Goal: Task Accomplishment & Management: Manage account settings

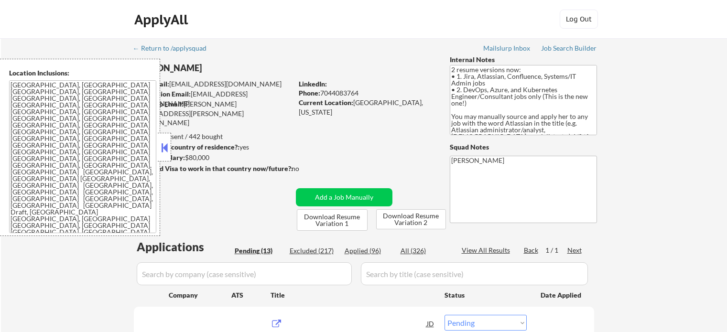
select select ""pending""
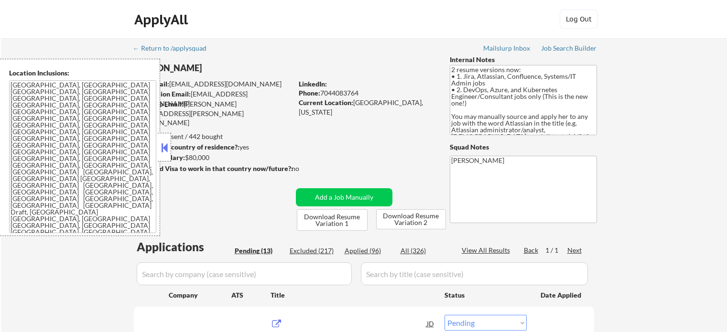
select select ""pending""
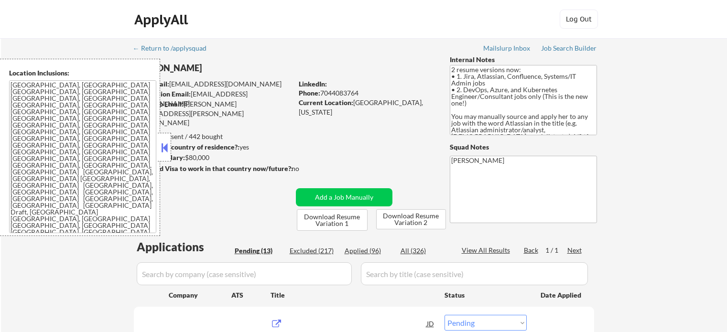
select select ""pending""
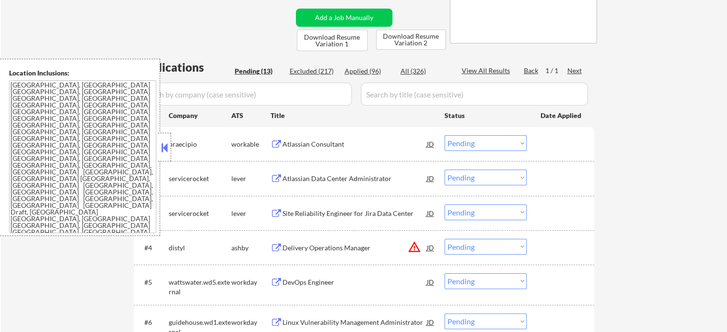
scroll to position [191, 0]
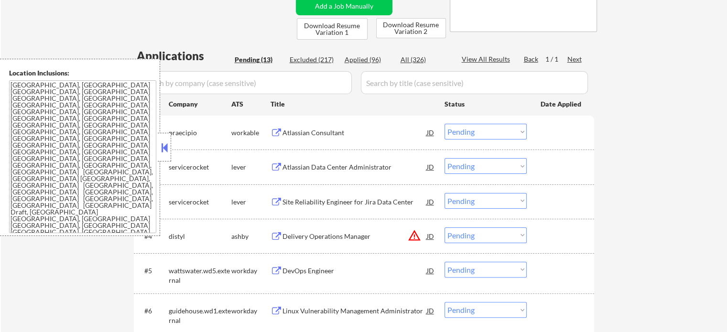
click at [333, 132] on div "Atlassian Consultant" at bounding box center [354, 133] width 144 height 10
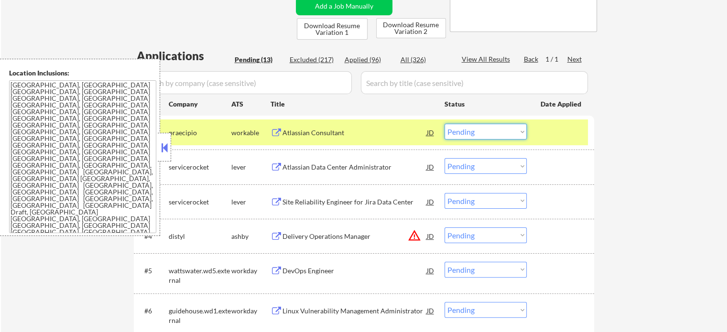
click at [459, 135] on select "Choose an option... Pending Applied Excluded (Questions) Excluded (Expired) Exc…" at bounding box center [485, 132] width 82 height 16
click at [444, 124] on select "Choose an option... Pending Applied Excluded (Questions) Excluded (Expired) Exc…" at bounding box center [485, 132] width 82 height 16
click at [576, 136] on div at bounding box center [561, 132] width 42 height 17
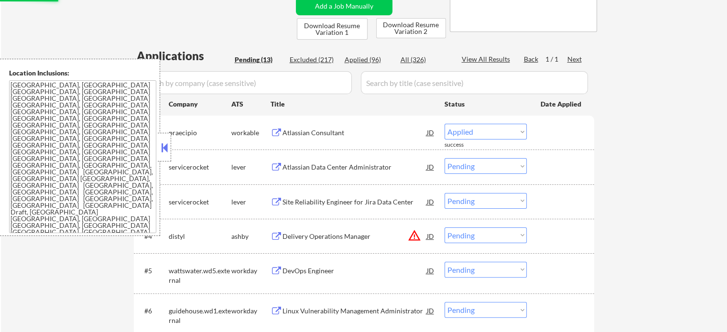
select select ""pending""
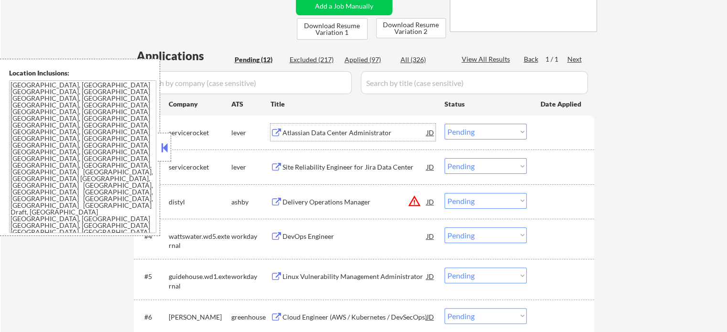
click at [329, 134] on div "Atlassian Data Center Administrator" at bounding box center [354, 133] width 144 height 10
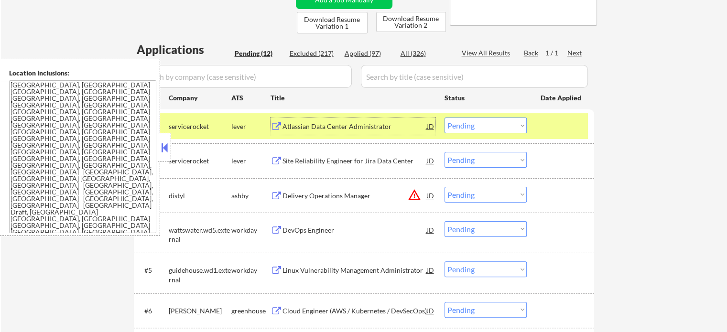
scroll to position [239, 0]
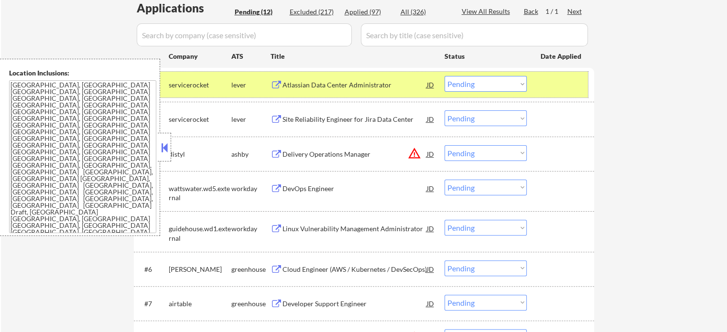
click at [579, 84] on div at bounding box center [561, 84] width 42 height 17
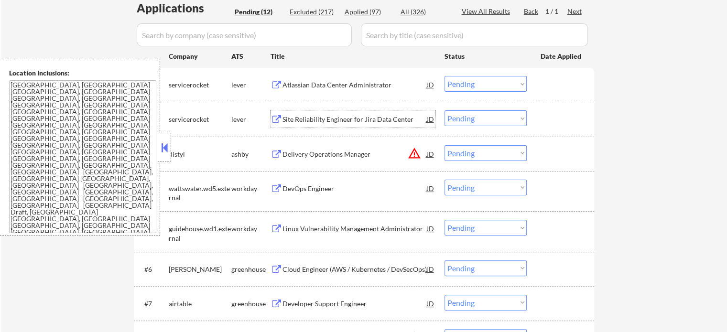
click at [327, 124] on div "Site Reliability Engineer for Jira Data Center" at bounding box center [354, 118] width 144 height 17
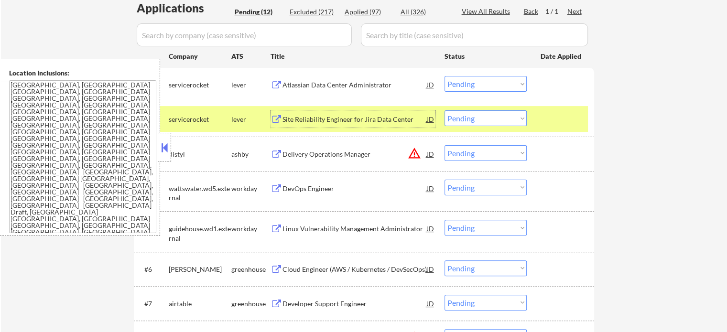
click at [545, 118] on div at bounding box center [561, 118] width 42 height 17
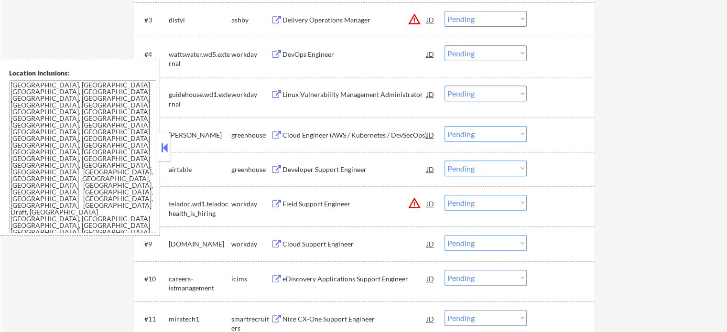
scroll to position [478, 0]
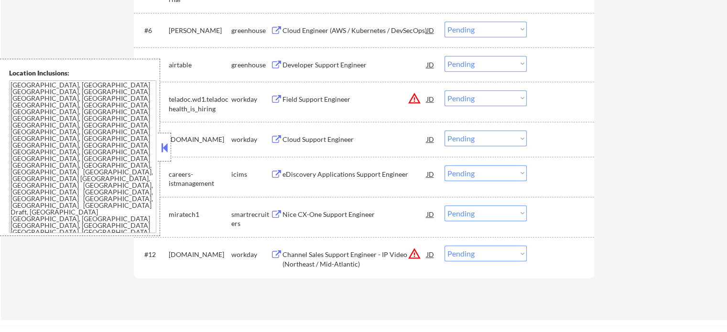
click at [328, 219] on div "Nice CX-One Support Engineer" at bounding box center [354, 215] width 144 height 10
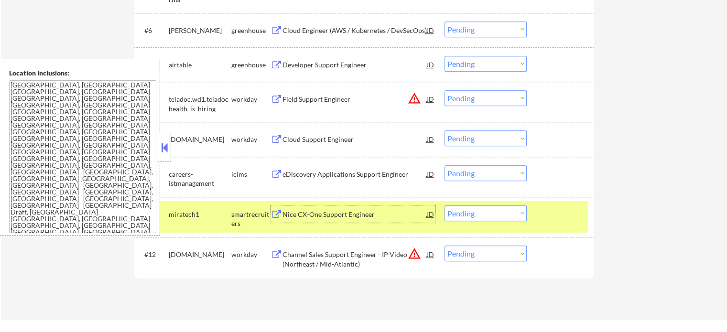
click at [510, 213] on select "Choose an option... Pending Applied Excluded (Questions) Excluded (Expired) Exc…" at bounding box center [485, 213] width 82 height 16
click at [444, 205] on select "Choose an option... Pending Applied Excluded (Questions) Excluded (Expired) Exc…" at bounding box center [485, 213] width 82 height 16
click at [495, 258] on select "Choose an option... Pending Applied Excluded (Questions) Excluded (Expired) Exc…" at bounding box center [485, 254] width 82 height 16
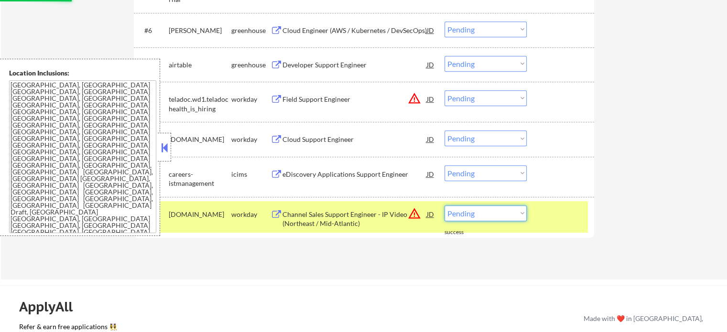
click at [496, 216] on select "Choose an option... Pending Applied Excluded (Questions) Excluded (Expired) Exc…" at bounding box center [485, 213] width 82 height 16
select select ""excluded__location_""
click at [444, 205] on select "Choose an option... Pending Applied Excluded (Questions) Excluded (Expired) Exc…" at bounding box center [485, 213] width 82 height 16
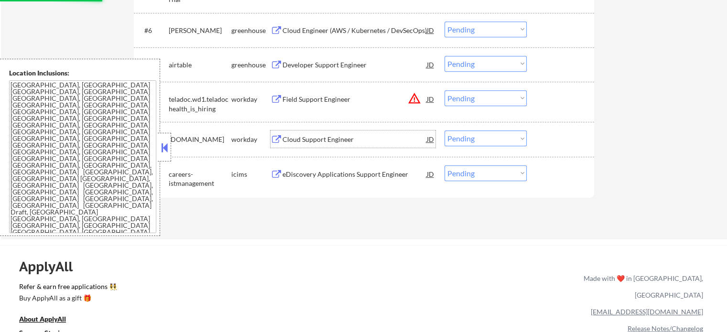
click at [327, 144] on div "Cloud Support Engineer" at bounding box center [354, 138] width 144 height 17
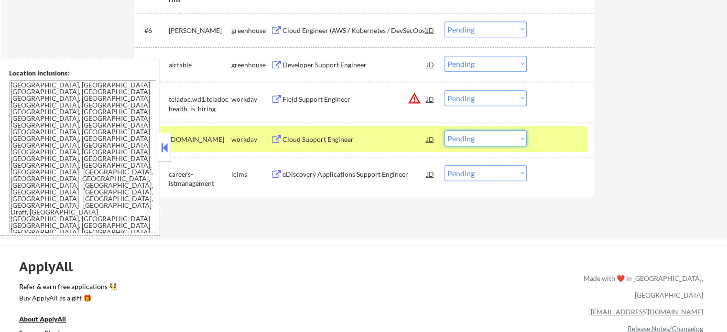
click at [463, 135] on select "Choose an option... Pending Applied Excluded (Questions) Excluded (Expired) Exc…" at bounding box center [485, 138] width 82 height 16
click at [444, 130] on select "Choose an option... Pending Applied Excluded (Questions) Excluded (Expired) Exc…" at bounding box center [485, 138] width 82 height 16
click at [556, 142] on div at bounding box center [561, 138] width 42 height 17
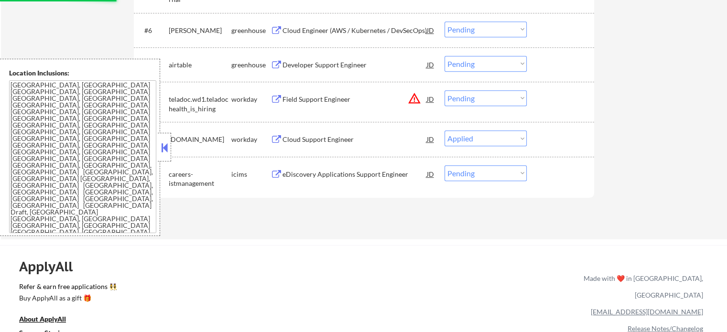
click at [291, 100] on div "Field Support Engineer" at bounding box center [354, 100] width 144 height 10
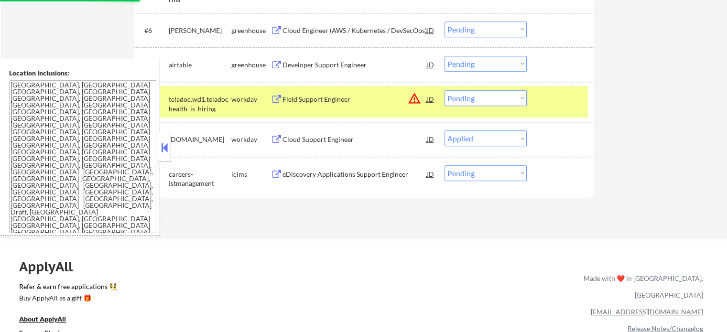
select select ""pending""
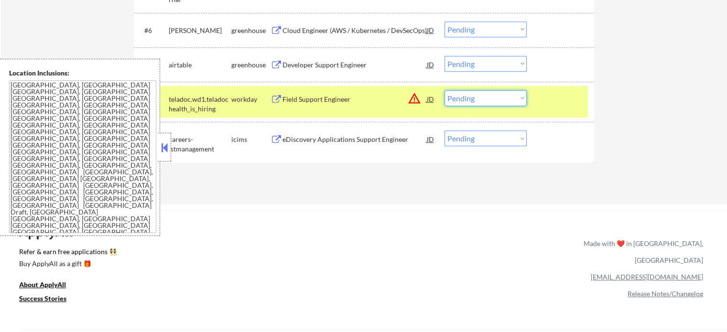
click at [510, 99] on select "Choose an option... Pending Applied Excluded (Questions) Excluded (Expired) Exc…" at bounding box center [485, 98] width 82 height 16
click at [444, 90] on select "Choose an option... Pending Applied Excluded (Questions) Excluded (Expired) Exc…" at bounding box center [485, 98] width 82 height 16
click at [557, 104] on div at bounding box center [561, 98] width 42 height 17
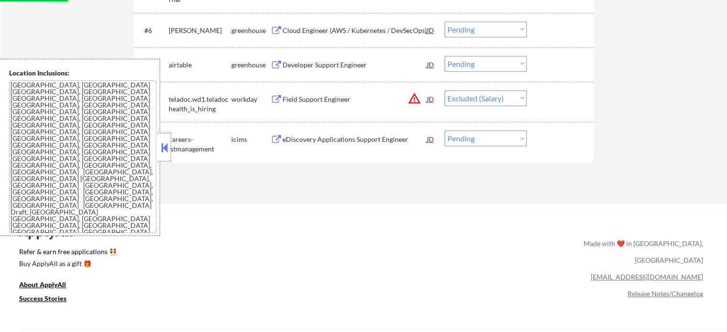
click at [329, 74] on div "#7 airtable greenhouse Developer Support Engineer JD Choose an option... Pendin…" at bounding box center [362, 65] width 451 height 26
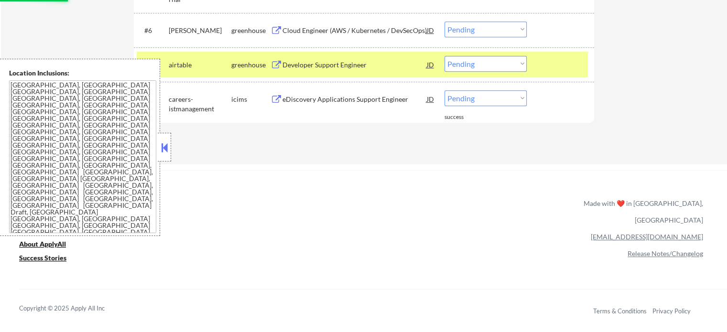
click at [327, 69] on div "Developer Support Engineer" at bounding box center [354, 64] width 144 height 17
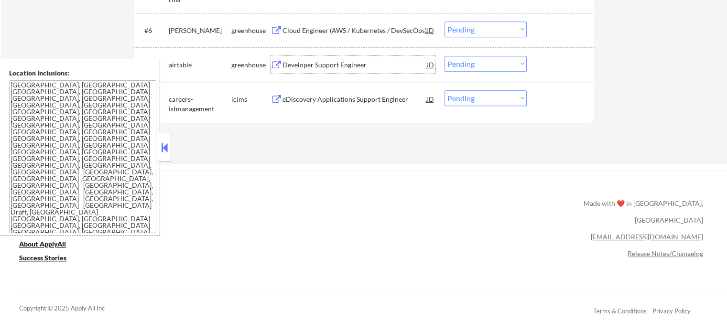
click at [461, 96] on select "Choose an option... Pending Applied Excluded (Questions) Excluded (Expired) Exc…" at bounding box center [485, 98] width 82 height 16
select select ""excluded__bad_match_""
click at [444, 90] on select "Choose an option... Pending Applied Excluded (Questions) Excluded (Expired) Exc…" at bounding box center [485, 98] width 82 height 16
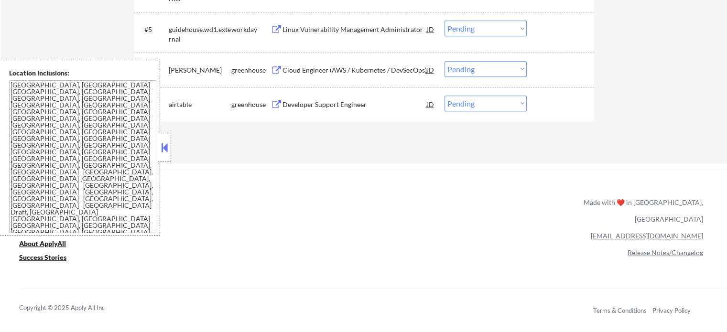
scroll to position [382, 0]
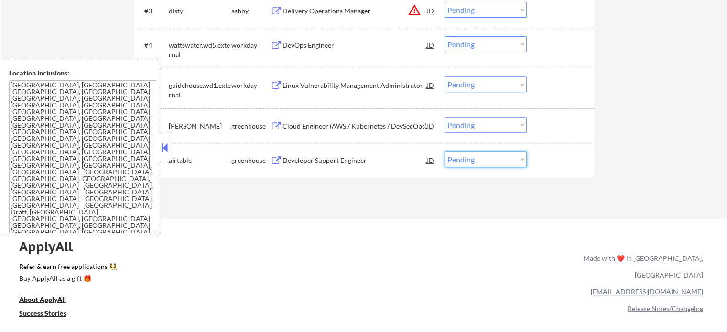
click at [468, 166] on select "Choose an option... Pending Applied Excluded (Questions) Excluded (Expired) Exc…" at bounding box center [485, 159] width 82 height 16
select select ""excluded""
click at [444, 151] on select "Choose an option... Pending Applied Excluded (Questions) Excluded (Expired) Exc…" at bounding box center [485, 159] width 82 height 16
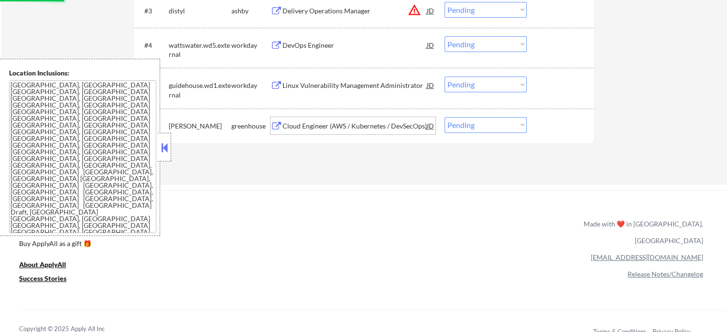
click at [338, 128] on div "Cloud Engineer (AWS / Kubernetes / DevSecOps)" at bounding box center [354, 126] width 144 height 10
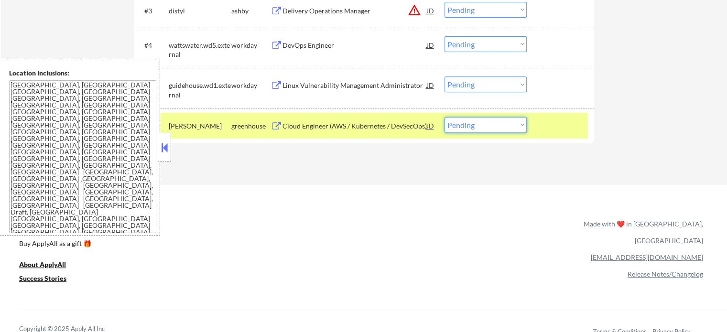
click at [487, 124] on select "Choose an option... Pending Applied Excluded (Questions) Excluded (Expired) Exc…" at bounding box center [485, 125] width 82 height 16
select select ""excluded__bad_match_""
click at [444, 117] on select "Choose an option... Pending Applied Excluded (Questions) Excluded (Expired) Exc…" at bounding box center [485, 125] width 82 height 16
click at [547, 124] on div at bounding box center [561, 125] width 42 height 17
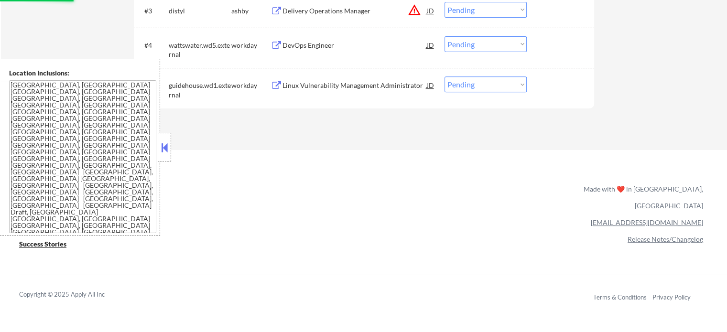
click at [357, 80] on div "Linux Vulnerability Management Administrator" at bounding box center [354, 84] width 144 height 17
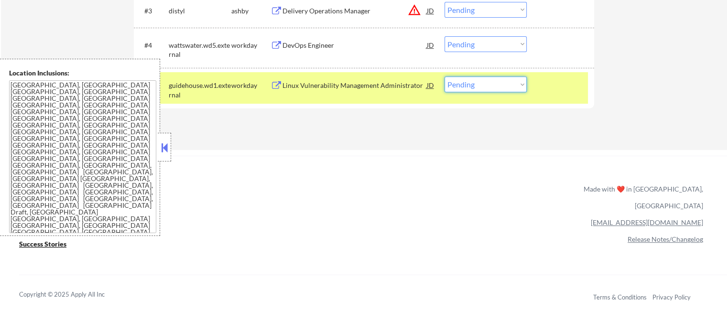
click at [453, 83] on select "Choose an option... Pending Applied Excluded (Questions) Excluded (Expired) Exc…" at bounding box center [485, 84] width 82 height 16
select select ""applied""
click at [444, 76] on select "Choose an option... Pending Applied Excluded (Questions) Excluded (Expired) Exc…" at bounding box center [485, 84] width 82 height 16
click at [551, 97] on div "#5 guidehouse.wd1.external workday Linux Vulnerability Management Administrator…" at bounding box center [362, 88] width 451 height 32
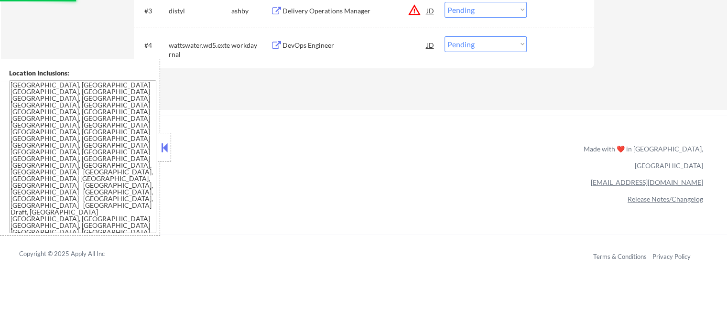
click at [303, 47] on div "DevOps Engineer" at bounding box center [354, 46] width 144 height 10
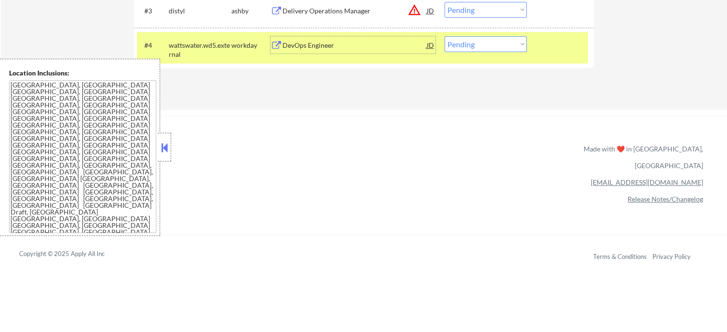
click at [466, 43] on select "Choose an option... Pending Applied Excluded (Questions) Excluded (Expired) Exc…" at bounding box center [485, 44] width 82 height 16
select select ""applied""
click at [444, 36] on select "Choose an option... Pending Applied Excluded (Questions) Excluded (Expired) Exc…" at bounding box center [485, 44] width 82 height 16
click at [559, 47] on div at bounding box center [561, 44] width 42 height 17
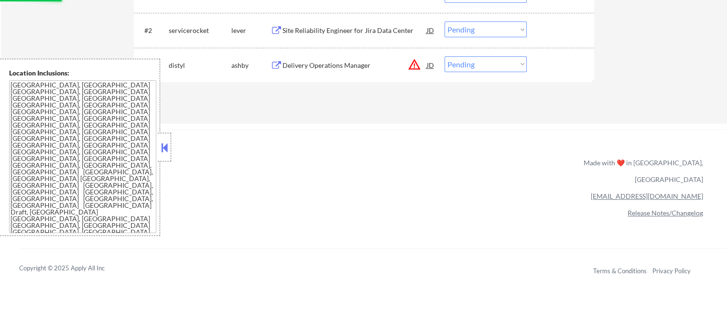
scroll to position [239, 0]
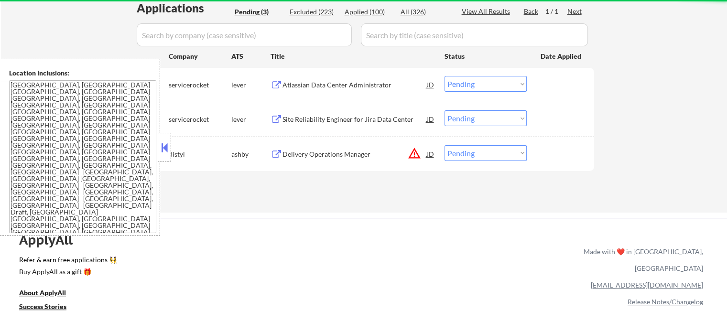
click at [330, 154] on div "Delivery Operations Manager" at bounding box center [354, 155] width 144 height 10
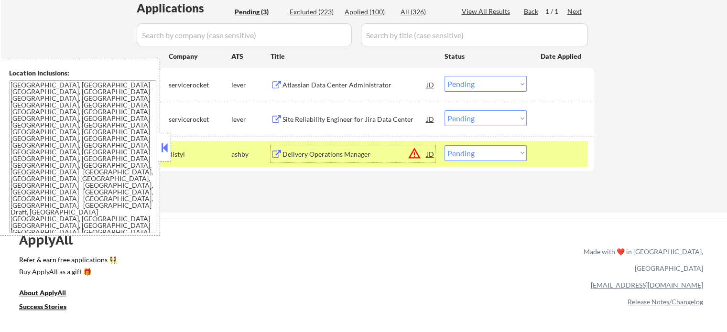
click at [471, 151] on select "Choose an option... Pending Applied Excluded (Questions) Excluded (Expired) Exc…" at bounding box center [485, 153] width 82 height 16
select select ""excluded__location_""
click at [444, 145] on select "Choose an option... Pending Applied Excluded (Questions) Excluded (Expired) Exc…" at bounding box center [485, 153] width 82 height 16
click at [485, 118] on select "Choose an option... Pending Applied Excluded (Questions) Excluded (Expired) Exc…" at bounding box center [485, 118] width 82 height 16
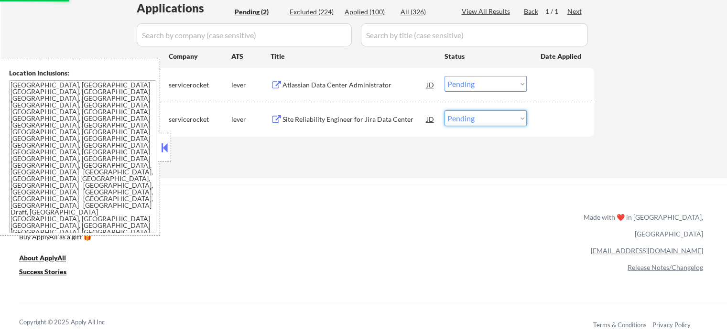
select select ""excluded__bad_match_""
click at [444, 110] on select "Choose an option... Pending Applied Excluded (Questions) Excluded (Expired) Exc…" at bounding box center [485, 118] width 82 height 16
click at [486, 87] on select "Choose an option... Pending Applied Excluded (Questions) Excluded (Expired) Exc…" at bounding box center [485, 84] width 82 height 16
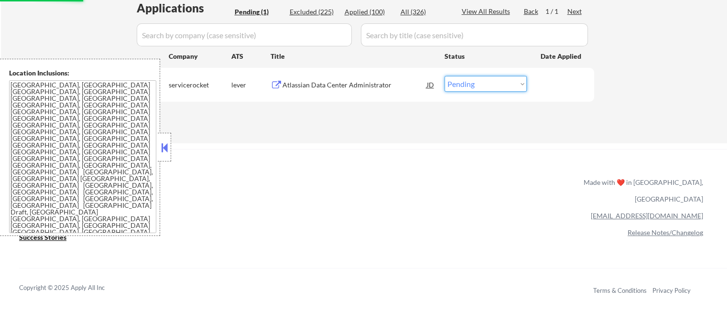
select select ""excluded__bad_match_""
click at [444, 76] on select "Choose an option... Pending Applied Excluded (Questions) Excluded (Expired) Exc…" at bounding box center [485, 84] width 82 height 16
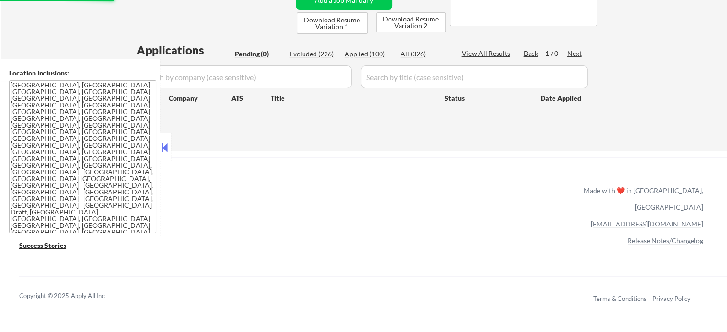
scroll to position [143, 0]
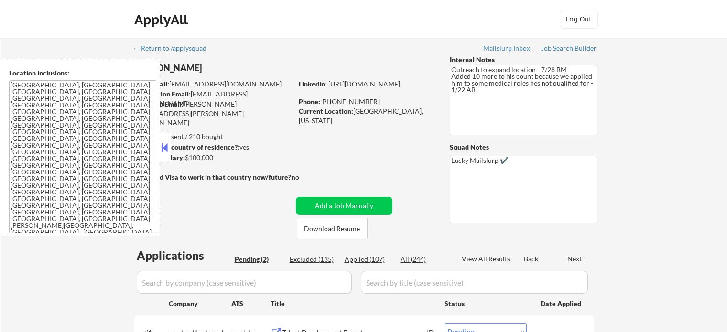
select select ""pending""
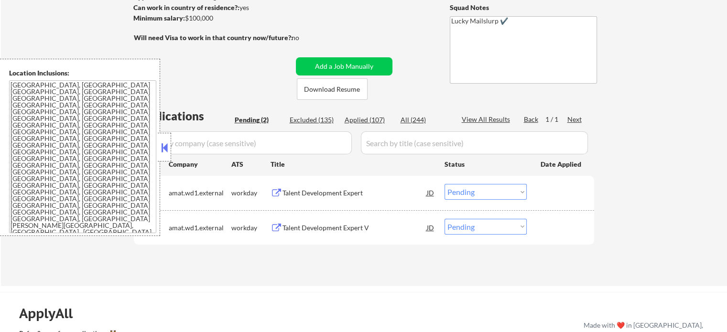
scroll to position [143, 0]
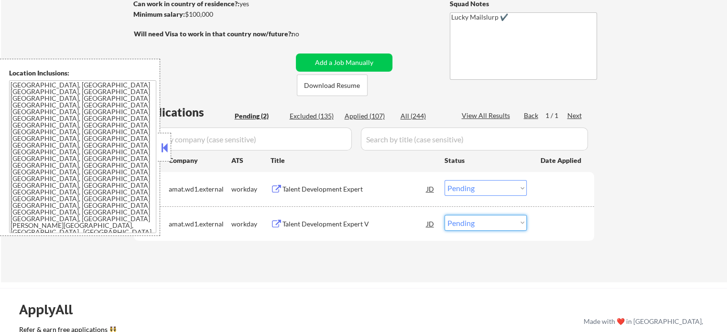
click at [493, 225] on select "Choose an option... Pending Applied Excluded (Questions) Excluded (Expired) Exc…" at bounding box center [485, 223] width 82 height 16
select select ""excluded__other_""
click at [444, 215] on select "Choose an option... Pending Applied Excluded (Questions) Excluded (Expired) Exc…" at bounding box center [485, 223] width 82 height 16
click at [303, 191] on div "Talent Development Expert" at bounding box center [354, 189] width 144 height 10
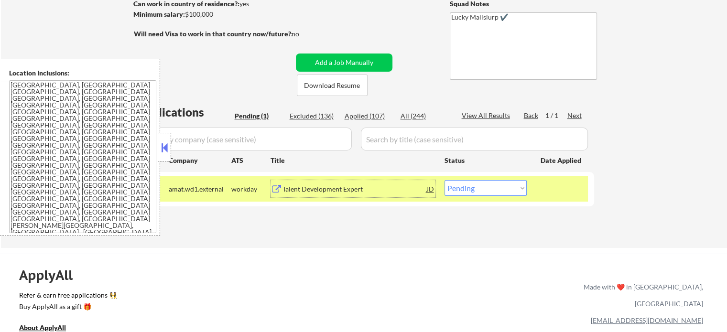
click at [506, 189] on select "Choose an option... Pending Applied Excluded (Questions) Excluded (Expired) Exc…" at bounding box center [485, 188] width 82 height 16
select select ""applied""
click at [444, 180] on select "Choose an option... Pending Applied Excluded (Questions) Excluded (Expired) Exc…" at bounding box center [485, 188] width 82 height 16
click at [576, 199] on div "#1 amat.wd1.external workday Talent Development Expert JD Choose an option... P…" at bounding box center [362, 189] width 451 height 26
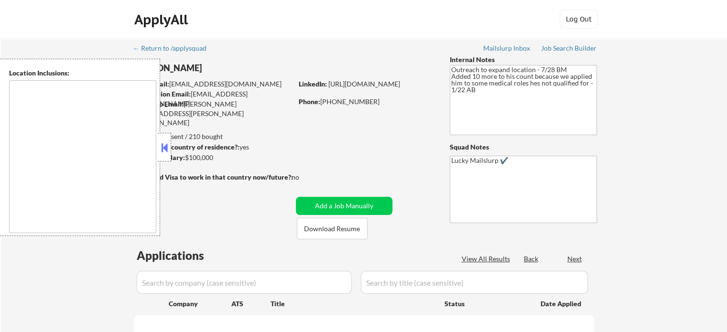
type textarea "Austin, TX West Lake Hills, TX Rollingwood, TX Cedar Park, TX Pflugerville, TX …"
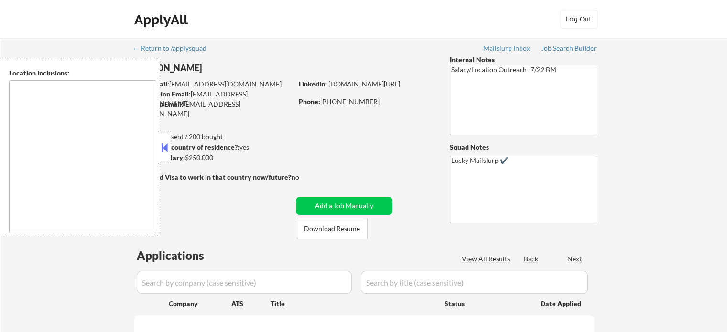
select select ""pending""
type textarea "[GEOGRAPHIC_DATA], [GEOGRAPHIC_DATA] [GEOGRAPHIC_DATA], [GEOGRAPHIC_DATA] [GEOG…"
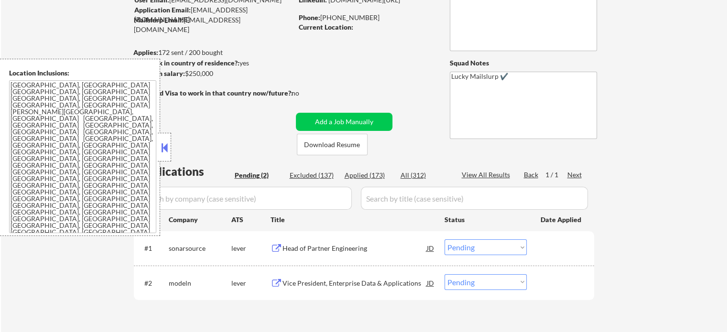
scroll to position [143, 0]
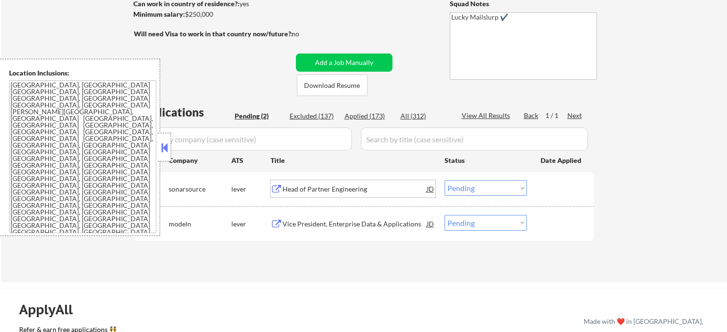
click at [338, 191] on div "Head of Partner Engineering" at bounding box center [354, 189] width 144 height 10
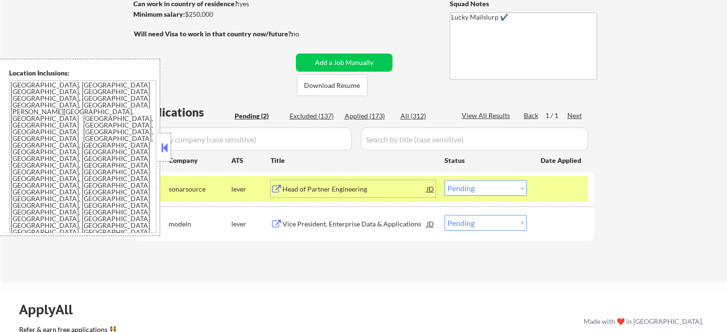
click at [459, 189] on select "Choose an option... Pending Applied Excluded (Questions) Excluded (Expired) Exc…" at bounding box center [485, 188] width 82 height 16
click at [444, 180] on select "Choose an option... Pending Applied Excluded (Questions) Excluded (Expired) Exc…" at bounding box center [485, 188] width 82 height 16
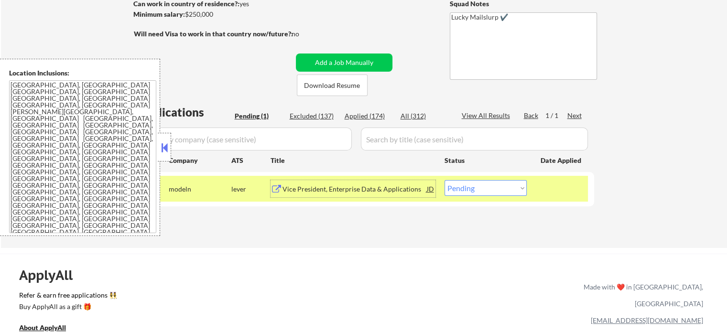
click at [318, 194] on div "Vice President, Enterprise Data & Applications" at bounding box center [354, 188] width 144 height 17
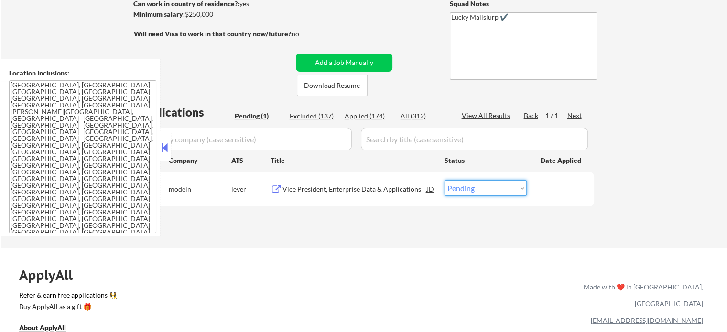
click at [493, 185] on select "Choose an option... Pending Applied Excluded (Questions) Excluded (Expired) Exc…" at bounding box center [485, 188] width 82 height 16
select select ""applied""
click at [444, 180] on select "Choose an option... Pending Applied Excluded (Questions) Excluded (Expired) Exc…" at bounding box center [485, 188] width 82 height 16
click at [562, 194] on div at bounding box center [561, 188] width 42 height 17
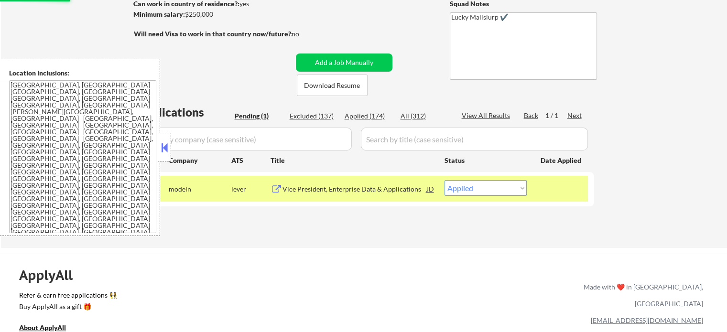
click at [562, 194] on div at bounding box center [561, 188] width 42 height 17
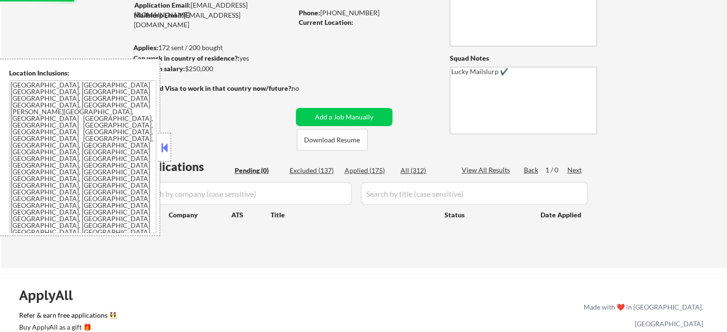
scroll to position [48, 0]
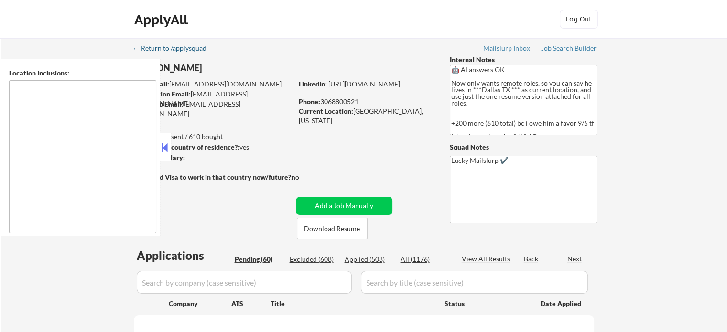
select select ""pending""
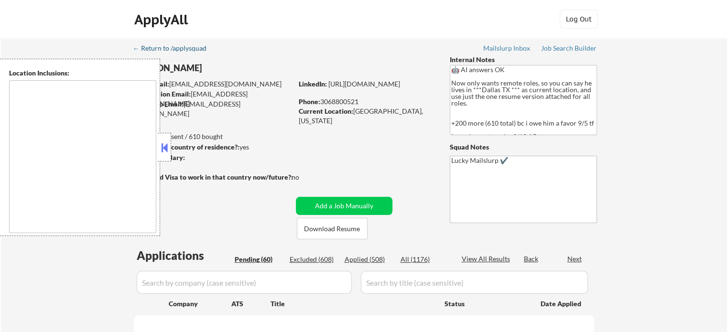
select select ""pending""
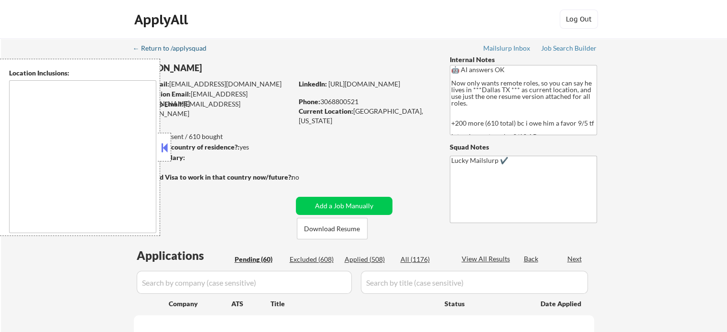
select select ""pending""
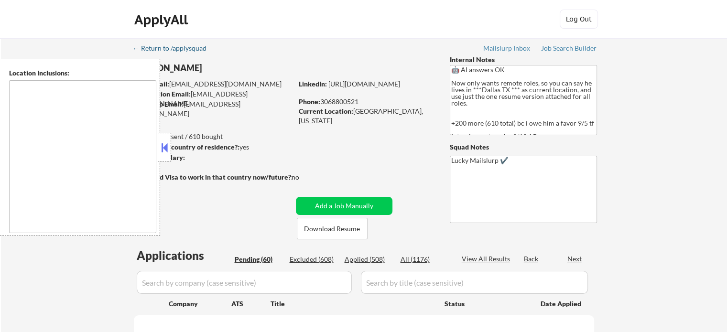
select select ""pending""
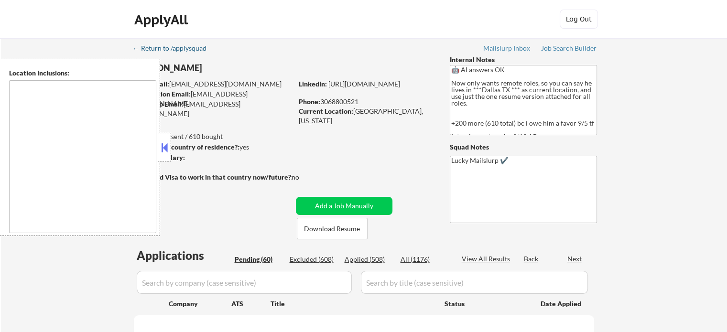
select select ""pending""
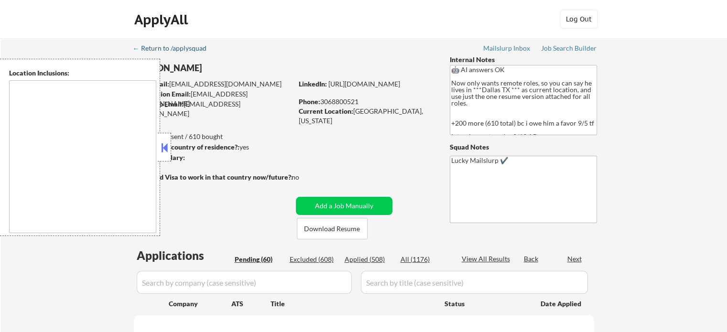
select select ""pending""
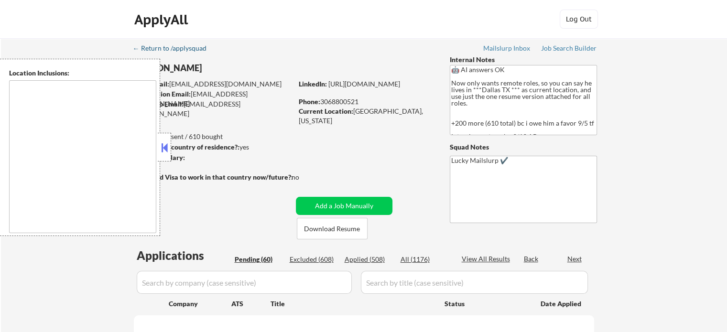
select select ""pending""
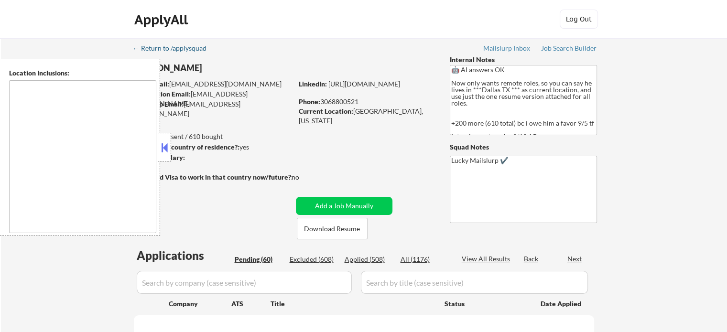
select select ""pending""
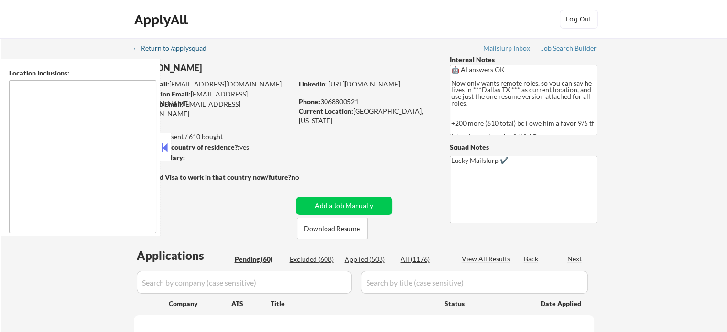
select select ""pending""
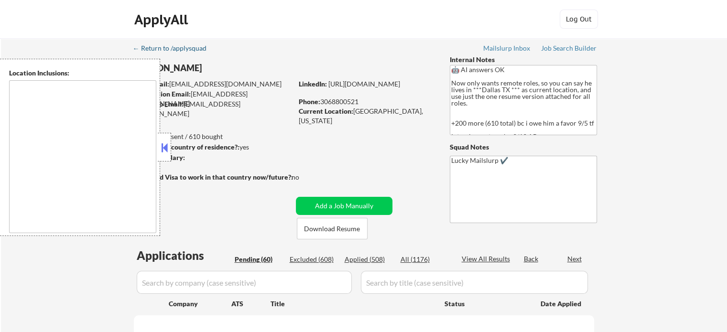
select select ""pending""
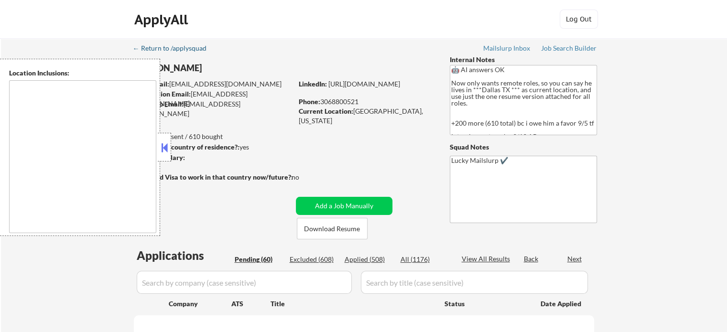
select select ""pending""
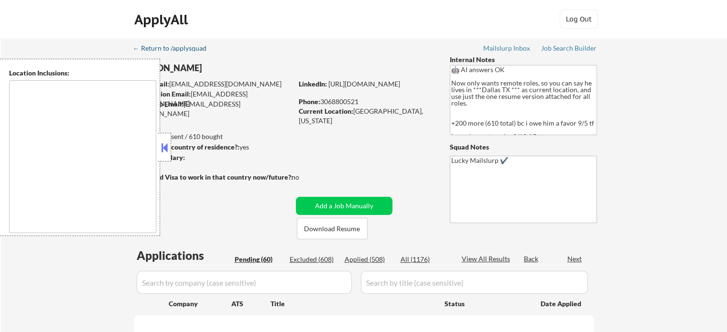
select select ""pending""
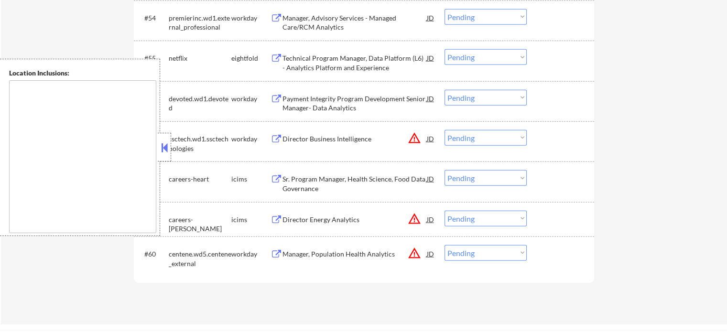
scroll to position [2341, 0]
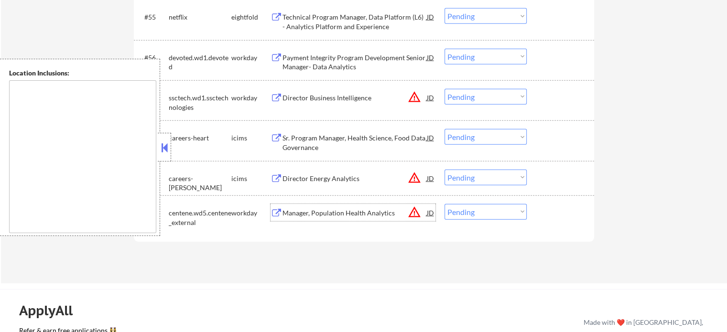
click at [340, 215] on div "Manager, Population Health Analytics" at bounding box center [354, 213] width 144 height 10
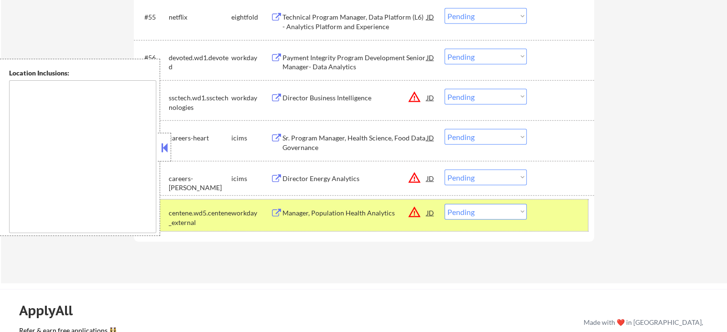
click at [469, 221] on div "#60 centene.wd5.centene_external workday Manager, Population Health Analytics J…" at bounding box center [362, 216] width 451 height 32
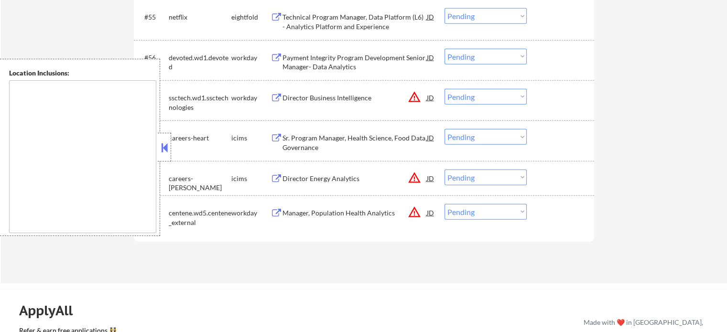
click at [468, 215] on select "Choose an option... Pending Applied Excluded (Questions) Excluded (Expired) Exc…" at bounding box center [485, 212] width 82 height 16
select select ""excluded""
click at [444, 204] on select "Choose an option... Pending Applied Excluded (Questions) Excluded (Expired) Exc…" at bounding box center [485, 212] width 82 height 16
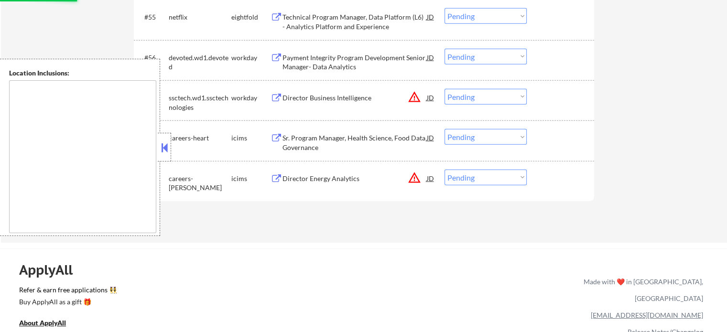
click at [453, 179] on select "Choose an option... Pending Applied Excluded (Questions) Excluded (Expired) Exc…" at bounding box center [485, 178] width 82 height 16
select select ""excluded__expired_""
click at [444, 170] on select "Choose an option... Pending Applied Excluded (Questions) Excluded (Expired) Exc…" at bounding box center [485, 178] width 82 height 16
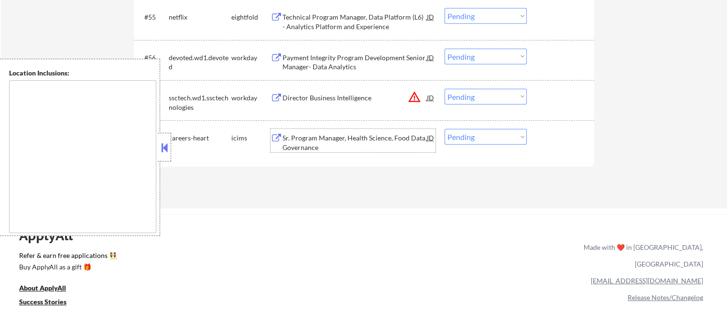
click at [328, 140] on div "Sr. Program Manager, Health Science, Food Data Governance" at bounding box center [354, 142] width 144 height 19
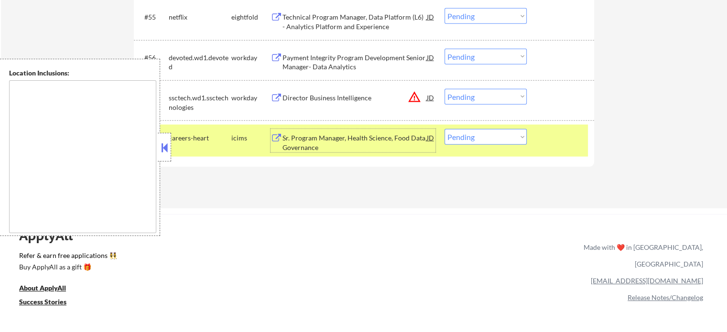
click at [479, 140] on select "Choose an option... Pending Applied Excluded (Questions) Excluded (Expired) Exc…" at bounding box center [485, 137] width 82 height 16
select select ""excluded__bad_match_""
click at [444, 129] on select "Choose an option... Pending Applied Excluded (Questions) Excluded (Expired) Exc…" at bounding box center [485, 137] width 82 height 16
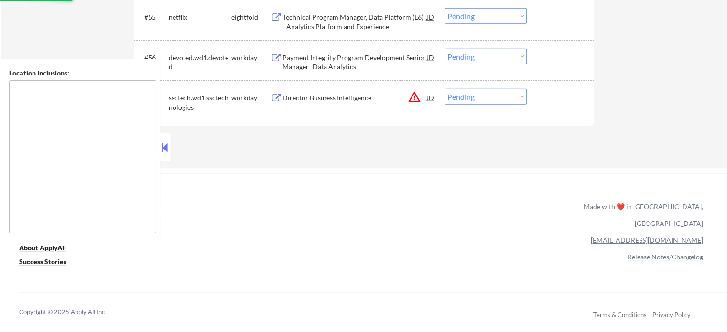
click at [361, 100] on div "Director Business Intelligence" at bounding box center [354, 98] width 144 height 10
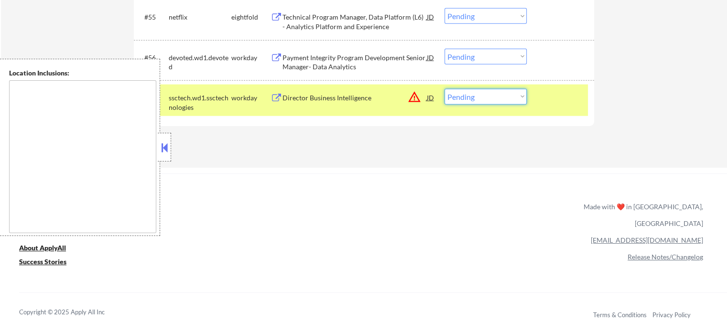
click at [506, 92] on select "Choose an option... Pending Applied Excluded (Questions) Excluded (Expired) Exc…" at bounding box center [485, 97] width 82 height 16
select select ""excluded__location_""
click at [444, 89] on select "Choose an option... Pending Applied Excluded (Questions) Excluded (Expired) Exc…" at bounding box center [485, 97] width 82 height 16
click at [553, 103] on div at bounding box center [561, 97] width 42 height 17
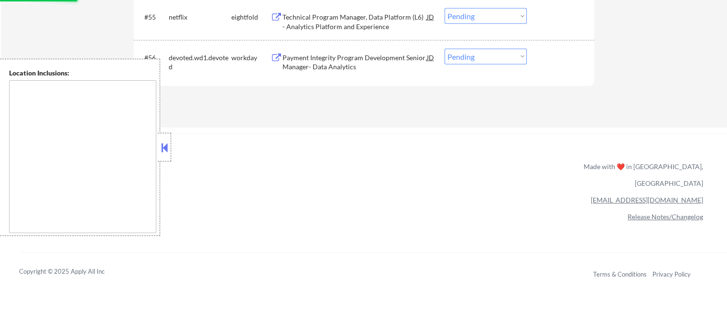
click at [329, 59] on div "Payment Integrity Program Development Senior Manager- Data Analytics" at bounding box center [354, 62] width 144 height 19
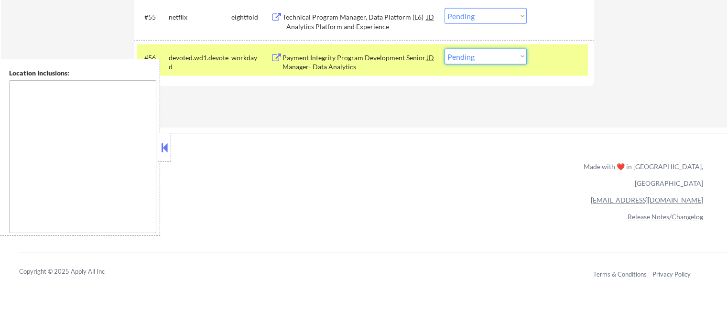
click at [485, 61] on select "Choose an option... Pending Applied Excluded (Questions) Excluded (Expired) Exc…" at bounding box center [485, 57] width 82 height 16
select select ""excluded__bad_match_""
click at [444, 49] on select "Choose an option... Pending Applied Excluded (Questions) Excluded (Expired) Exc…" at bounding box center [485, 57] width 82 height 16
click at [558, 75] on div "#56 devoted.wd1.devoted workday Payment Integrity Program Development Senior Ma…" at bounding box center [362, 60] width 451 height 32
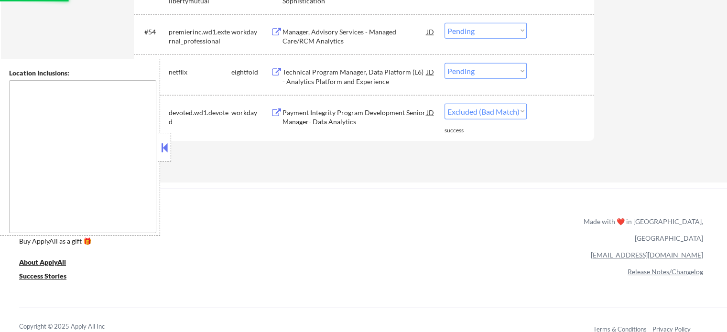
scroll to position [2246, 0]
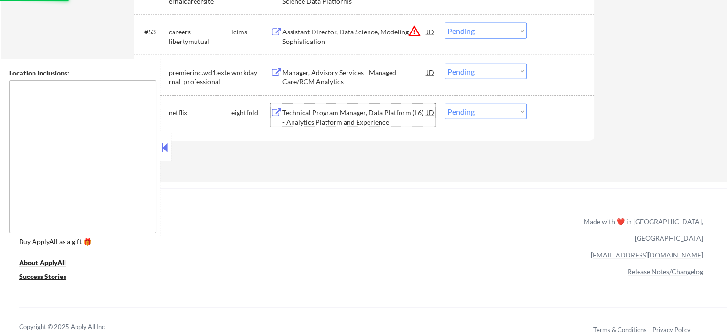
click at [342, 119] on div "Technical Program Manager, Data Platform (L6) - Analytics Platform and Experien…" at bounding box center [354, 117] width 144 height 19
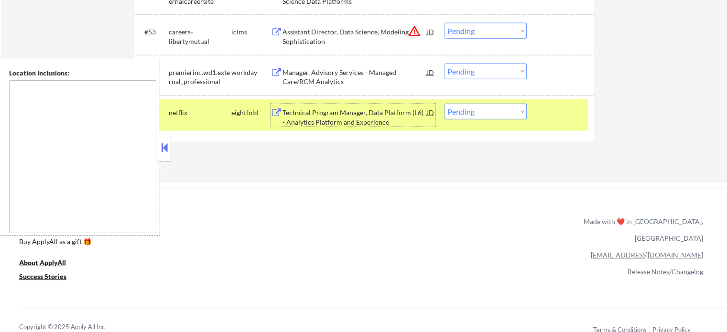
click at [506, 107] on select "Choose an option... Pending Applied Excluded (Questions) Excluded (Expired) Exc…" at bounding box center [485, 112] width 82 height 16
select select ""excluded__bad_match_""
click at [444, 104] on select "Choose an option... Pending Applied Excluded (Questions) Excluded (Expired) Exc…" at bounding box center [485, 112] width 82 height 16
click at [564, 110] on div at bounding box center [561, 112] width 42 height 17
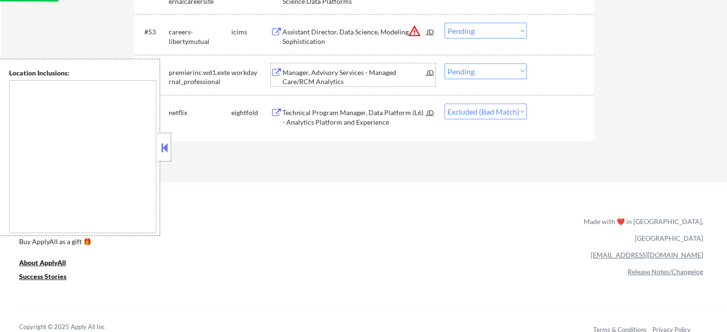
click at [341, 67] on div "Manager, Advisory Services - Managed Care/RCM Analytics" at bounding box center [354, 75] width 144 height 23
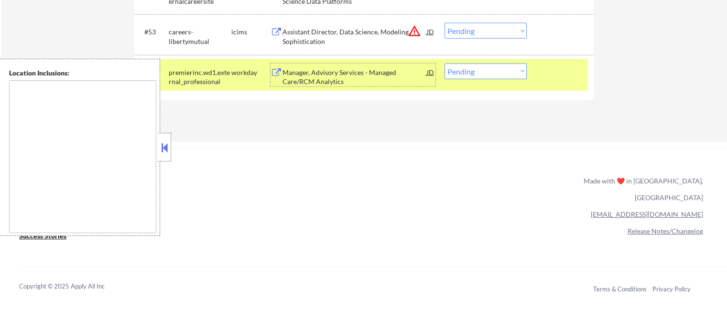
click at [495, 74] on select "Choose an option... Pending Applied Excluded (Questions) Excluded (Expired) Exc…" at bounding box center [485, 72] width 82 height 16
select select ""excluded__expired_""
click at [444, 64] on select "Choose an option... Pending Applied Excluded (Questions) Excluded (Expired) Exc…" at bounding box center [485, 72] width 82 height 16
click at [559, 84] on div "#54 premierinc.wd1.external_professional workday Manager, Advisory Services - M…" at bounding box center [362, 75] width 451 height 32
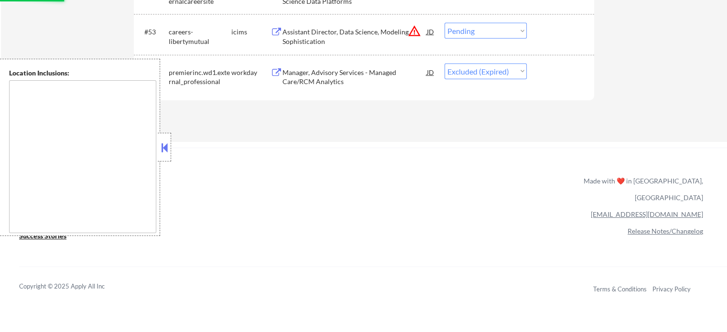
click at [351, 36] on div "Assistant Director, Data Science, Modeling Sophistication" at bounding box center [354, 36] width 144 height 19
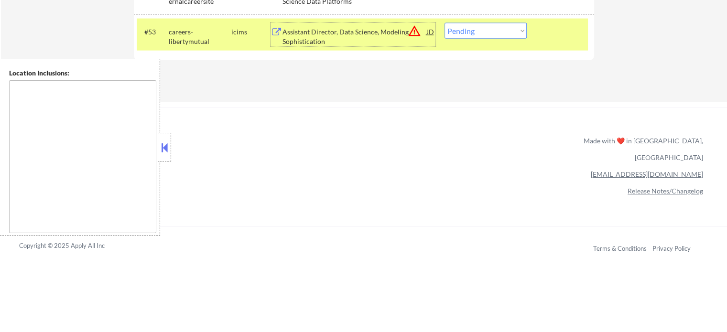
click at [469, 32] on select "Choose an option... Pending Applied Excluded (Questions) Excluded (Expired) Exc…" at bounding box center [485, 31] width 82 height 16
select select ""excluded__location_""
click at [444, 23] on select "Choose an option... Pending Applied Excluded (Questions) Excluded (Expired) Exc…" at bounding box center [485, 31] width 82 height 16
click at [560, 38] on div at bounding box center [561, 31] width 42 height 17
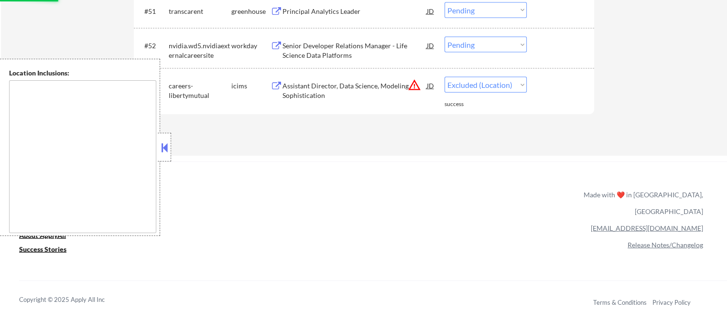
scroll to position [2102, 0]
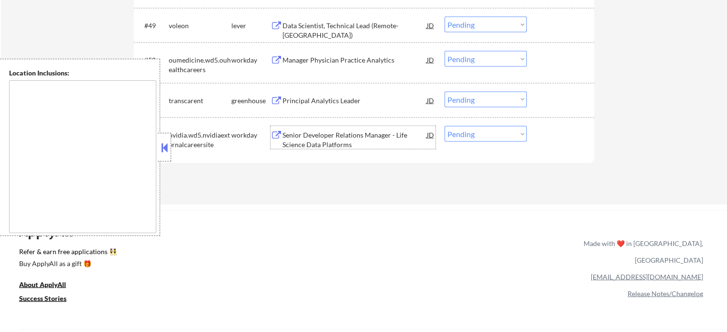
click at [316, 138] on div "Senior Developer Relations Manager - Life Science Data Platforms" at bounding box center [354, 139] width 144 height 19
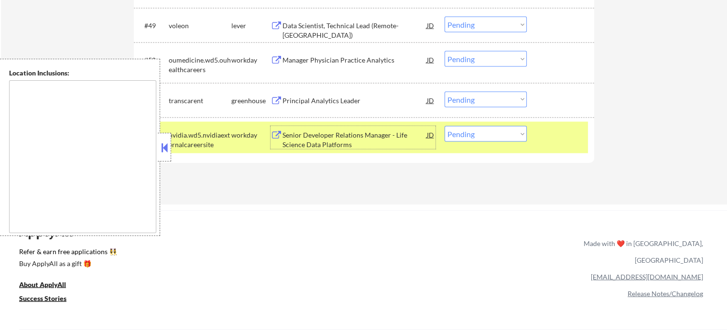
click at [480, 136] on select "Choose an option... Pending Applied Excluded (Questions) Excluded (Expired) Exc…" at bounding box center [485, 134] width 82 height 16
select select ""excluded__location_""
click at [444, 126] on select "Choose an option... Pending Applied Excluded (Questions) Excluded (Expired) Exc…" at bounding box center [485, 134] width 82 height 16
click at [539, 146] on div "#52 nvidia.wd5.nvidiaexternalcareersite workday Senior Developer Relations Mana…" at bounding box center [362, 138] width 451 height 32
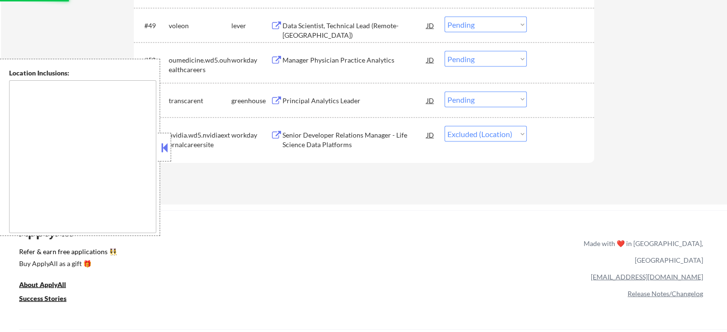
click at [345, 102] on div "Principal Analytics Leader" at bounding box center [354, 101] width 144 height 10
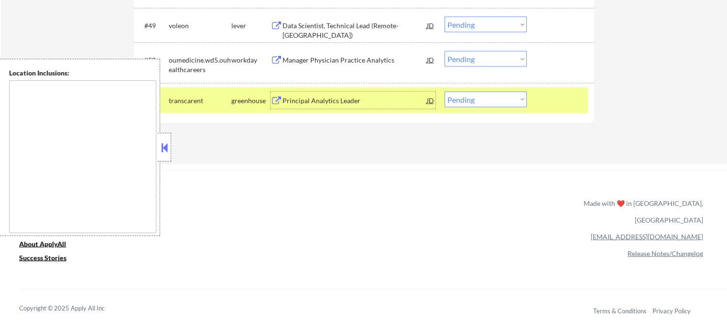
click at [474, 97] on select "Choose an option... Pending Applied Excluded (Questions) Excluded (Expired) Exc…" at bounding box center [485, 100] width 82 height 16
select select ""excluded__bad_match_""
click at [444, 92] on select "Choose an option... Pending Applied Excluded (Questions) Excluded (Expired) Exc…" at bounding box center [485, 100] width 82 height 16
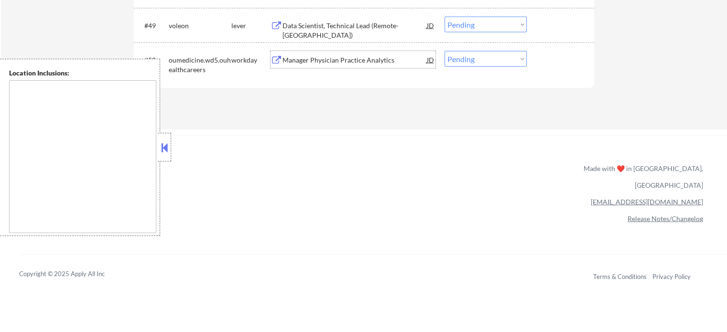
click at [361, 63] on div "Manager Physician Practice Analytics" at bounding box center [354, 60] width 144 height 10
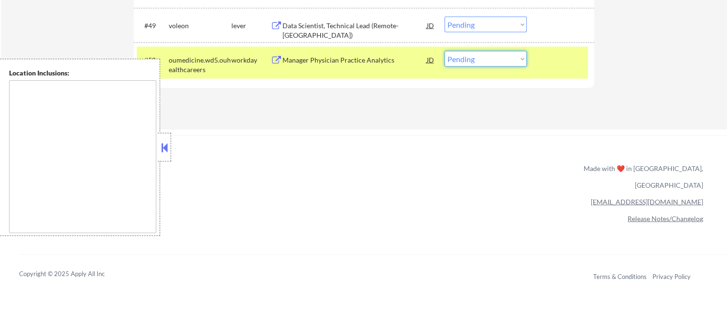
click at [481, 59] on select "Choose an option... Pending Applied Excluded (Questions) Excluded (Expired) Exc…" at bounding box center [485, 59] width 82 height 16
select select ""excluded__bad_match_""
click at [444, 51] on select "Choose an option... Pending Applied Excluded (Questions) Excluded (Expired) Exc…" at bounding box center [485, 59] width 82 height 16
click at [549, 67] on div at bounding box center [561, 59] width 42 height 17
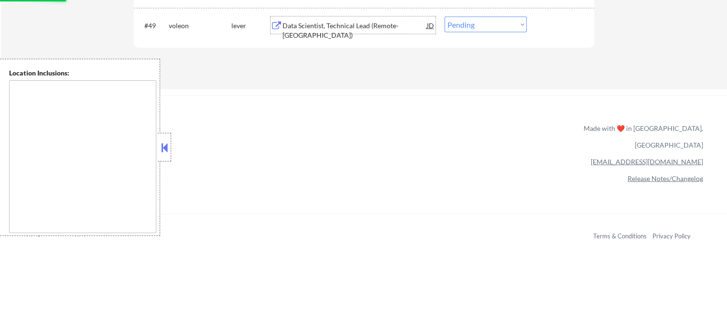
click at [334, 29] on div "Data Scientist, Technical Lead (Remote-USA)" at bounding box center [354, 30] width 144 height 19
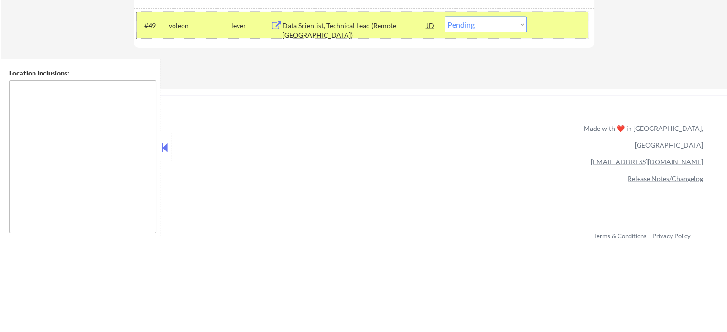
click at [556, 29] on div at bounding box center [561, 25] width 42 height 17
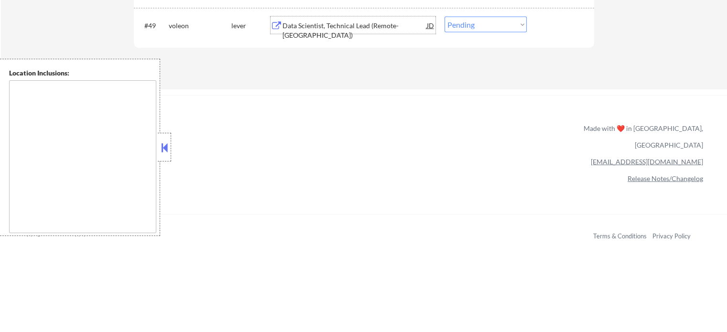
click at [346, 30] on div "Data Scientist, Technical Lead (Remote-USA)" at bounding box center [354, 30] width 144 height 19
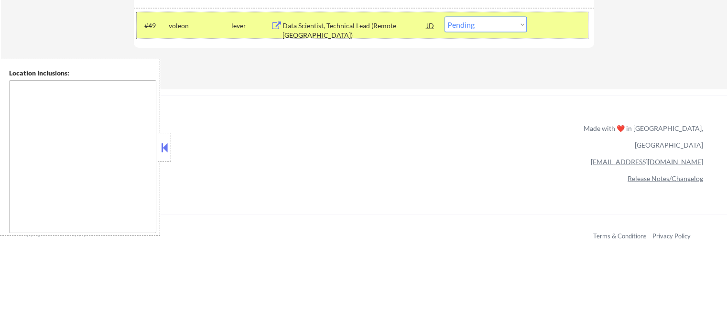
click at [565, 26] on div at bounding box center [561, 25] width 42 height 17
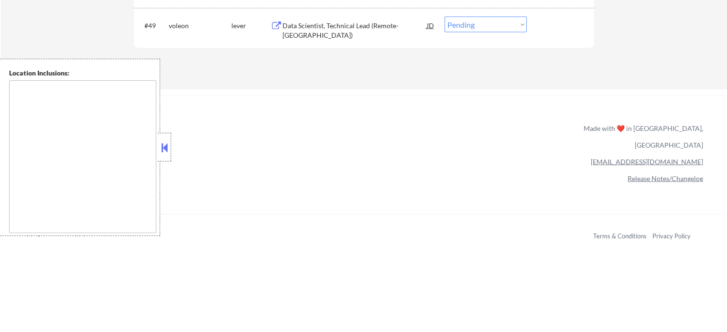
click at [359, 35] on div "#49 voleon lever Data Scientist, Technical Lead (Remote-USA) JD Choose an optio…" at bounding box center [362, 25] width 451 height 26
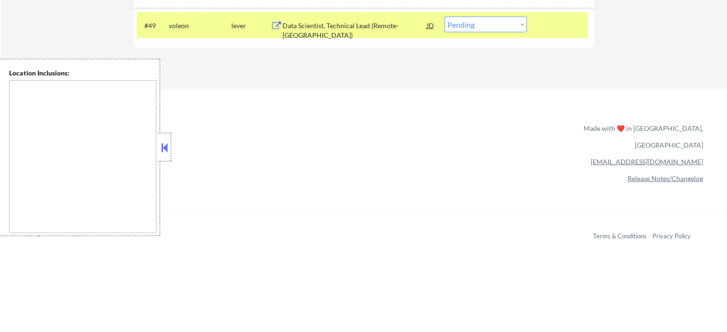
click at [359, 31] on div "Data Scientist, Technical Lead (Remote-USA)" at bounding box center [354, 25] width 144 height 17
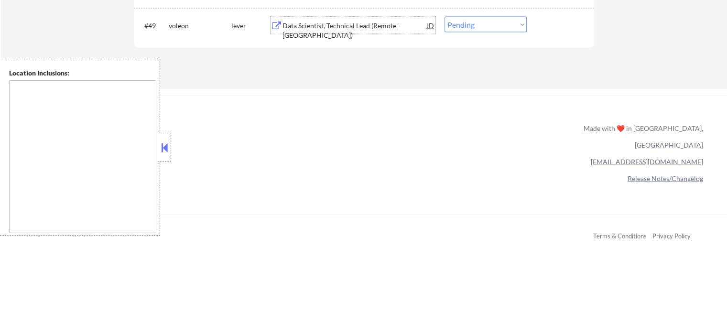
click at [490, 27] on select "Choose an option... Pending Applied Excluded (Questions) Excluded (Expired) Exc…" at bounding box center [485, 25] width 82 height 16
select select ""applied""
click at [444, 17] on select "Choose an option... Pending Applied Excluded (Questions) Excluded (Expired) Exc…" at bounding box center [485, 25] width 82 height 16
click at [563, 30] on div at bounding box center [561, 25] width 42 height 17
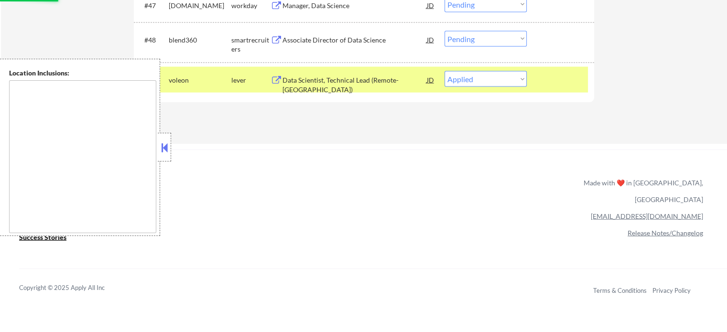
scroll to position [2007, 0]
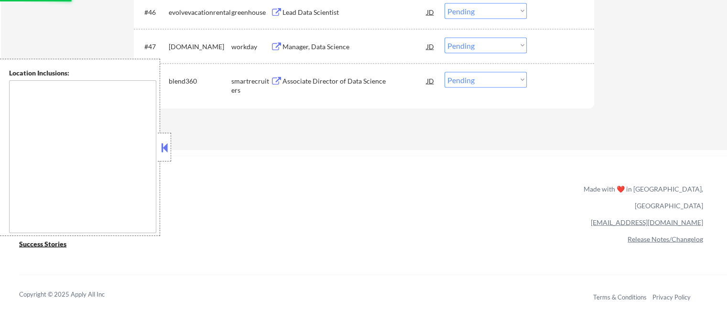
click at [323, 81] on div "Associate Director of Data Science" at bounding box center [354, 81] width 144 height 10
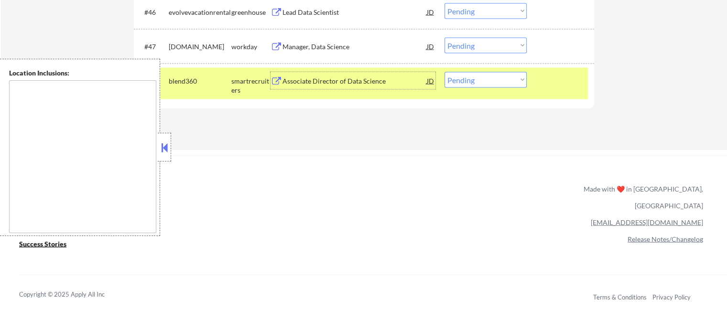
click at [490, 86] on select "Choose an option... Pending Applied Excluded (Questions) Excluded (Expired) Exc…" at bounding box center [485, 80] width 82 height 16
select select ""applied""
click at [444, 72] on select "Choose an option... Pending Applied Excluded (Questions) Excluded (Expired) Exc…" at bounding box center [485, 80] width 82 height 16
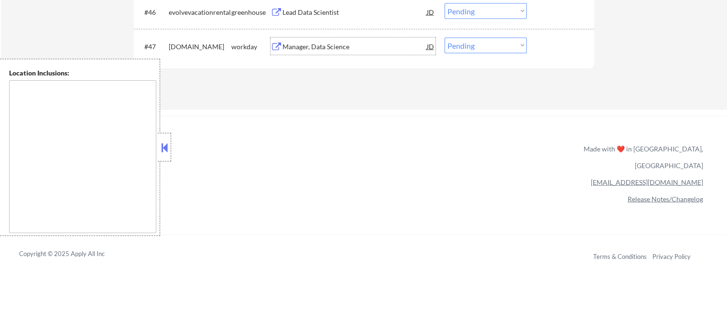
click at [313, 51] on div "Manager, Data Science" at bounding box center [354, 47] width 144 height 10
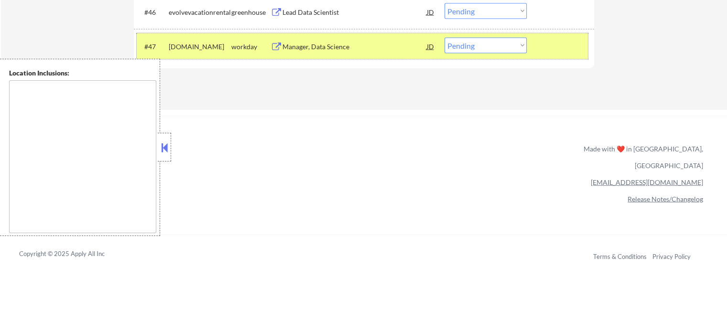
click at [460, 36] on div "#47 goodrx.wd1.careers workday Manager, Data Science JD Choose an option... Pen…" at bounding box center [362, 46] width 451 height 26
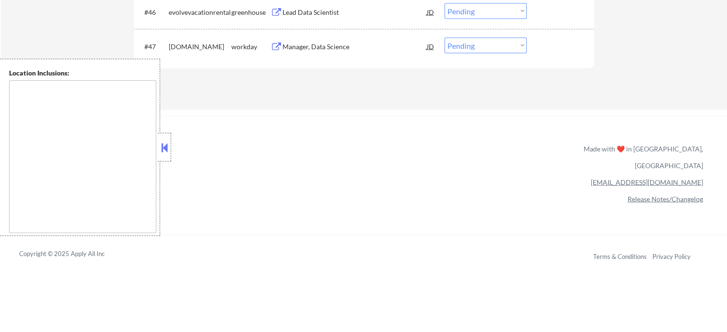
click at [463, 43] on select "Choose an option... Pending Applied Excluded (Questions) Excluded (Expired) Exc…" at bounding box center [485, 46] width 82 height 16
select select ""applied""
click at [444, 38] on select "Choose an option... Pending Applied Excluded (Questions) Excluded (Expired) Exc…" at bounding box center [485, 46] width 82 height 16
click at [558, 42] on div at bounding box center [561, 46] width 42 height 17
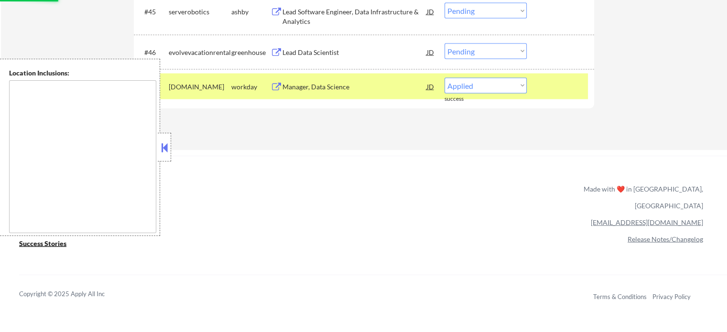
scroll to position [1911, 0]
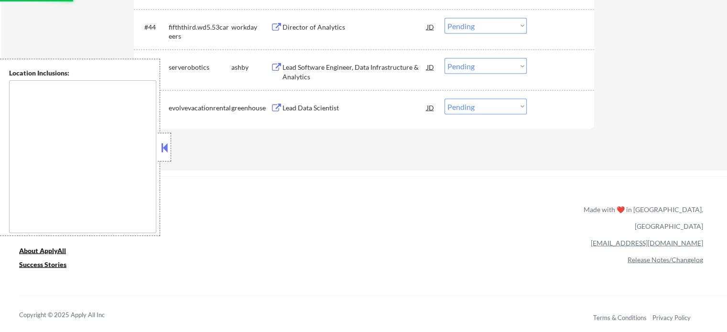
click at [292, 108] on div "Lead Data Scientist" at bounding box center [354, 108] width 144 height 10
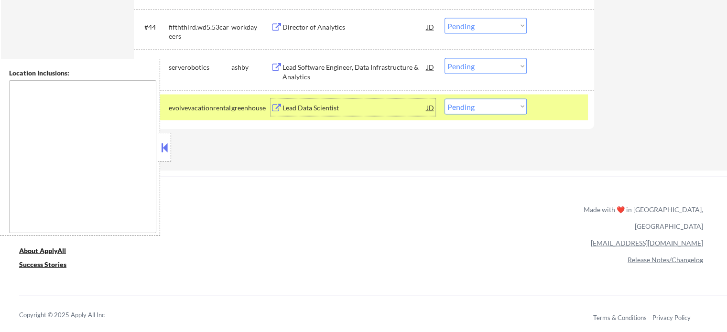
click at [320, 112] on div "Lead Data Scientist" at bounding box center [354, 107] width 144 height 17
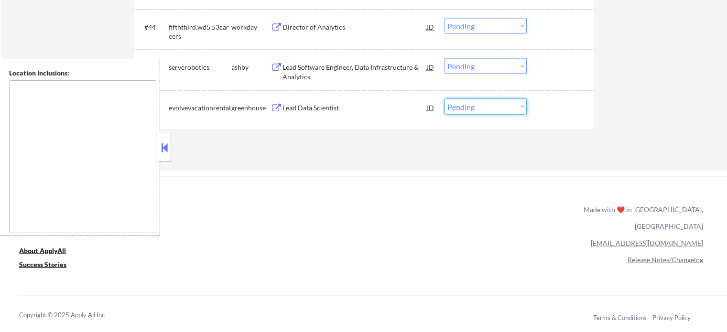
click at [460, 109] on select "Choose an option... Pending Applied Excluded (Questions) Excluded (Expired) Exc…" at bounding box center [485, 107] width 82 height 16
select select ""applied""
click at [444, 99] on select "Choose an option... Pending Applied Excluded (Questions) Excluded (Expired) Exc…" at bounding box center [485, 107] width 82 height 16
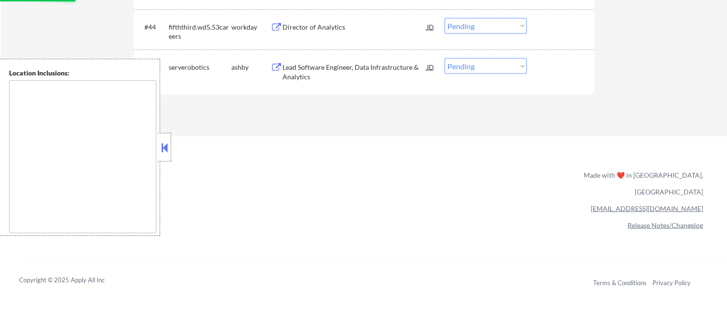
click at [325, 68] on div "Lead Software Engineer, Data Infrastructure & Analytics" at bounding box center [354, 72] width 144 height 19
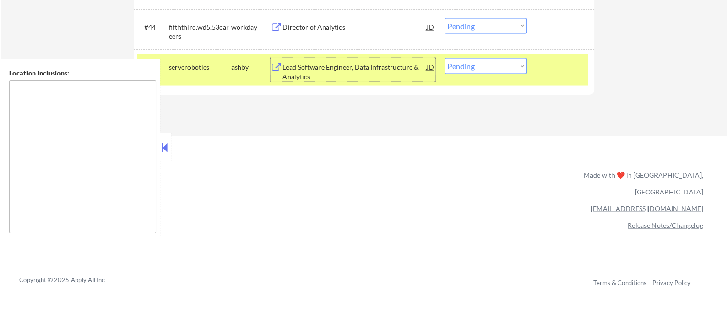
drag, startPoint x: 478, startPoint y: 70, endPoint x: 484, endPoint y: 72, distance: 5.8
click at [478, 70] on select "Choose an option... Pending Applied Excluded (Questions) Excluded (Expired) Exc…" at bounding box center [485, 66] width 82 height 16
select select ""excluded__bad_match_""
click at [444, 58] on select "Choose an option... Pending Applied Excluded (Questions) Excluded (Expired) Exc…" at bounding box center [485, 66] width 82 height 16
click at [565, 70] on div at bounding box center [561, 66] width 42 height 17
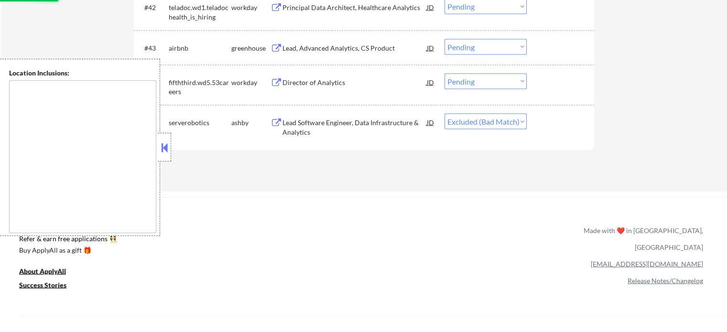
scroll to position [1816, 0]
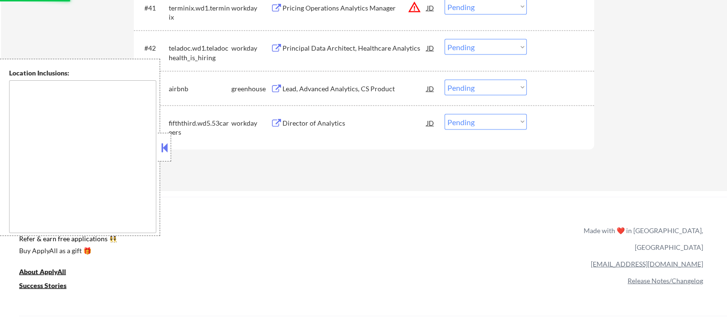
click at [326, 125] on div "Director of Analytics" at bounding box center [354, 123] width 144 height 10
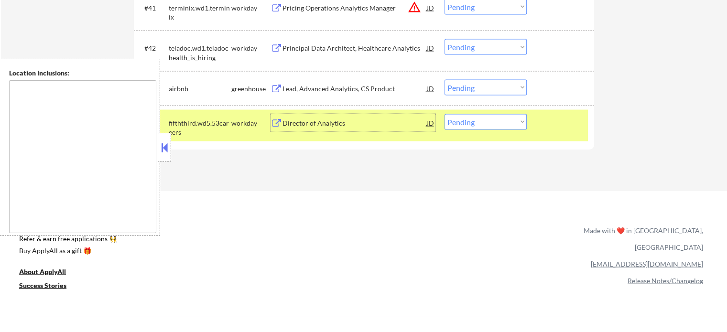
click at [490, 120] on select "Choose an option... Pending Applied Excluded (Questions) Excluded (Expired) Exc…" at bounding box center [485, 122] width 82 height 16
select select ""excluded__bad_match_""
click at [444, 114] on select "Choose an option... Pending Applied Excluded (Questions) Excluded (Expired) Exc…" at bounding box center [485, 122] width 82 height 16
click at [557, 127] on div at bounding box center [561, 122] width 42 height 17
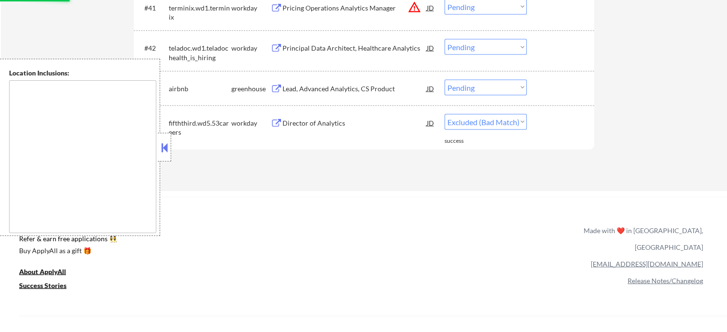
click at [367, 88] on div "Lead, Advanced Analytics, CS Product" at bounding box center [354, 89] width 144 height 10
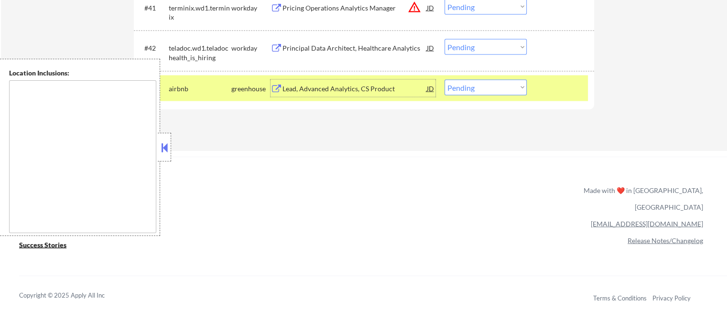
click at [498, 88] on select "Choose an option... Pending Applied Excluded (Questions) Excluded (Expired) Exc…" at bounding box center [485, 87] width 82 height 16
select select ""excluded__expired_""
click at [444, 79] on select "Choose an option... Pending Applied Excluded (Questions) Excluded (Expired) Exc…" at bounding box center [485, 87] width 82 height 16
click at [558, 86] on div at bounding box center [561, 87] width 42 height 17
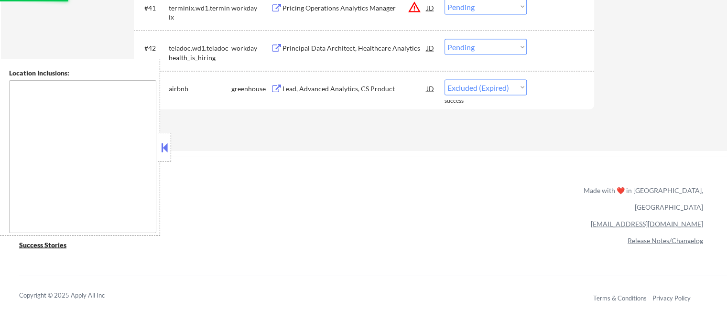
click at [385, 47] on div "Principal Data Architect, Healthcare Analytics" at bounding box center [354, 48] width 144 height 10
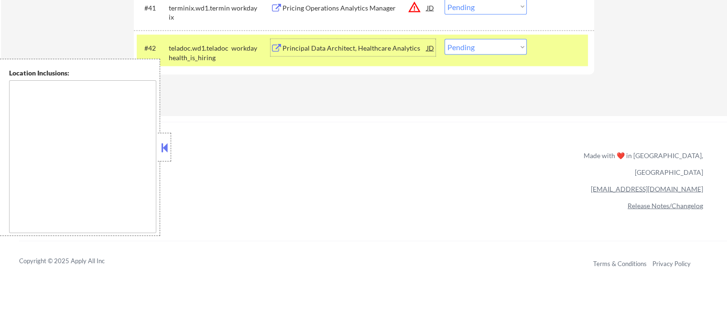
click at [486, 37] on div "#42 teladoc.wd1.teladochealth_is_hiring workday Principal Data Architect, Healt…" at bounding box center [362, 50] width 451 height 32
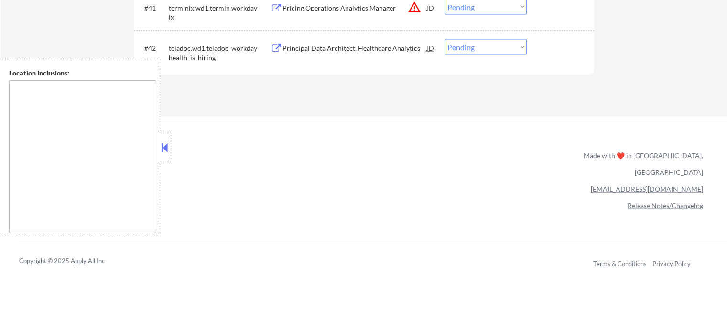
click at [491, 43] on select "Choose an option... Pending Applied Excluded (Questions) Excluded (Expired) Exc…" at bounding box center [485, 47] width 82 height 16
select select ""excluded__bad_match_""
click at [444, 39] on select "Choose an option... Pending Applied Excluded (Questions) Excluded (Expired) Exc…" at bounding box center [485, 47] width 82 height 16
click at [557, 54] on div at bounding box center [561, 47] width 42 height 17
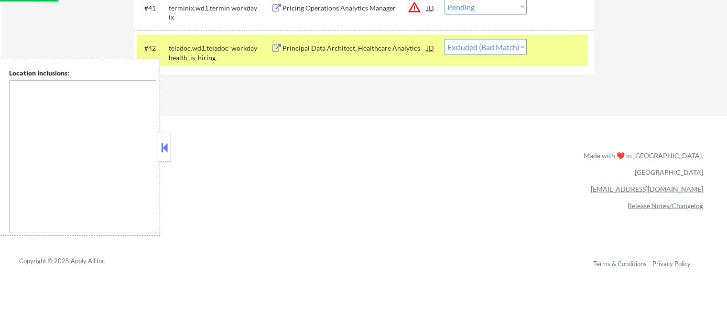
click at [557, 54] on div at bounding box center [561, 47] width 42 height 17
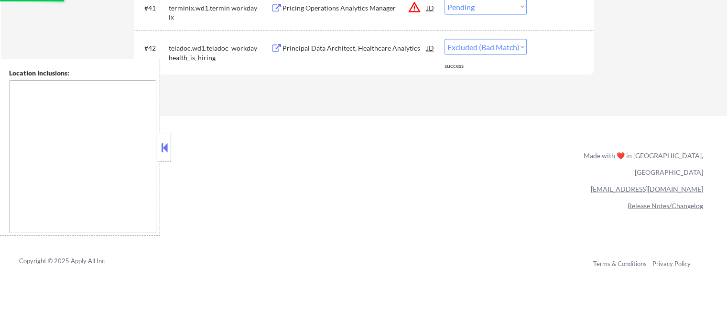
click at [357, 7] on div "Pricing Operations Analytics Manager" at bounding box center [354, 8] width 144 height 10
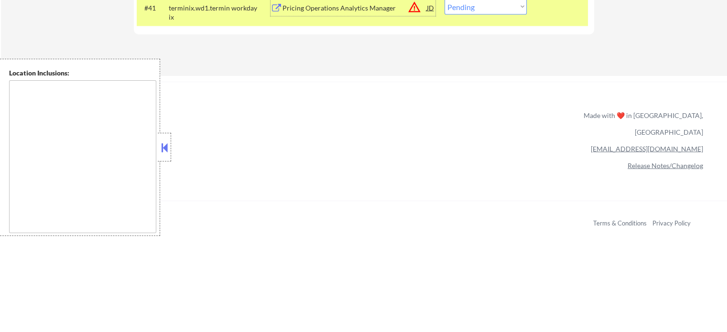
scroll to position [1814, 0]
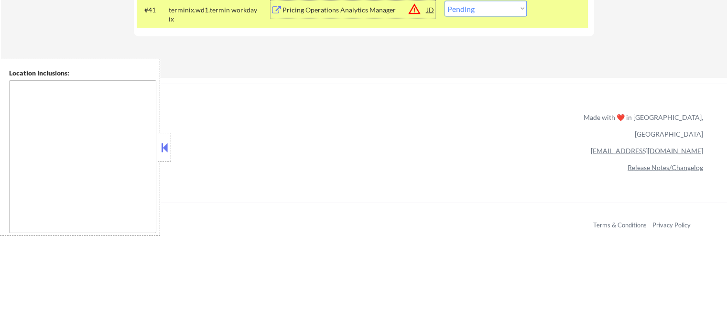
click at [468, 7] on select "Choose an option... Pending Applied Excluded (Questions) Excluded (Expired) Exc…" at bounding box center [485, 8] width 82 height 16
select select ""excluded__location_""
click at [444, 0] on select "Choose an option... Pending Applied Excluded (Questions) Excluded (Expired) Exc…" at bounding box center [485, 8] width 82 height 16
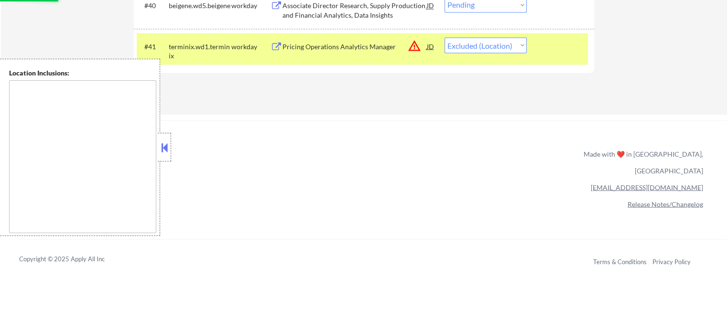
scroll to position [1670, 0]
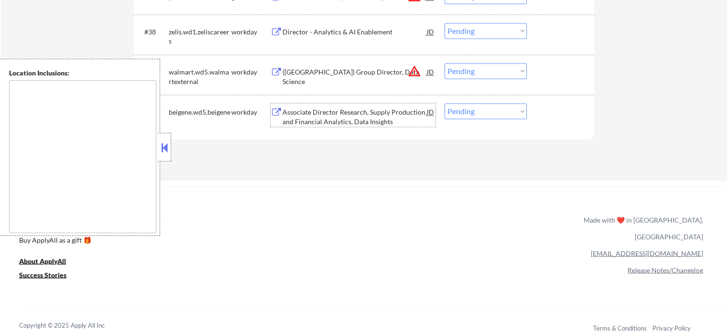
click at [339, 114] on div "Associate Director Research, Supply Production and Financial Analytics, Data In…" at bounding box center [354, 117] width 144 height 19
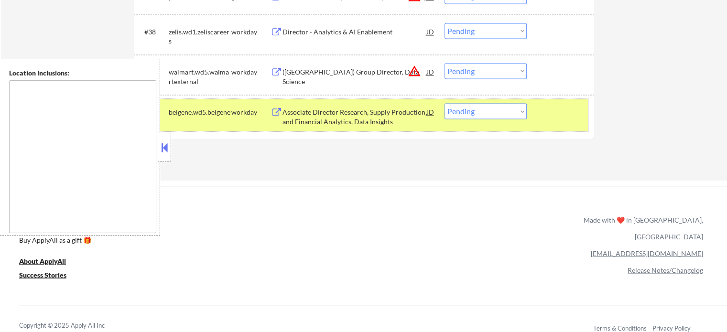
click at [568, 113] on div at bounding box center [561, 111] width 42 height 17
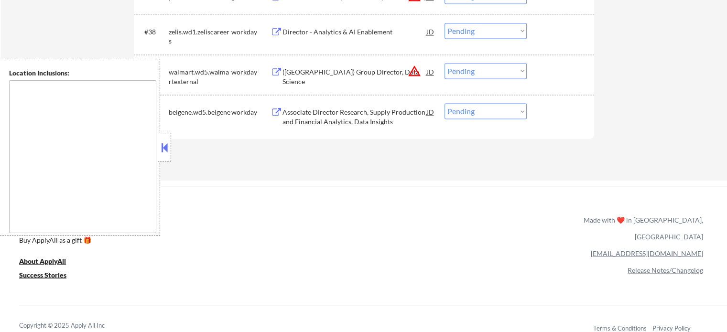
click at [355, 108] on div "Associate Director Research, Supply Production and Financial Analytics, Data In…" at bounding box center [354, 117] width 144 height 19
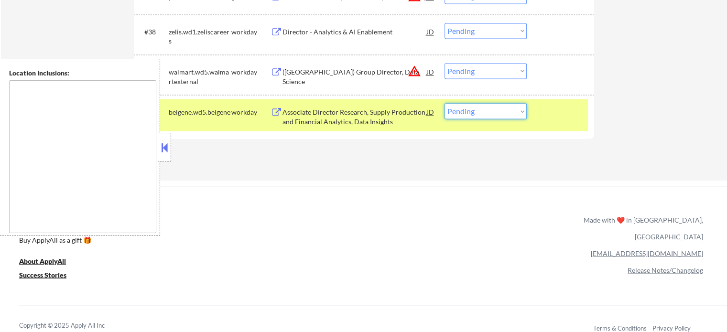
click at [478, 109] on select "Choose an option... Pending Applied Excluded (Questions) Excluded (Expired) Exc…" at bounding box center [485, 111] width 82 height 16
select select ""applied""
click at [444, 103] on select "Choose an option... Pending Applied Excluded (Questions) Excluded (Expired) Exc…" at bounding box center [485, 111] width 82 height 16
click at [574, 116] on div at bounding box center [561, 111] width 42 height 17
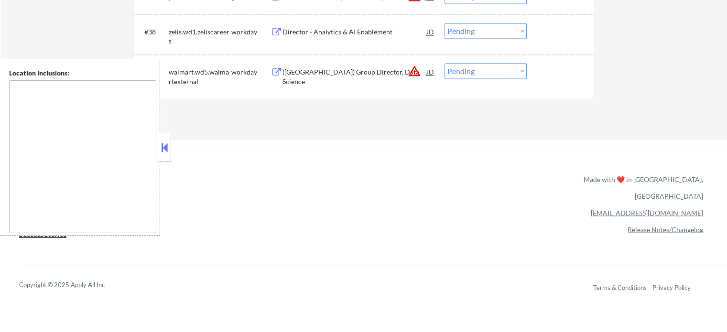
click at [338, 72] on div "(USA) Group Director, Data Science" at bounding box center [354, 76] width 144 height 19
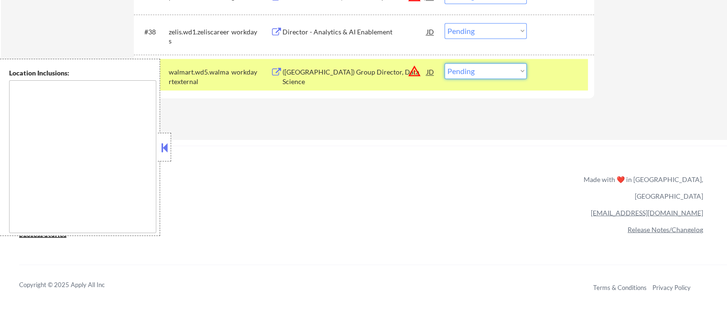
click at [491, 74] on select "Choose an option... Pending Applied Excluded (Questions) Excluded (Expired) Exc…" at bounding box center [485, 71] width 82 height 16
select select ""excluded__location_""
click at [444, 63] on select "Choose an option... Pending Applied Excluded (Questions) Excluded (Expired) Exc…" at bounding box center [485, 71] width 82 height 16
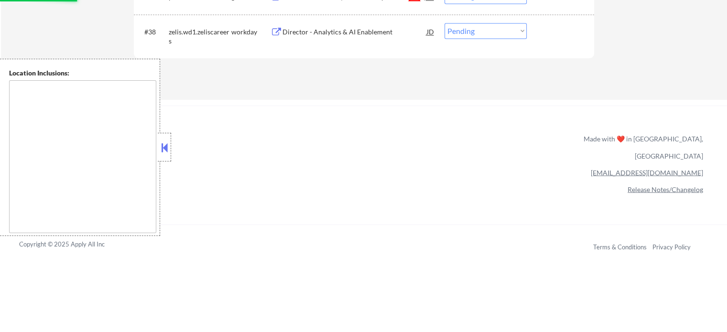
click at [329, 34] on div "Director - Analytics & AI Enablement" at bounding box center [354, 32] width 144 height 10
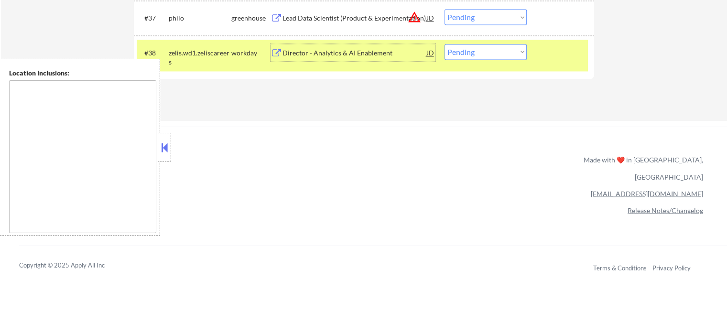
scroll to position [1581, 0]
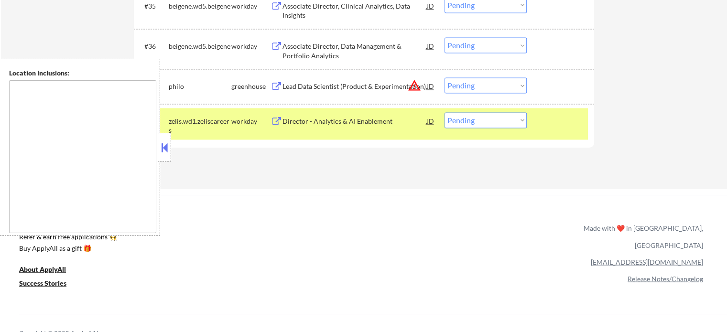
click at [545, 130] on div "#38 zelis.wd1.zeliscareers workday Director - Analytics & AI Enablement JD Choo…" at bounding box center [362, 124] width 451 height 32
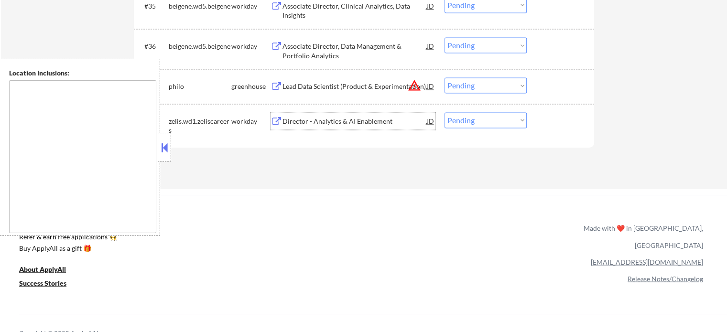
click at [348, 127] on div "Director - Analytics & AI Enablement" at bounding box center [354, 120] width 144 height 17
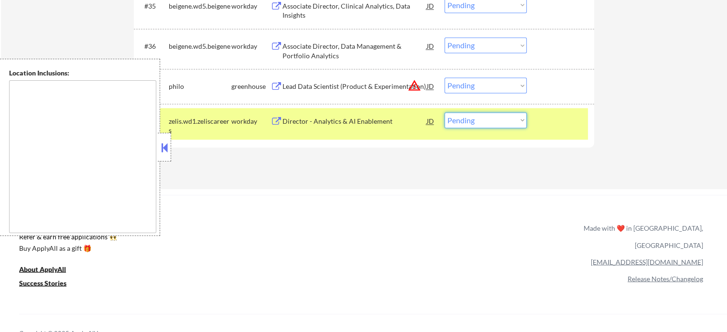
click at [457, 117] on select "Choose an option... Pending Applied Excluded (Questions) Excluded (Expired) Exc…" at bounding box center [485, 120] width 82 height 16
select select ""applied""
click at [444, 112] on select "Choose an option... Pending Applied Excluded (Questions) Excluded (Expired) Exc…" at bounding box center [485, 120] width 82 height 16
click at [552, 128] on div at bounding box center [561, 120] width 42 height 17
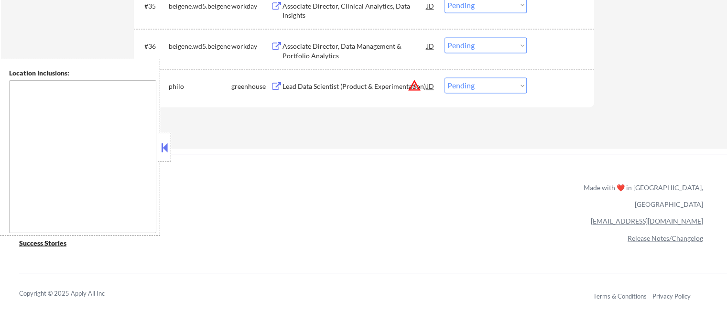
click at [339, 91] on div "Lead Data Scientist (Product & Experimentation)" at bounding box center [354, 85] width 144 height 17
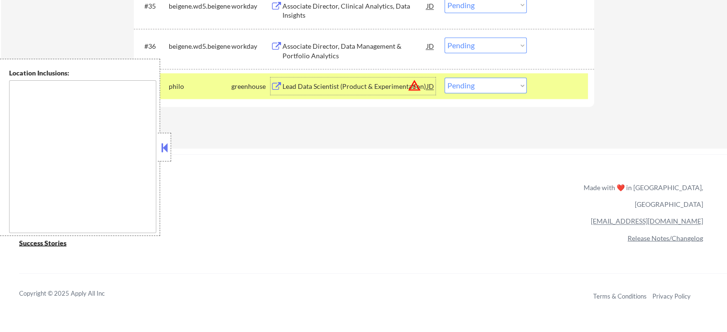
click at [470, 83] on select "Choose an option... Pending Applied Excluded (Questions) Excluded (Expired) Exc…" at bounding box center [485, 85] width 82 height 16
select select ""applied""
click at [444, 77] on select "Choose an option... Pending Applied Excluded (Questions) Excluded (Expired) Exc…" at bounding box center [485, 85] width 82 height 16
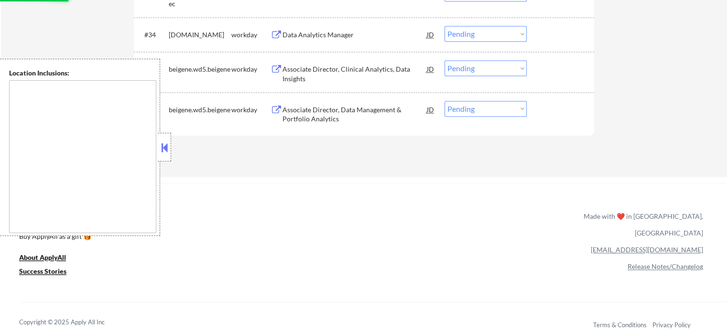
scroll to position [1485, 0]
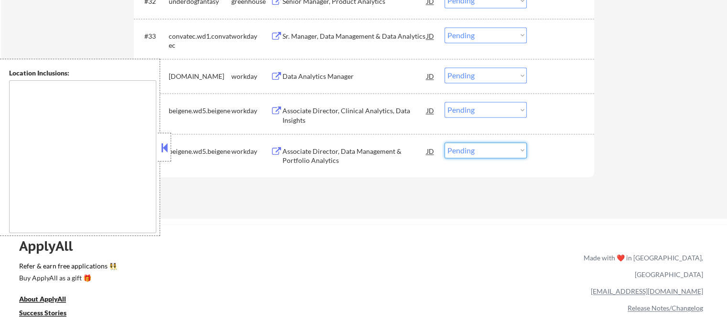
click at [458, 152] on select "Choose an option... Pending Applied Excluded (Questions) Excluded (Expired) Exc…" at bounding box center [485, 150] width 82 height 16
select select ""excluded__bad_match_""
click at [444, 142] on select "Choose an option... Pending Applied Excluded (Questions) Excluded (Expired) Exc…" at bounding box center [485, 150] width 82 height 16
click at [467, 112] on select "Choose an option... Pending Applied Excluded (Questions) Excluded (Expired) Exc…" at bounding box center [485, 110] width 82 height 16
select select ""excluded__bad_match_""
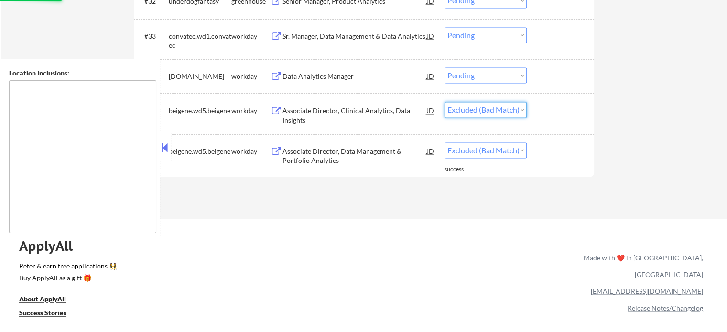
click at [444, 102] on select "Choose an option... Pending Applied Excluded (Questions) Excluded (Expired) Exc…" at bounding box center [485, 110] width 82 height 16
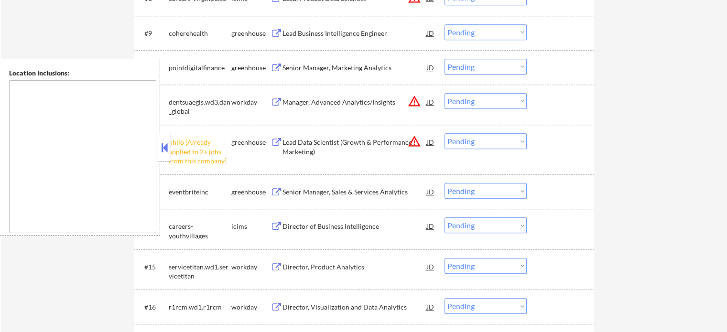
scroll to position [578, 0]
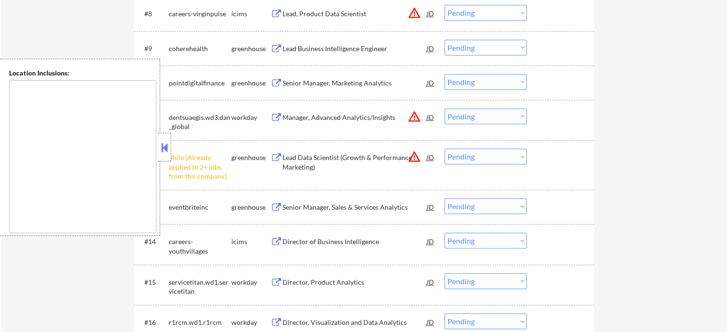
click at [487, 153] on select "Choose an option... Pending Applied Excluded (Questions) Excluded (Expired) Exc…" at bounding box center [485, 157] width 82 height 16
click at [444, 149] on select "Choose an option... Pending Applied Excluded (Questions) Excluded (Expired) Exc…" at bounding box center [485, 157] width 82 height 16
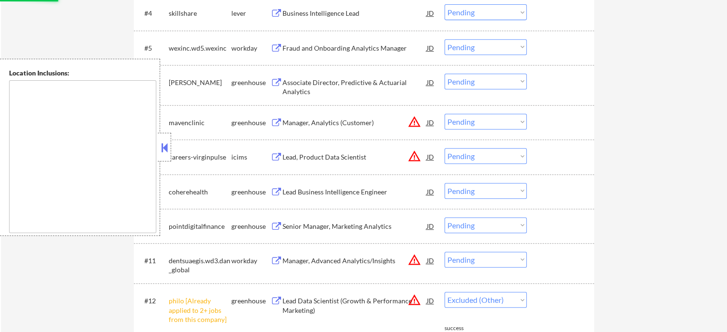
select select ""pending""
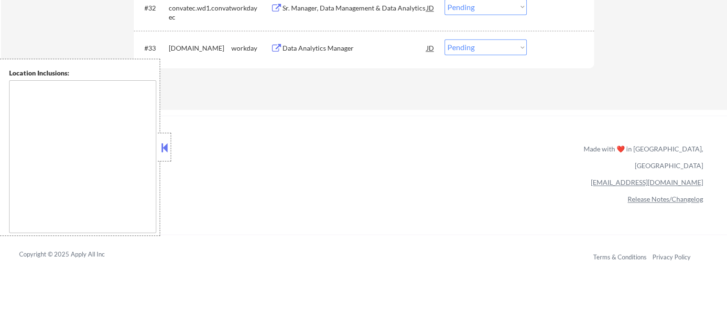
scroll to position [1390, 0]
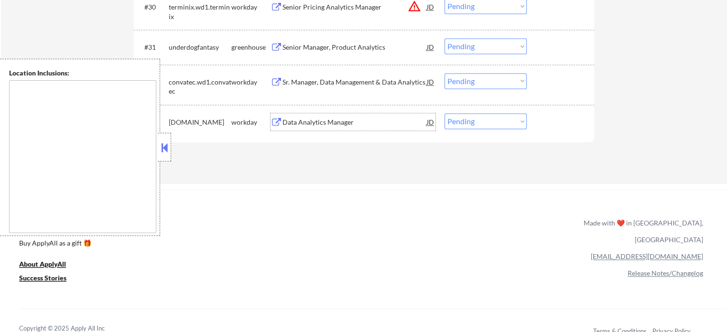
click at [304, 124] on div "Data Analytics Manager" at bounding box center [354, 123] width 144 height 10
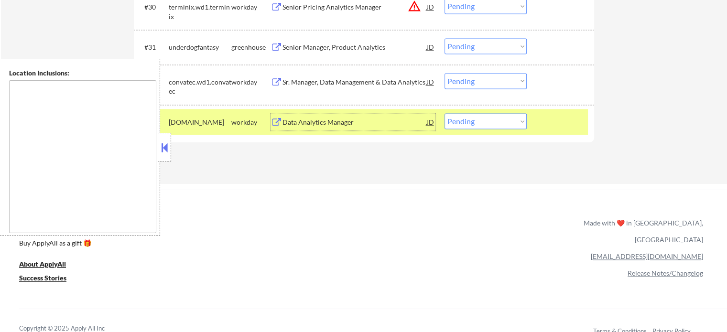
click at [512, 126] on select "Choose an option... Pending Applied Excluded (Questions) Excluded (Expired) Exc…" at bounding box center [485, 121] width 82 height 16
select select ""excluded__location_""
click at [444, 113] on select "Choose an option... Pending Applied Excluded (Questions) Excluded (Expired) Exc…" at bounding box center [485, 121] width 82 height 16
click at [545, 119] on div at bounding box center [561, 121] width 42 height 17
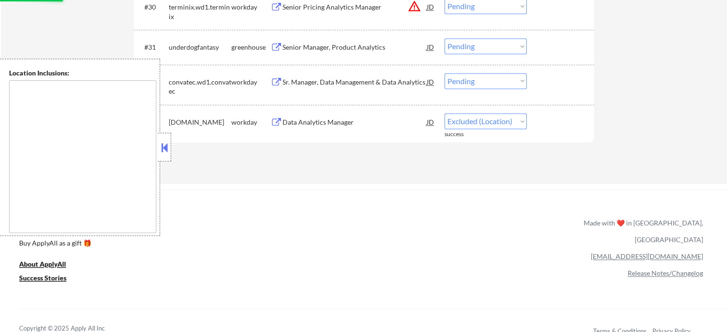
click at [348, 79] on div "Sr. Manager, Data Management & Data Analytics" at bounding box center [354, 82] width 144 height 10
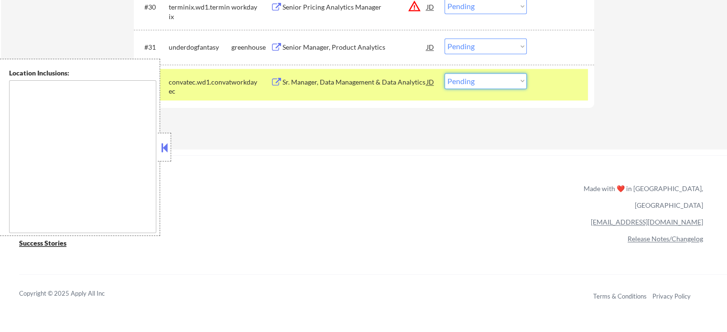
click at [490, 80] on select "Choose an option... Pending Applied Excluded (Questions) Excluded (Expired) Exc…" at bounding box center [485, 81] width 82 height 16
select select ""excluded__location_""
click at [444, 73] on select "Choose an option... Pending Applied Excluded (Questions) Excluded (Expired) Exc…" at bounding box center [485, 81] width 82 height 16
click at [550, 89] on div at bounding box center [561, 81] width 42 height 17
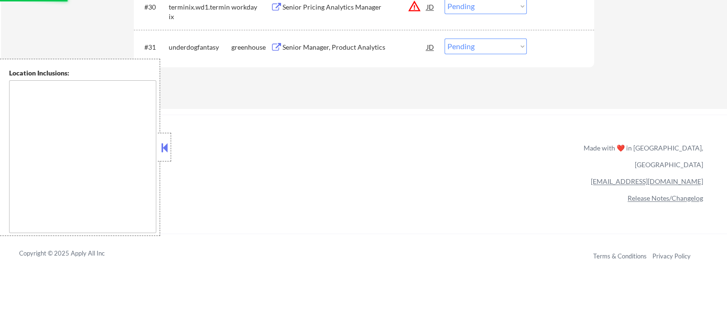
click at [345, 49] on div "Senior Manager, Product Analytics" at bounding box center [354, 48] width 144 height 10
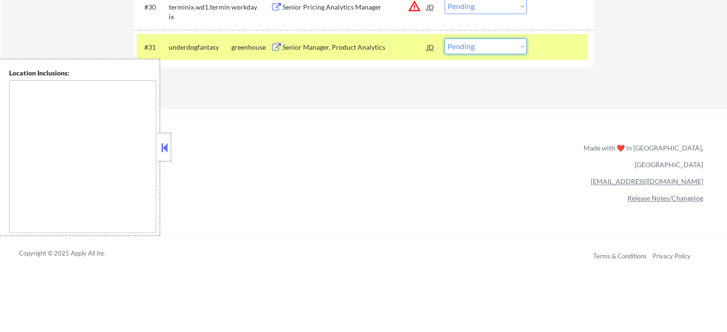
click at [486, 53] on select "Choose an option... Pending Applied Excluded (Questions) Excluded (Expired) Exc…" at bounding box center [485, 46] width 82 height 16
select select ""excluded""
click at [444, 38] on select "Choose an option... Pending Applied Excluded (Questions) Excluded (Expired) Exc…" at bounding box center [485, 46] width 82 height 16
click at [556, 49] on div at bounding box center [561, 46] width 42 height 17
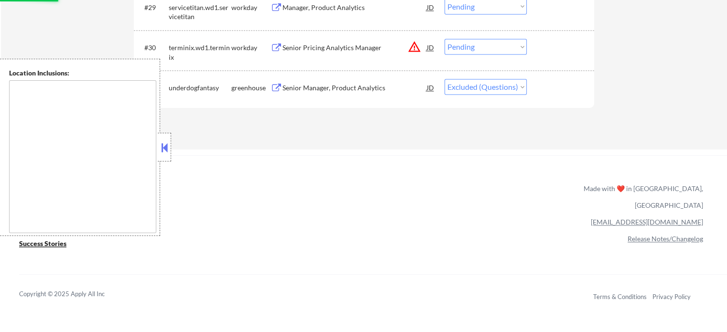
scroll to position [1294, 0]
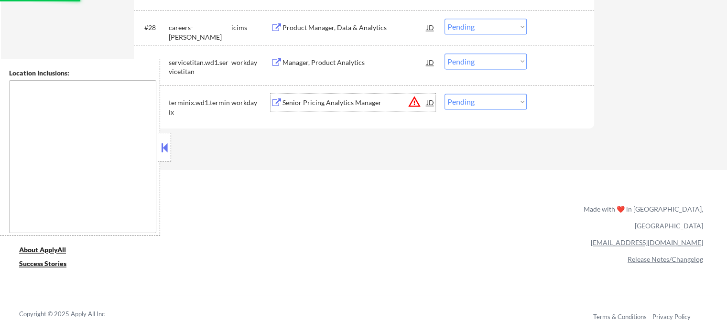
click at [333, 99] on div "Senior Pricing Analytics Manager" at bounding box center [354, 103] width 144 height 10
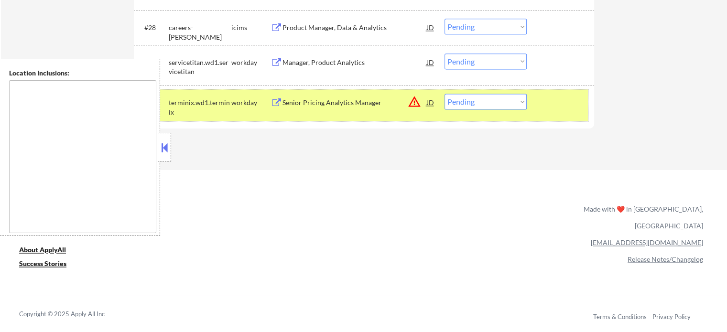
click at [479, 110] on div "#30 terminix.wd1.terminix workday Senior Pricing Analytics Manager JD warning_a…" at bounding box center [362, 105] width 451 height 32
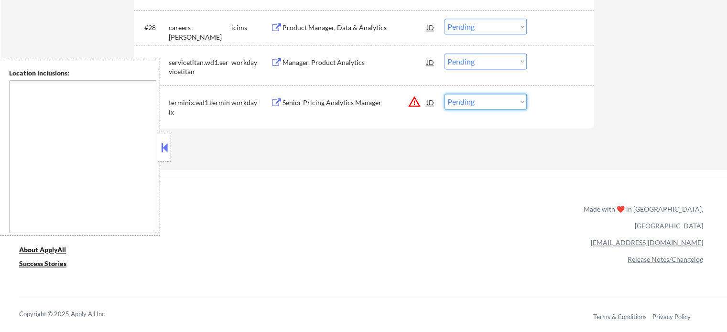
click at [479, 105] on select "Choose an option... Pending Applied Excluded (Questions) Excluded (Expired) Exc…" at bounding box center [485, 102] width 82 height 16
select select ""excluded__location_""
click at [444, 94] on select "Choose an option... Pending Applied Excluded (Questions) Excluded (Expired) Exc…" at bounding box center [485, 102] width 82 height 16
click at [547, 102] on div at bounding box center [561, 102] width 42 height 17
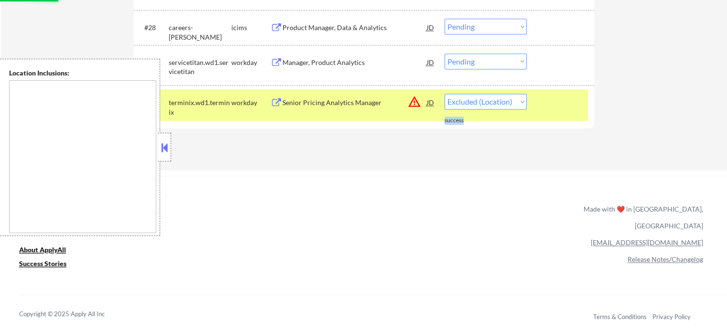
click at [547, 102] on div at bounding box center [561, 102] width 42 height 17
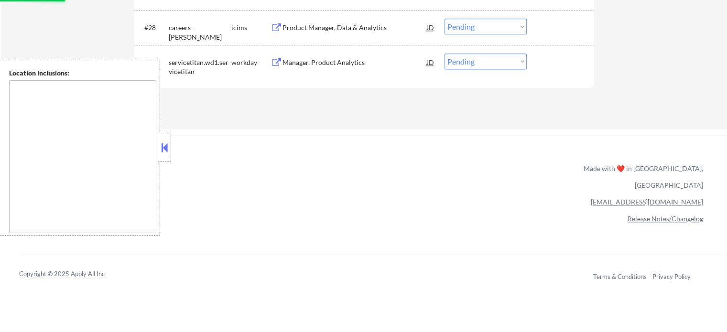
click at [326, 63] on div "Manager, Product Analytics" at bounding box center [354, 63] width 144 height 10
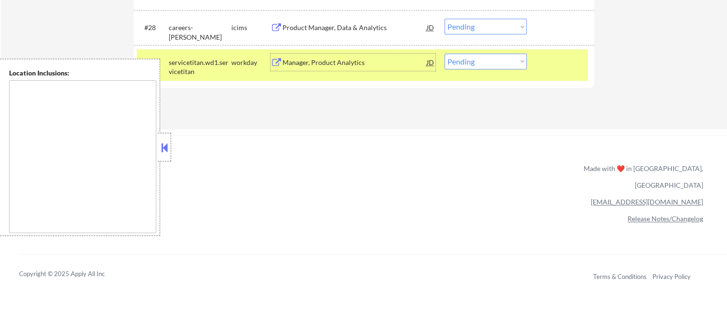
click at [536, 57] on div "#29 servicetitan.wd1.servicetitan workday Manager, Product Analytics JD Choose …" at bounding box center [362, 65] width 451 height 32
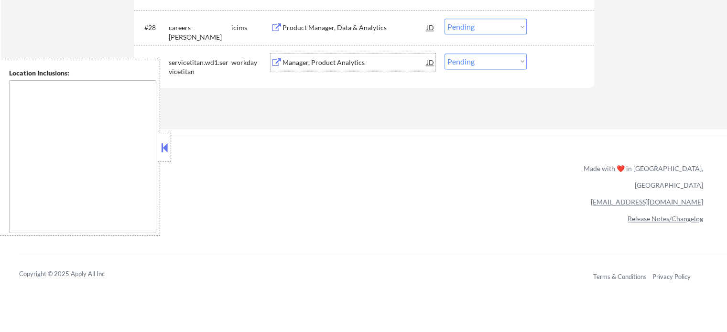
click at [356, 64] on div "Manager, Product Analytics" at bounding box center [354, 63] width 144 height 10
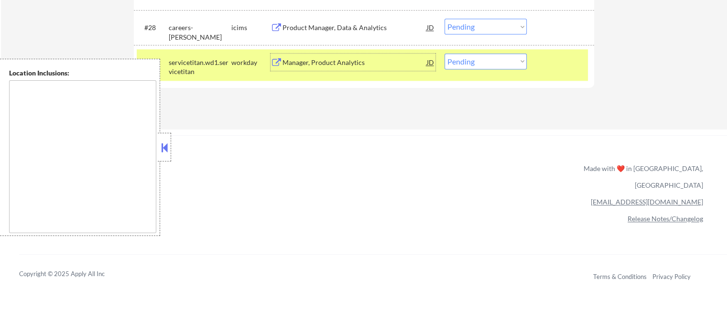
click at [499, 58] on select "Choose an option... Pending Applied Excluded (Questions) Excluded (Expired) Exc…" at bounding box center [485, 62] width 82 height 16
select select ""applied""
click at [444, 54] on select "Choose an option... Pending Applied Excluded (Questions) Excluded (Expired) Exc…" at bounding box center [485, 62] width 82 height 16
click at [558, 63] on div at bounding box center [561, 62] width 42 height 17
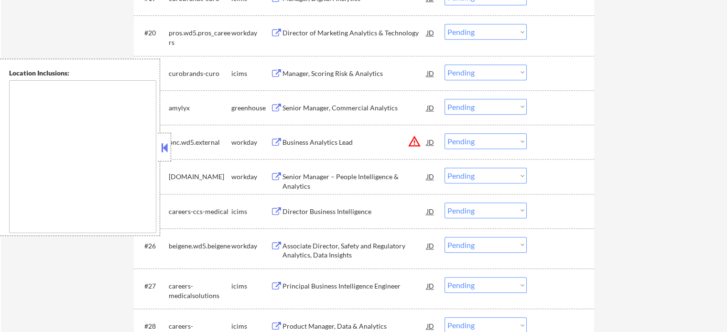
scroll to position [1055, 0]
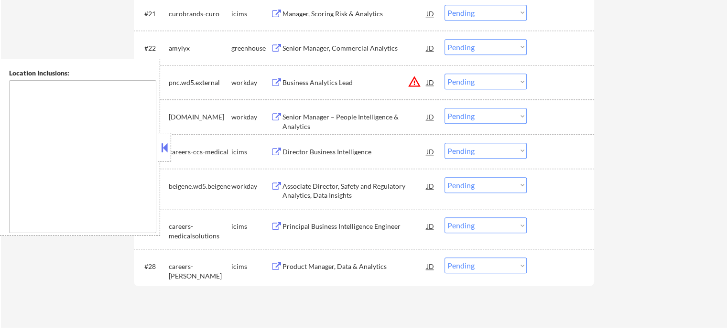
click at [355, 263] on div "Product Manager, Data & Analytics" at bounding box center [354, 267] width 144 height 10
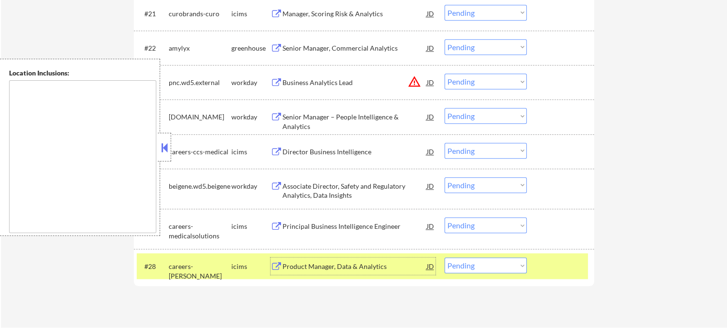
click at [508, 261] on select "Choose an option... Pending Applied Excluded (Questions) Excluded (Expired) Exc…" at bounding box center [485, 266] width 82 height 16
select select ""excluded__expired_""
click at [444, 258] on select "Choose an option... Pending Applied Excluded (Questions) Excluded (Expired) Exc…" at bounding box center [485, 266] width 82 height 16
click at [554, 266] on div at bounding box center [561, 266] width 42 height 17
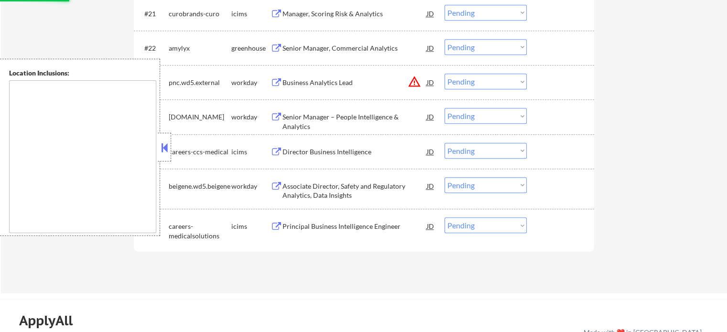
click at [368, 228] on div "Principal Business Intelligence Engineer" at bounding box center [354, 227] width 144 height 10
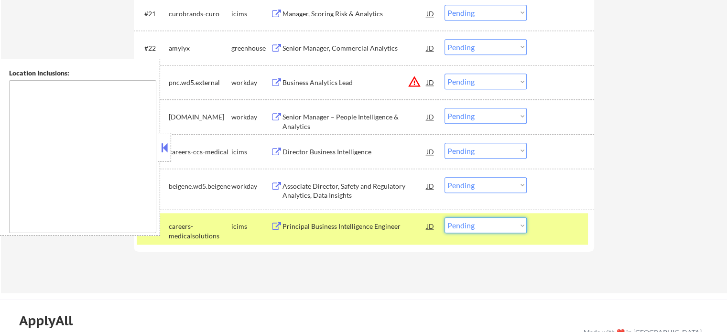
click at [488, 231] on select "Choose an option... Pending Applied Excluded (Questions) Excluded (Expired) Exc…" at bounding box center [485, 225] width 82 height 16
select select ""excluded__bad_match_""
click at [444, 217] on select "Choose an option... Pending Applied Excluded (Questions) Excluded (Expired) Exc…" at bounding box center [485, 225] width 82 height 16
click at [570, 235] on div "#27 careers-medicalsolutions icims Principal Business Intelligence Engineer JD …" at bounding box center [362, 229] width 451 height 32
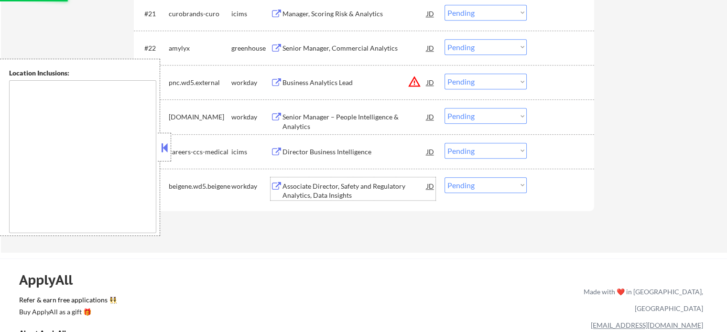
click at [341, 188] on div "Associate Director, Safety and Regulatory Analytics, Data Insights" at bounding box center [354, 191] width 144 height 19
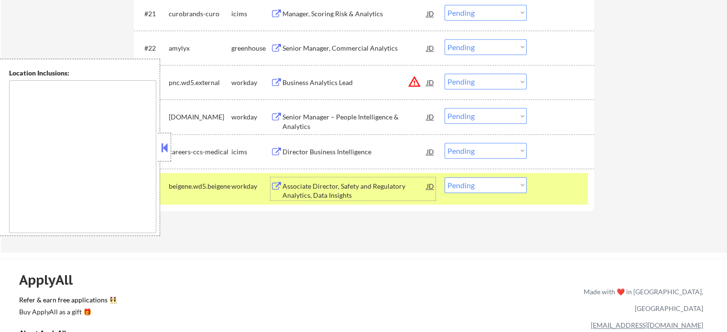
click at [459, 182] on select "Choose an option... Pending Applied Excluded (Questions) Excluded (Expired) Exc…" at bounding box center [485, 185] width 82 height 16
select select ""applied""
click at [444, 177] on select "Choose an option... Pending Applied Excluded (Questions) Excluded (Expired) Exc…" at bounding box center [485, 185] width 82 height 16
click at [556, 200] on div "#26 beigene.wd5.beigene workday Associate Director, Safety and Regulatory Analy…" at bounding box center [362, 189] width 451 height 32
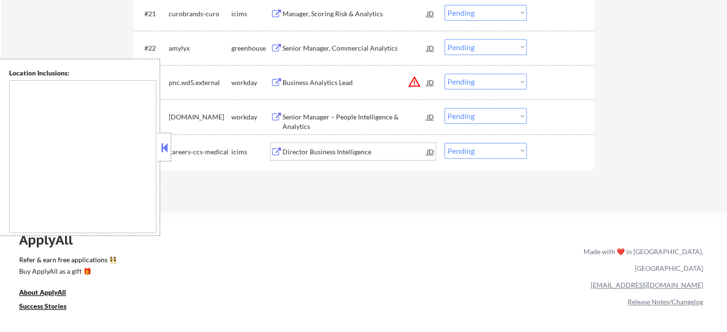
click at [343, 153] on div "Director Business Intelligence" at bounding box center [354, 152] width 144 height 10
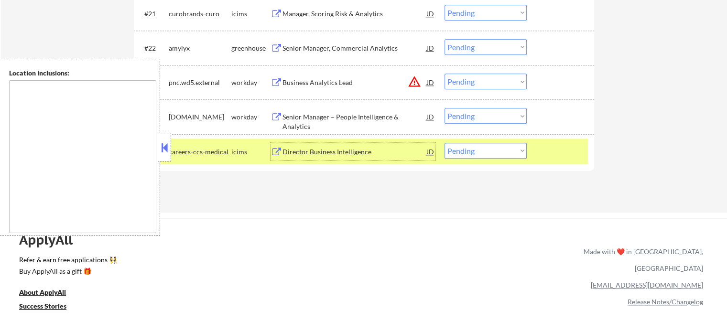
click at [458, 151] on select "Choose an option... Pending Applied Excluded (Questions) Excluded (Expired) Exc…" at bounding box center [485, 151] width 82 height 16
select select ""excluded__expired_""
click at [444, 143] on select "Choose an option... Pending Applied Excluded (Questions) Excluded (Expired) Exc…" at bounding box center [485, 151] width 82 height 16
click at [548, 156] on div at bounding box center [561, 151] width 42 height 17
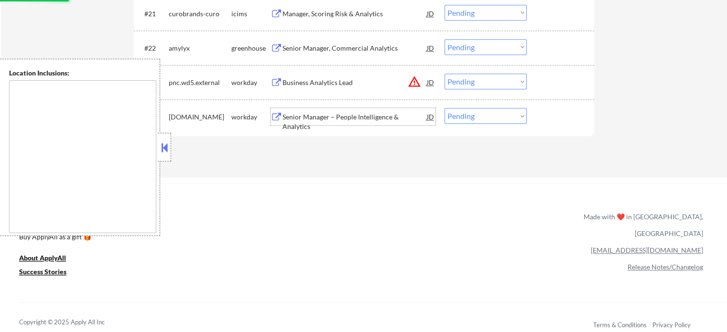
click at [364, 116] on div "Senior Manager – People Intelligence & Analytics" at bounding box center [354, 121] width 144 height 19
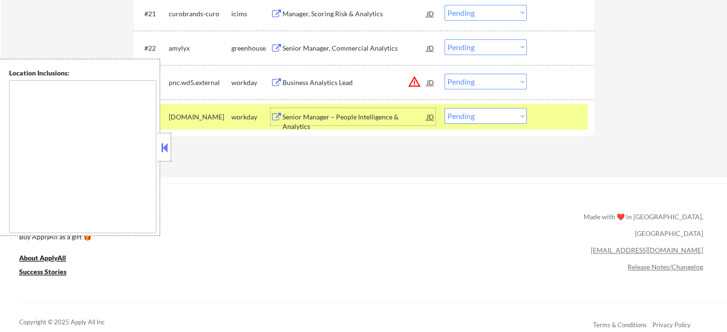
click at [496, 118] on select "Choose an option... Pending Applied Excluded (Questions) Excluded (Expired) Exc…" at bounding box center [485, 116] width 82 height 16
select select ""excluded__bad_match_""
click at [444, 108] on select "Choose an option... Pending Applied Excluded (Questions) Excluded (Expired) Exc…" at bounding box center [485, 116] width 82 height 16
click at [552, 109] on div at bounding box center [561, 116] width 42 height 17
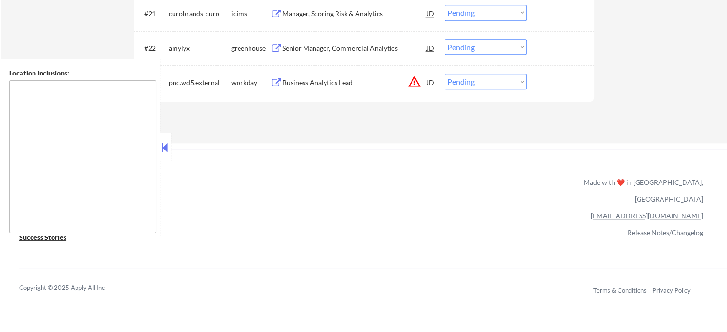
click at [313, 82] on div "Business Analytics Lead" at bounding box center [354, 83] width 144 height 10
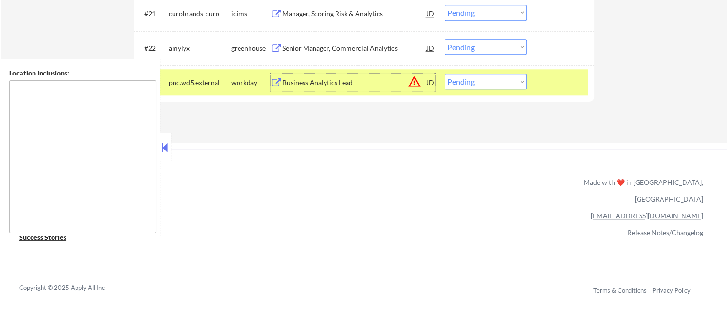
click at [487, 82] on select "Choose an option... Pending Applied Excluded (Questions) Excluded (Expired) Exc…" at bounding box center [485, 82] width 82 height 16
select select ""excluded__bad_match_""
click at [444, 74] on select "Choose an option... Pending Applied Excluded (Questions) Excluded (Expired) Exc…" at bounding box center [485, 82] width 82 height 16
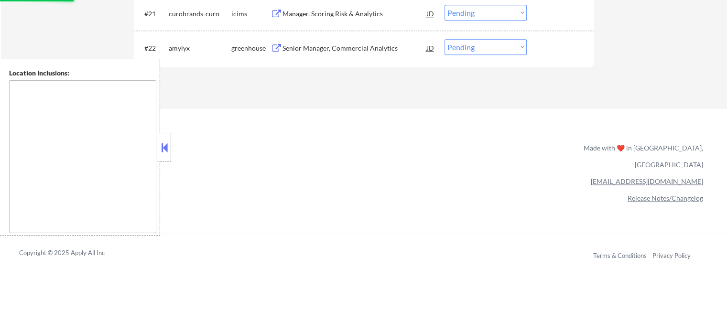
click at [351, 52] on div "Senior Manager, Commercial Analytics" at bounding box center [354, 48] width 144 height 10
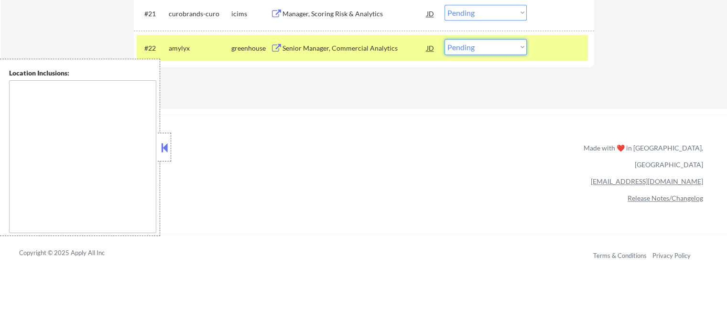
click at [461, 47] on select "Choose an option... Pending Applied Excluded (Questions) Excluded (Expired) Exc…" at bounding box center [485, 47] width 82 height 16
select select ""applied""
click at [444, 39] on select "Choose an option... Pending Applied Excluded (Questions) Excluded (Expired) Exc…" at bounding box center [485, 47] width 82 height 16
click at [571, 54] on div at bounding box center [561, 47] width 42 height 17
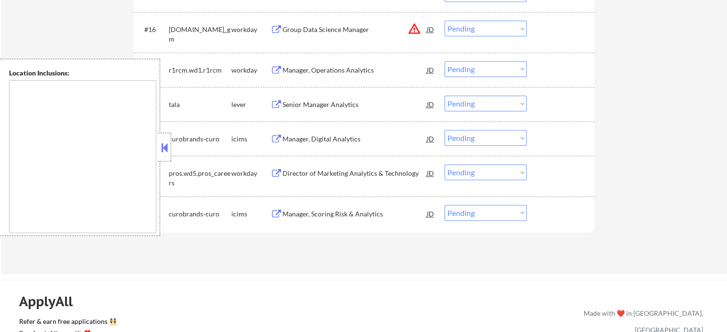
scroll to position [1008, 0]
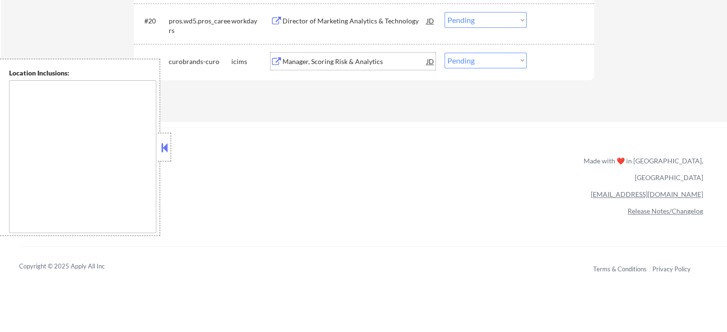
click at [319, 65] on div "Manager, Scoring Risk & Analytics" at bounding box center [354, 62] width 144 height 10
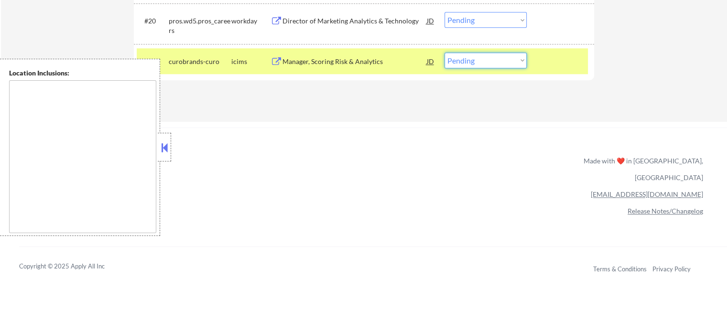
click at [485, 57] on select "Choose an option... Pending Applied Excluded (Questions) Excluded (Expired) Exc…" at bounding box center [485, 61] width 82 height 16
select select ""excluded__bad_match_""
click at [444, 53] on select "Choose an option... Pending Applied Excluded (Questions) Excluded (Expired) Exc…" at bounding box center [485, 61] width 82 height 16
click at [548, 66] on div at bounding box center [561, 61] width 42 height 17
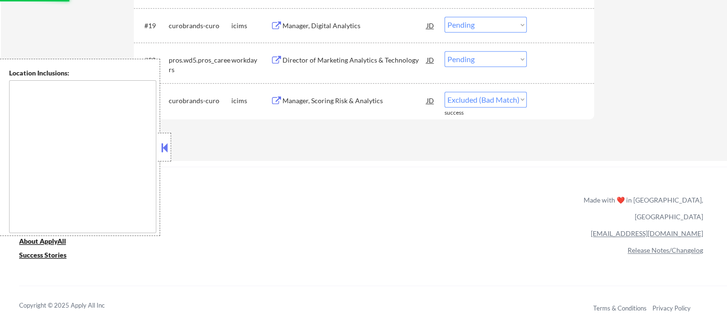
scroll to position [912, 0]
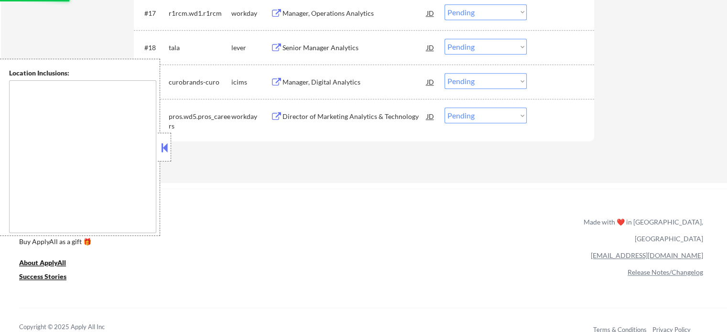
click at [338, 117] on div "Director of Marketing Analytics & Technology" at bounding box center [354, 117] width 144 height 10
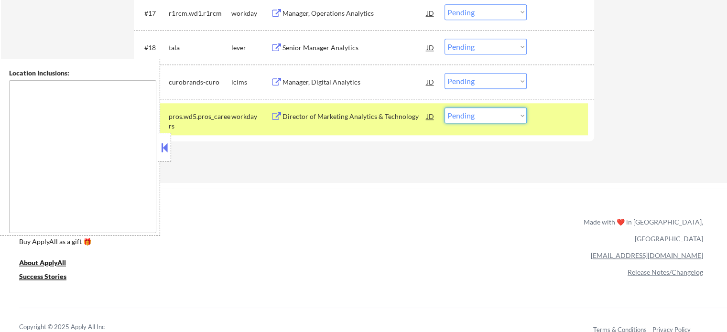
click at [484, 118] on select "Choose an option... Pending Applied Excluded (Questions) Excluded (Expired) Exc…" at bounding box center [485, 116] width 82 height 16
select select ""applied""
click at [444, 108] on select "Choose an option... Pending Applied Excluded (Questions) Excluded (Expired) Exc…" at bounding box center [485, 116] width 82 height 16
click at [538, 122] on div "#20 pros.wd5.pros_careers workday Director of Marketing Analytics & Technology …" at bounding box center [362, 119] width 451 height 32
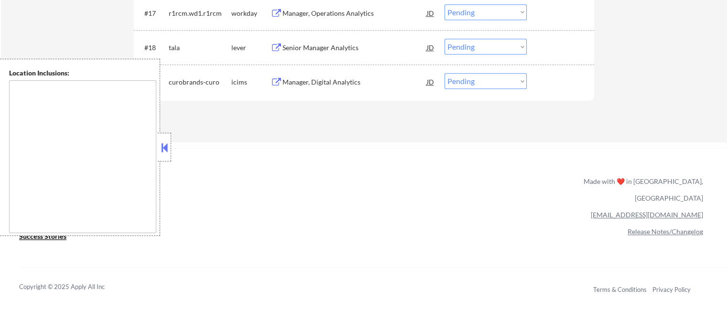
click at [327, 81] on div "Manager, Digital Analytics" at bounding box center [354, 82] width 144 height 10
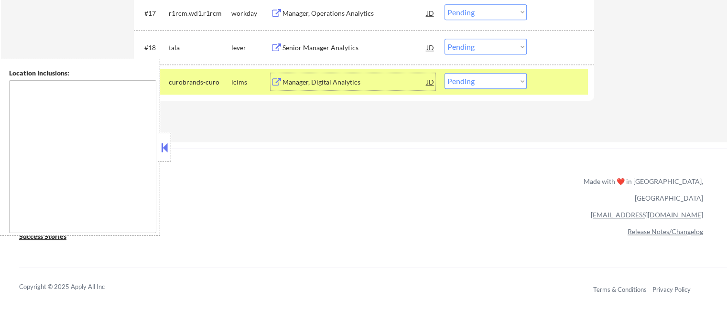
click at [462, 81] on select "Choose an option... Pending Applied Excluded (Questions) Excluded (Expired) Exc…" at bounding box center [485, 81] width 82 height 16
select select ""excluded__expired_""
click at [444, 73] on select "Choose an option... Pending Applied Excluded (Questions) Excluded (Expired) Exc…" at bounding box center [485, 81] width 82 height 16
click at [547, 82] on div at bounding box center [561, 81] width 42 height 17
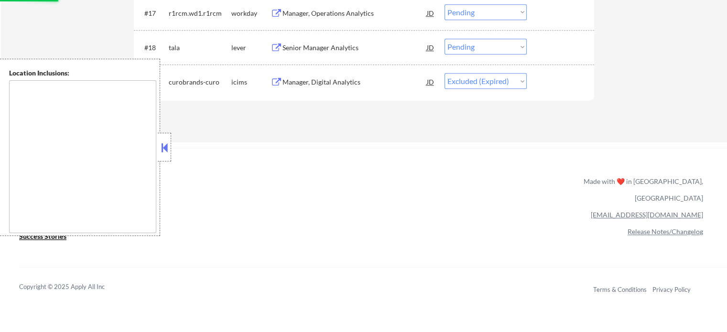
click at [345, 51] on div "Senior Manager Analytics" at bounding box center [354, 48] width 144 height 10
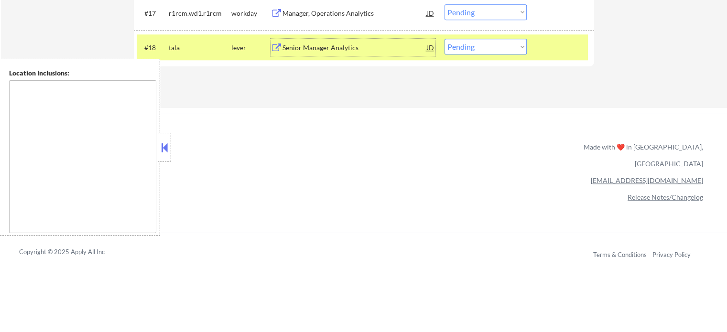
click at [564, 46] on div at bounding box center [561, 47] width 42 height 17
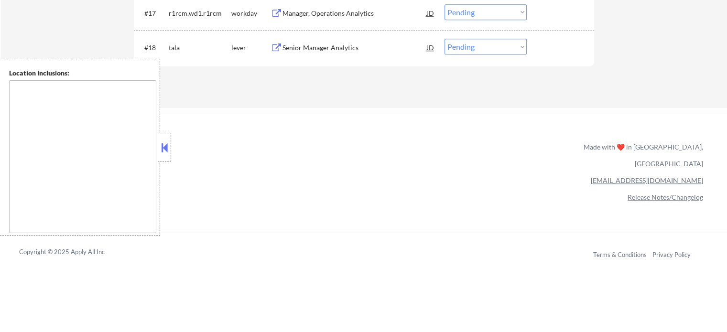
click at [336, 52] on div "Senior Manager Analytics" at bounding box center [354, 48] width 144 height 10
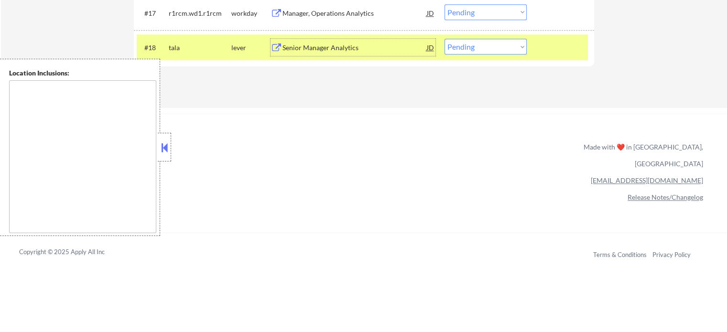
click at [466, 44] on select "Choose an option... Pending Applied Excluded (Questions) Excluded (Expired) Exc…" at bounding box center [485, 47] width 82 height 16
select select ""applied""
click at [444, 39] on select "Choose an option... Pending Applied Excluded (Questions) Excluded (Expired) Exc…" at bounding box center [485, 47] width 82 height 16
click at [560, 48] on div at bounding box center [561, 47] width 42 height 17
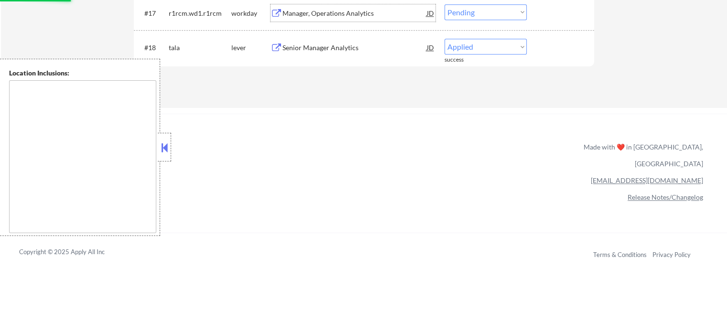
click at [315, 11] on div "Manager, Operations Analytics" at bounding box center [354, 14] width 144 height 10
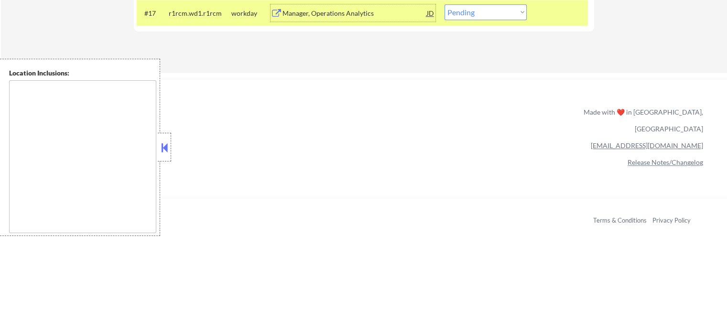
click at [494, 13] on select "Choose an option... Pending Applied Excluded (Questions) Excluded (Expired) Exc…" at bounding box center [485, 12] width 82 height 16
select select ""excluded__bad_match_""
click at [444, 4] on select "Choose an option... Pending Applied Excluded (Questions) Excluded (Expired) Exc…" at bounding box center [485, 12] width 82 height 16
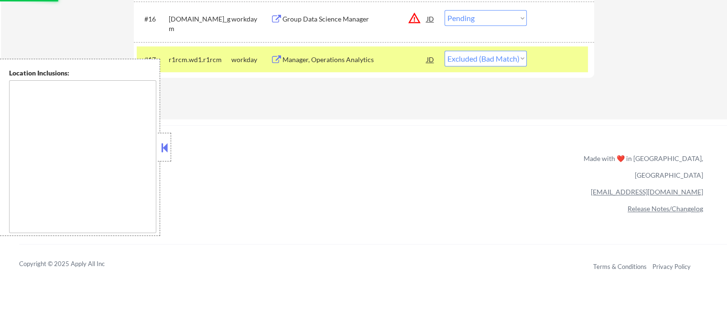
scroll to position [769, 0]
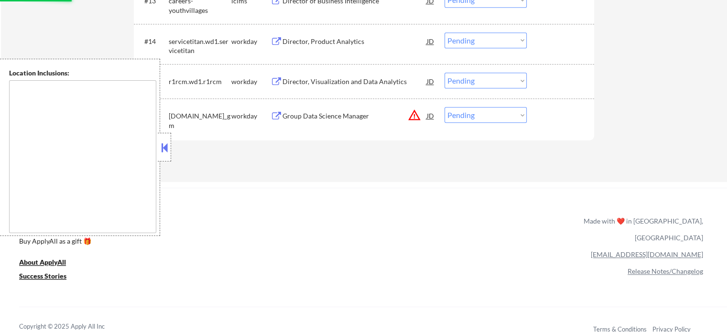
click at [471, 116] on select "Choose an option... Pending Applied Excluded (Questions) Excluded (Expired) Exc…" at bounding box center [485, 115] width 82 height 16
select select ""excluded__location_""
click at [444, 107] on select "Choose an option... Pending Applied Excluded (Questions) Excluded (Expired) Exc…" at bounding box center [485, 115] width 82 height 16
click at [354, 83] on div "Director, Visualization and Data Analytics" at bounding box center [354, 82] width 144 height 10
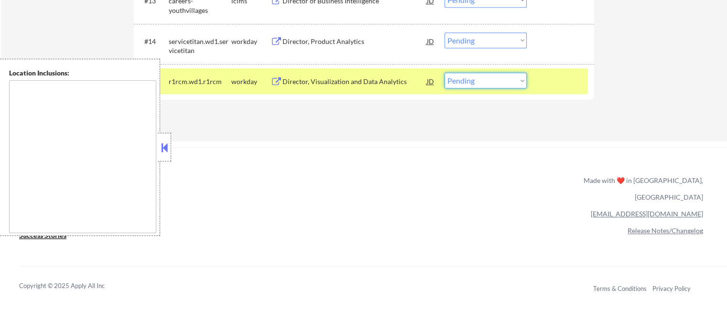
click at [484, 80] on select "Choose an option... Pending Applied Excluded (Questions) Excluded (Expired) Exc…" at bounding box center [485, 81] width 82 height 16
select select ""applied""
click at [444, 73] on select "Choose an option... Pending Applied Excluded (Questions) Excluded (Expired) Exc…" at bounding box center [485, 81] width 82 height 16
click at [554, 84] on div at bounding box center [561, 81] width 42 height 17
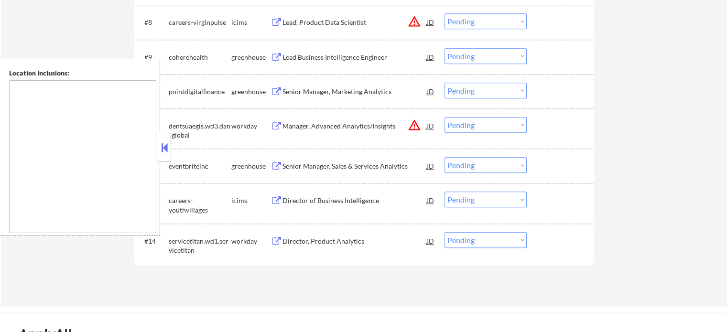
scroll to position [625, 0]
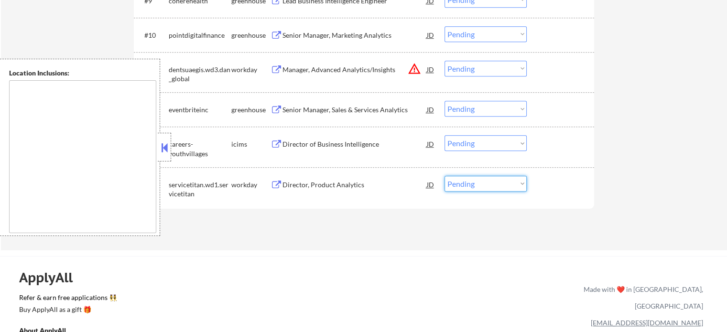
click at [472, 182] on select "Choose an option... Pending Applied Excluded (Questions) Excluded (Expired) Exc…" at bounding box center [485, 184] width 82 height 16
select select ""excluded__other_""
click at [444, 176] on select "Choose an option... Pending Applied Excluded (Questions) Excluded (Expired) Exc…" at bounding box center [485, 184] width 82 height 16
click at [315, 143] on div "Director of Business Intelligence" at bounding box center [354, 145] width 144 height 10
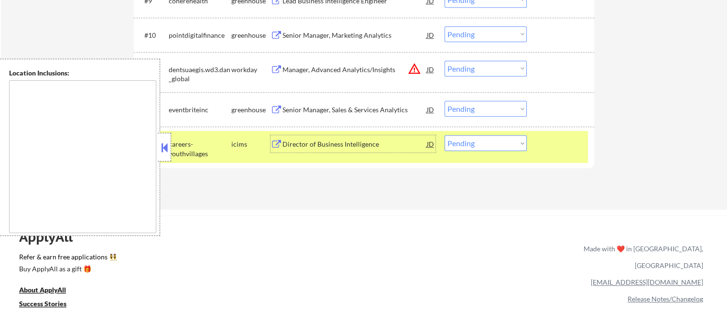
click at [473, 145] on select "Choose an option... Pending Applied Excluded (Questions) Excluded (Expired) Exc…" at bounding box center [485, 143] width 82 height 16
select select ""excluded__expired_""
click at [444, 135] on select "Choose an option... Pending Applied Excluded (Questions) Excluded (Expired) Exc…" at bounding box center [485, 143] width 82 height 16
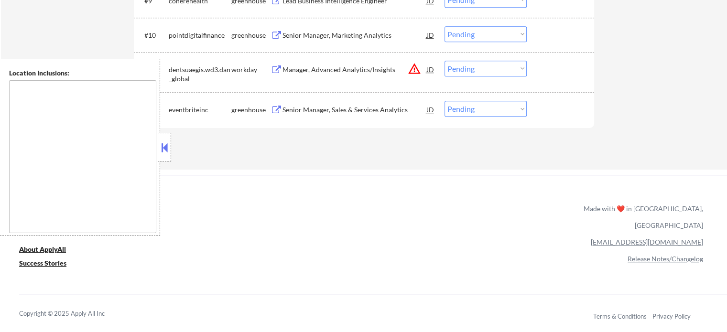
click at [363, 107] on div "Senior Manager, Sales & Services Analytics" at bounding box center [354, 109] width 144 height 17
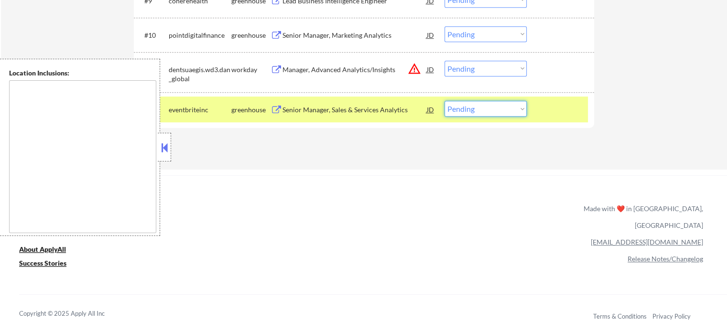
click at [497, 109] on select "Choose an option... Pending Applied Excluded (Questions) Excluded (Expired) Exc…" at bounding box center [485, 109] width 82 height 16
select select ""applied""
click at [444, 101] on select "Choose an option... Pending Applied Excluded (Questions) Excluded (Expired) Exc…" at bounding box center [485, 109] width 82 height 16
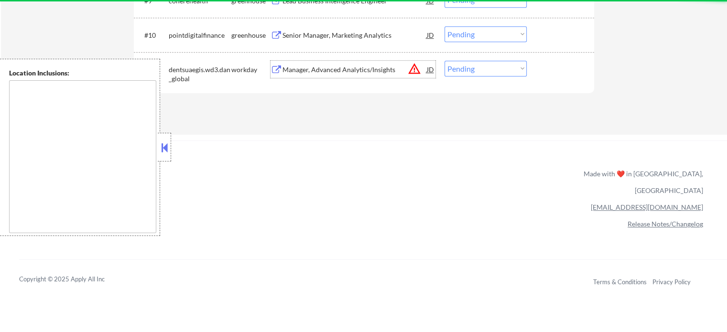
click at [286, 68] on div "Manager, Advanced Analytics/Insights" at bounding box center [354, 70] width 144 height 10
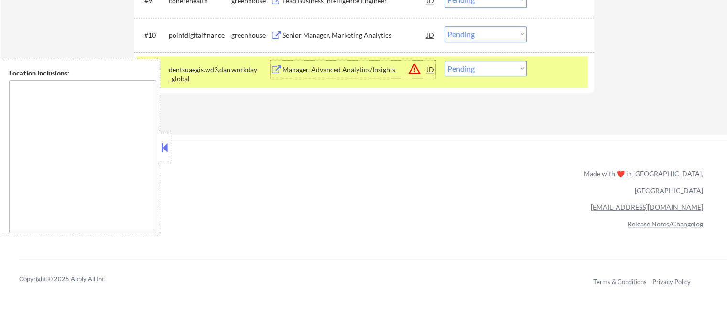
click at [457, 68] on select "Choose an option... Pending Applied Excluded (Questions) Excluded (Expired) Exc…" at bounding box center [485, 69] width 82 height 16
select select ""excluded__location_""
click at [444, 61] on select "Choose an option... Pending Applied Excluded (Questions) Excluded (Expired) Exc…" at bounding box center [485, 69] width 82 height 16
click at [554, 74] on div at bounding box center [561, 69] width 42 height 17
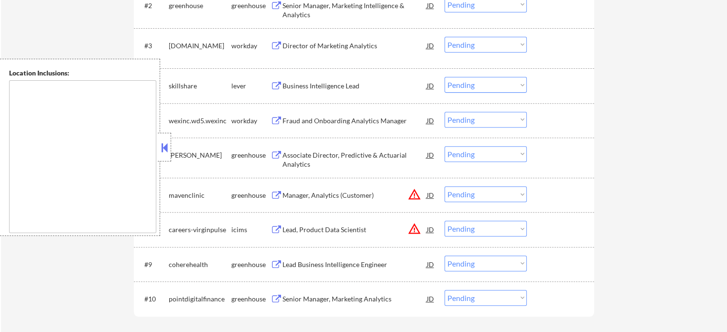
scroll to position [434, 0]
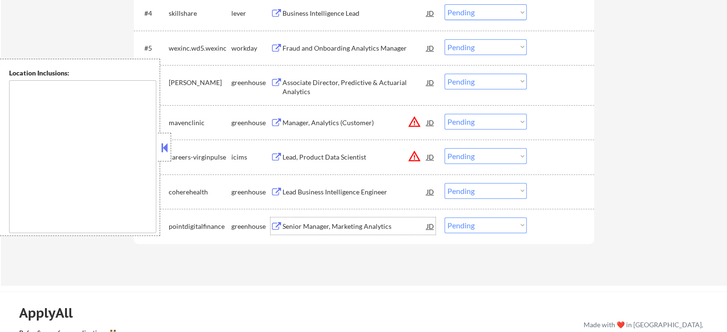
click at [322, 228] on div "Senior Manager, Marketing Analytics" at bounding box center [354, 227] width 144 height 10
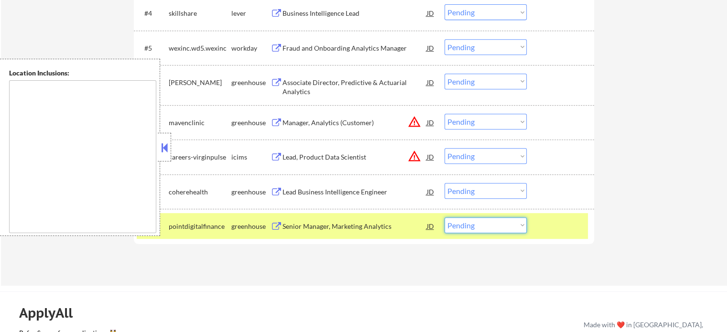
click at [478, 229] on select "Choose an option... Pending Applied Excluded (Questions) Excluded (Expired) Exc…" at bounding box center [485, 225] width 82 height 16
select select ""excluded__expired_""
click at [444, 217] on select "Choose an option... Pending Applied Excluded (Questions) Excluded (Expired) Exc…" at bounding box center [485, 225] width 82 height 16
click at [553, 225] on div at bounding box center [561, 225] width 42 height 17
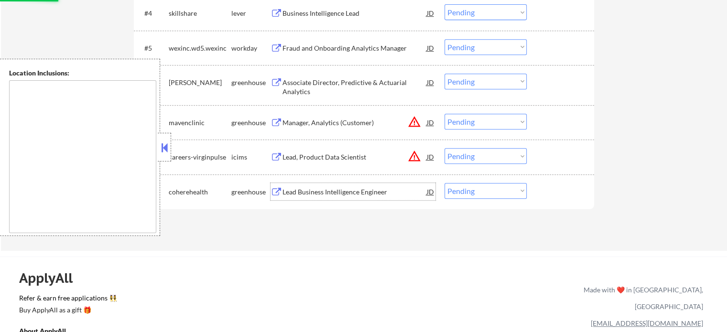
click at [354, 195] on div "Lead Business Intelligence Engineer" at bounding box center [354, 192] width 144 height 10
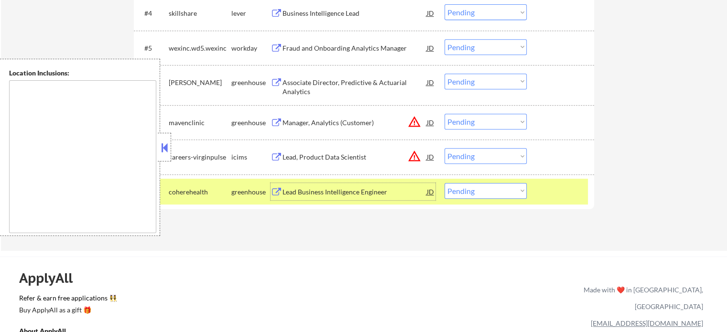
click at [480, 187] on select "Choose an option... Pending Applied Excluded (Questions) Excluded (Expired) Exc…" at bounding box center [485, 191] width 82 height 16
select select ""excluded__bad_match_""
click at [444, 183] on select "Choose an option... Pending Applied Excluded (Questions) Excluded (Expired) Exc…" at bounding box center [485, 191] width 82 height 16
click at [336, 156] on div "Lead, Product Data Scientist" at bounding box center [354, 157] width 144 height 10
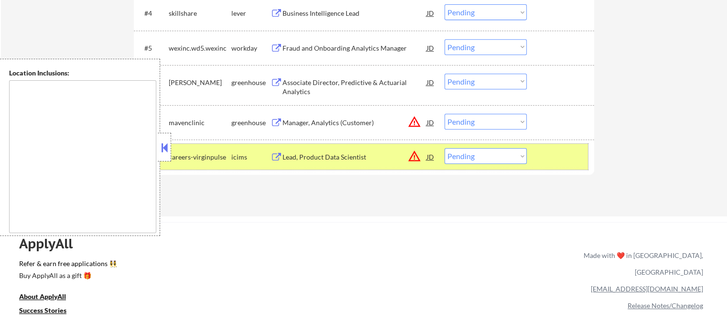
click at [560, 157] on div at bounding box center [561, 156] width 42 height 17
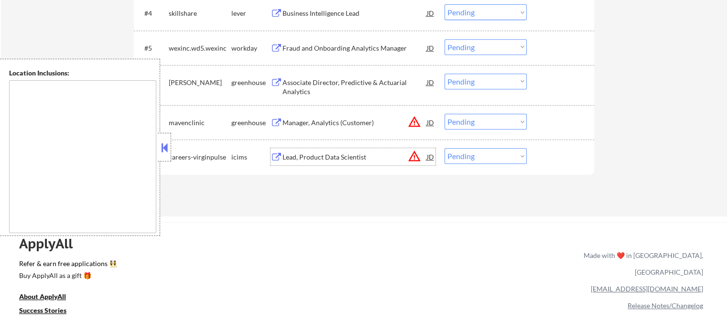
click at [336, 156] on div "Lead, Product Data Scientist" at bounding box center [354, 157] width 144 height 10
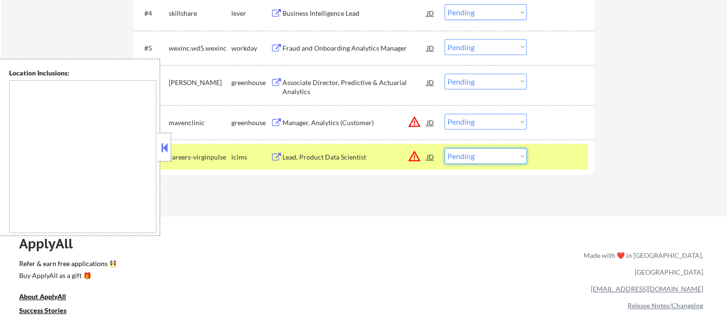
click at [493, 154] on select "Choose an option... Pending Applied Excluded (Questions) Excluded (Expired) Exc…" at bounding box center [485, 156] width 82 height 16
select select ""excluded__expired_""
click at [444, 148] on select "Choose an option... Pending Applied Excluded (Questions) Excluded (Expired) Exc…" at bounding box center [485, 156] width 82 height 16
click at [549, 159] on div at bounding box center [561, 156] width 42 height 17
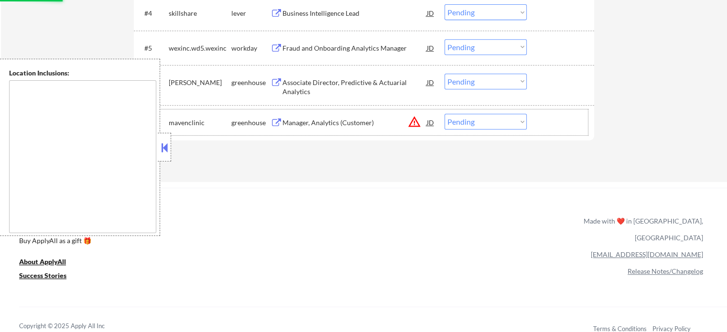
click at [327, 109] on div "#7 mavenclinic greenhouse Manager, Analytics (Customer) JD warning_amber Choose…" at bounding box center [362, 122] width 451 height 26
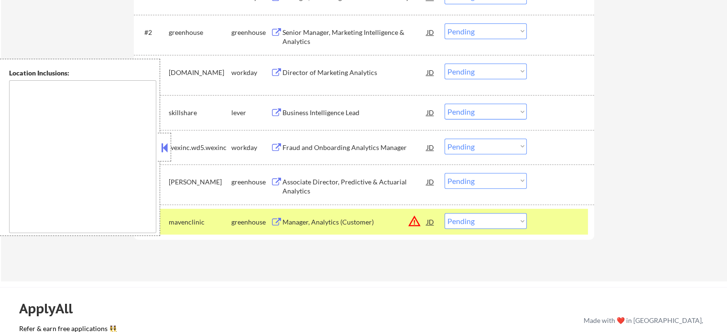
scroll to position [387, 0]
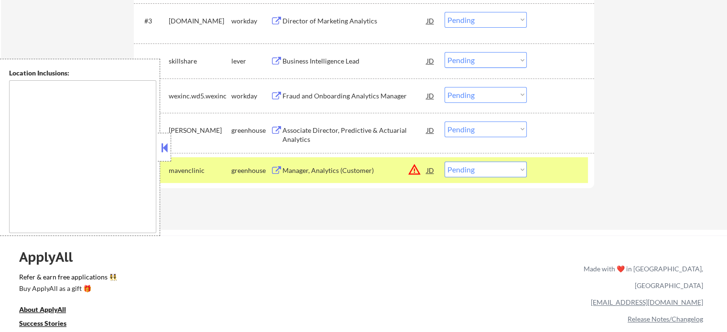
click at [538, 170] on div "#7 mavenclinic greenhouse Manager, Analytics (Customer) JD warning_amber Choose…" at bounding box center [362, 170] width 451 height 26
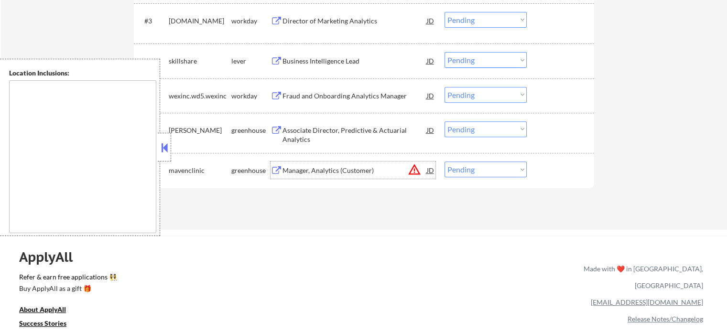
click at [314, 171] on div "Manager, Analytics (Customer)" at bounding box center [354, 171] width 144 height 10
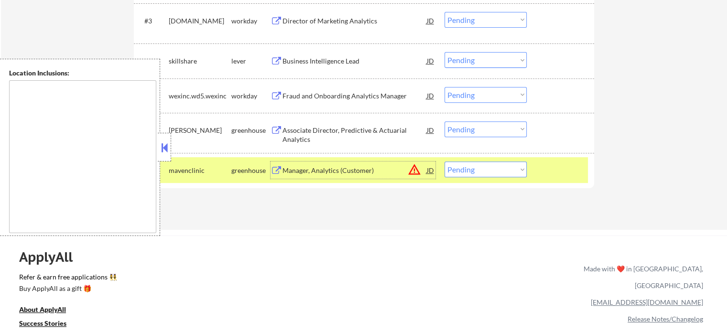
click at [464, 171] on select "Choose an option... Pending Applied Excluded (Questions) Excluded (Expired) Exc…" at bounding box center [485, 169] width 82 height 16
select select ""excluded__location_""
click at [444, 161] on select "Choose an option... Pending Applied Excluded (Questions) Excluded (Expired) Exc…" at bounding box center [485, 169] width 82 height 16
click at [572, 168] on div at bounding box center [561, 169] width 42 height 17
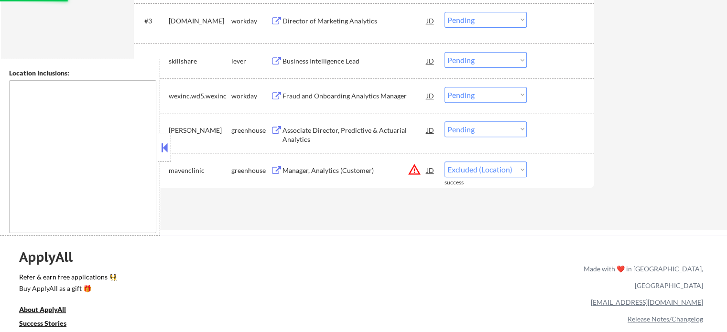
click at [352, 127] on div "Associate Director, Predictive & Actuarial Analytics" at bounding box center [354, 135] width 144 height 19
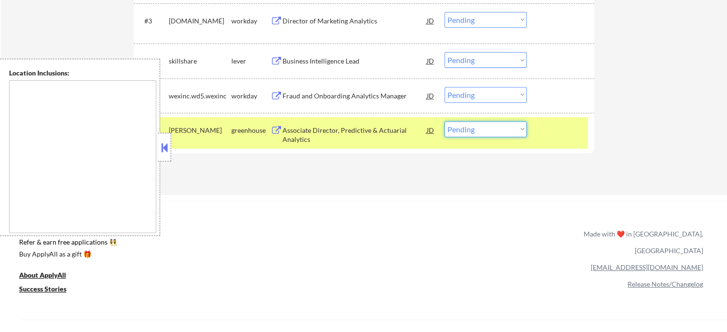
click at [465, 133] on select "Choose an option... Pending Applied Excluded (Questions) Excluded (Expired) Exc…" at bounding box center [485, 129] width 82 height 16
select select ""excluded__bad_match_""
click at [444, 121] on select "Choose an option... Pending Applied Excluded (Questions) Excluded (Expired) Exc…" at bounding box center [485, 129] width 82 height 16
click at [553, 134] on div at bounding box center [561, 129] width 42 height 17
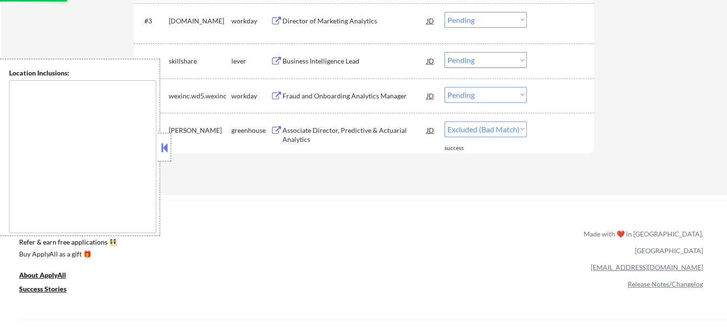
click at [355, 95] on div "Fraud and Onboarding Analytics Manager" at bounding box center [354, 96] width 144 height 10
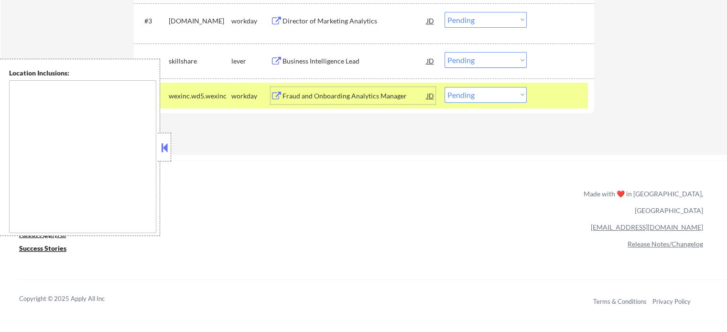
click at [465, 88] on select "Choose an option... Pending Applied Excluded (Questions) Excluded (Expired) Exc…" at bounding box center [485, 95] width 82 height 16
select select ""excluded__bad_match_""
click at [444, 87] on select "Choose an option... Pending Applied Excluded (Questions) Excluded (Expired) Exc…" at bounding box center [485, 95] width 82 height 16
click at [551, 97] on div at bounding box center [561, 95] width 42 height 17
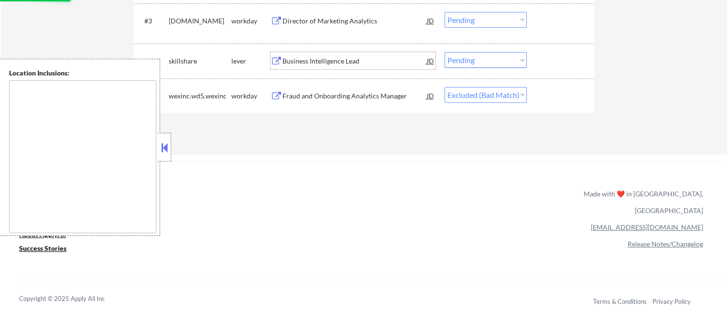
click at [317, 64] on div "Business Intelligence Lead" at bounding box center [354, 61] width 144 height 10
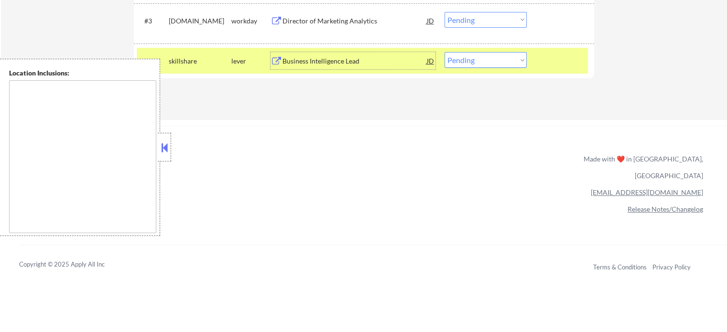
click at [494, 66] on select "Choose an option... Pending Applied Excluded (Questions) Excluded (Expired) Exc…" at bounding box center [485, 60] width 82 height 16
select select ""applied""
click at [444, 52] on select "Choose an option... Pending Applied Excluded (Questions) Excluded (Expired) Exc…" at bounding box center [485, 60] width 82 height 16
click at [544, 68] on div at bounding box center [561, 60] width 42 height 17
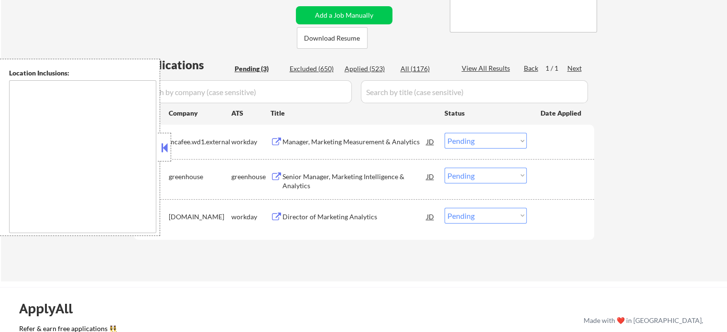
scroll to position [195, 0]
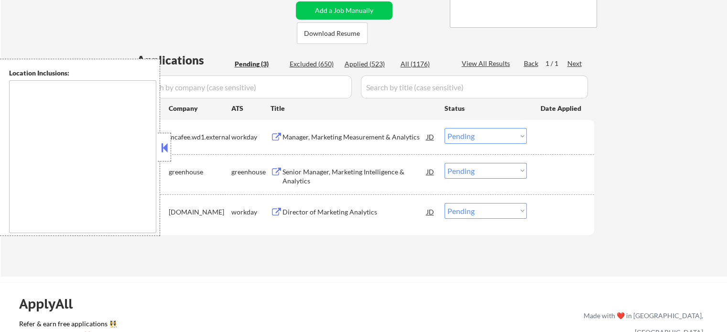
click at [351, 209] on div "Director of Marketing Analytics" at bounding box center [354, 212] width 144 height 10
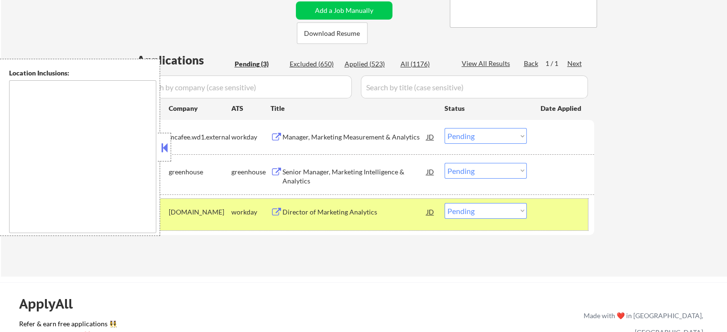
click at [536, 213] on div "#3 pluralsight.wd1.careers workday Director of Marketing Analytics JD Choose an…" at bounding box center [362, 215] width 451 height 32
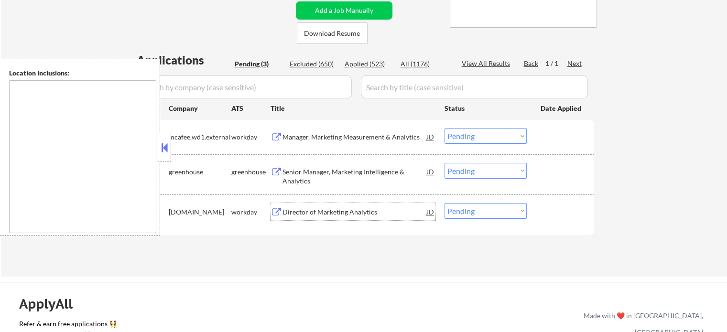
click at [343, 212] on div "Director of Marketing Analytics" at bounding box center [354, 212] width 144 height 10
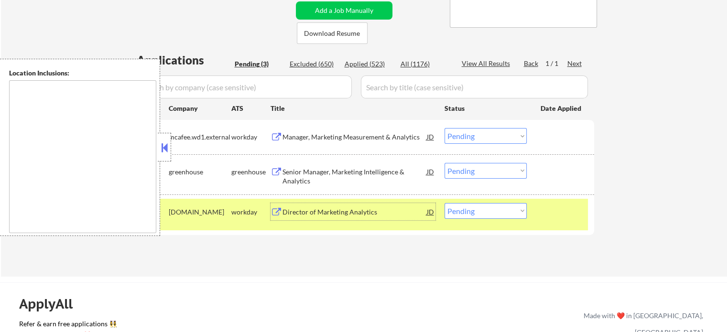
click at [492, 211] on select "Choose an option... Pending Applied Excluded (Questions) Excluded (Expired) Exc…" at bounding box center [485, 211] width 82 height 16
select select ""applied""
click at [444, 203] on select "Choose an option... Pending Applied Excluded (Questions) Excluded (Expired) Exc…" at bounding box center [485, 211] width 82 height 16
click at [564, 222] on div "#3 pluralsight.wd1.careers workday Director of Marketing Analytics JD Choose an…" at bounding box center [362, 215] width 451 height 32
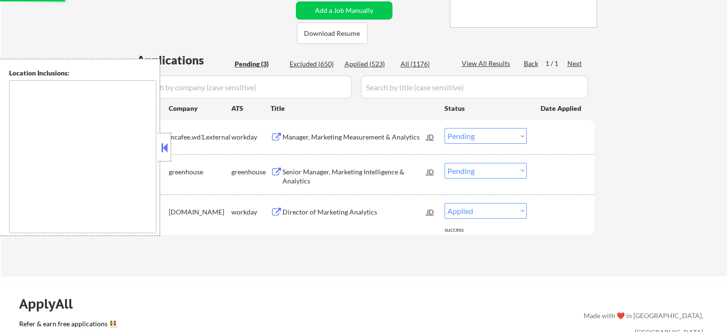
click at [354, 174] on div "Senior Manager, Marketing Intelligence & Analytics" at bounding box center [354, 176] width 144 height 19
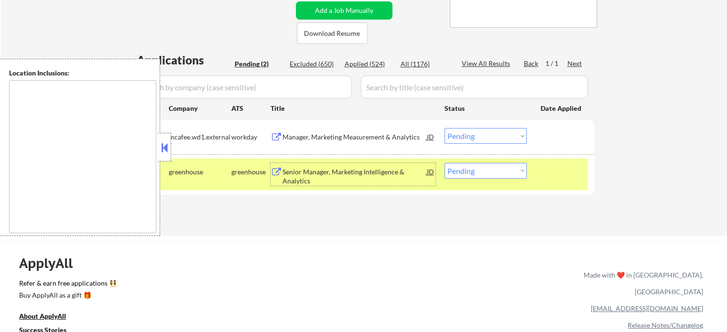
click at [485, 172] on select "Choose an option... Pending Applied Excluded (Questions) Excluded (Expired) Exc…" at bounding box center [485, 171] width 82 height 16
select select ""excluded__expired_""
click at [444, 163] on select "Choose an option... Pending Applied Excluded (Questions) Excluded (Expired) Exc…" at bounding box center [485, 171] width 82 height 16
click at [562, 189] on div "#2 greenhouse greenhouse Senior Manager, Marketing Intelligence & Analytics JD …" at bounding box center [362, 175] width 451 height 32
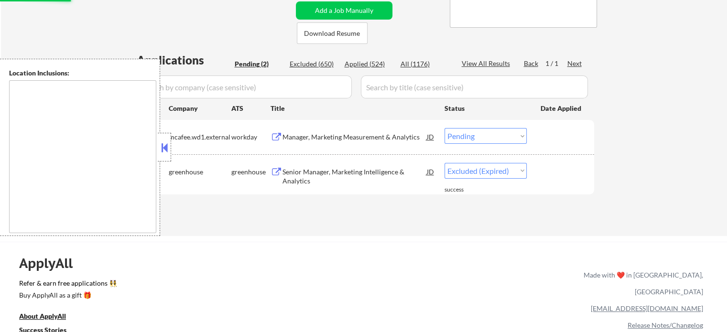
click at [401, 133] on div "Manager, Marketing Measurement & Analytics" at bounding box center [354, 137] width 144 height 10
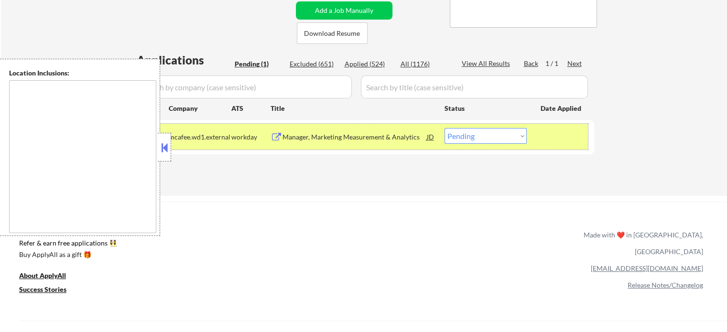
click at [547, 136] on div at bounding box center [561, 136] width 42 height 17
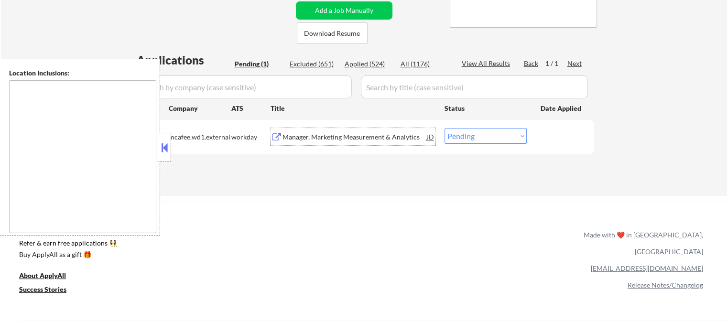
click at [340, 134] on div "Manager, Marketing Measurement & Analytics" at bounding box center [354, 137] width 144 height 10
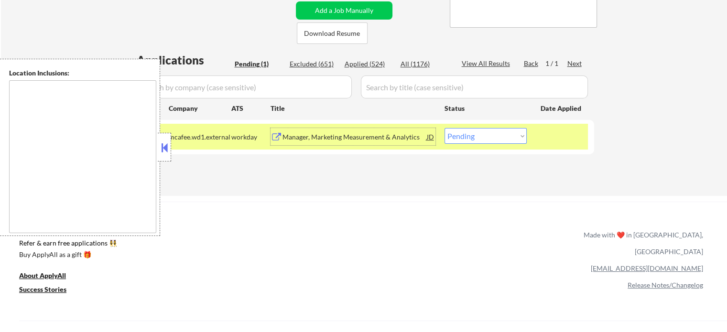
click at [469, 135] on select "Choose an option... Pending Applied Excluded (Questions) Excluded (Expired) Exc…" at bounding box center [485, 136] width 82 height 16
select select ""applied""
click at [444, 128] on select "Choose an option... Pending Applied Excluded (Questions) Excluded (Expired) Exc…" at bounding box center [485, 136] width 82 height 16
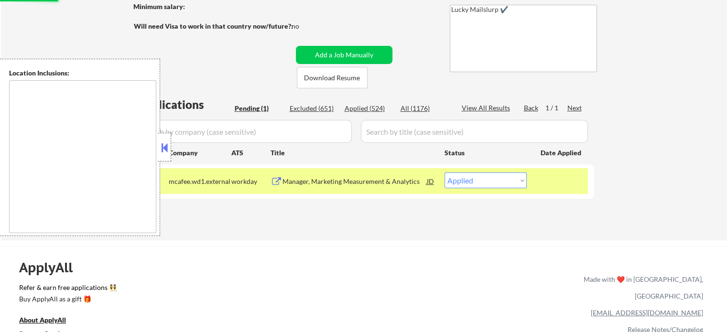
scroll to position [52, 0]
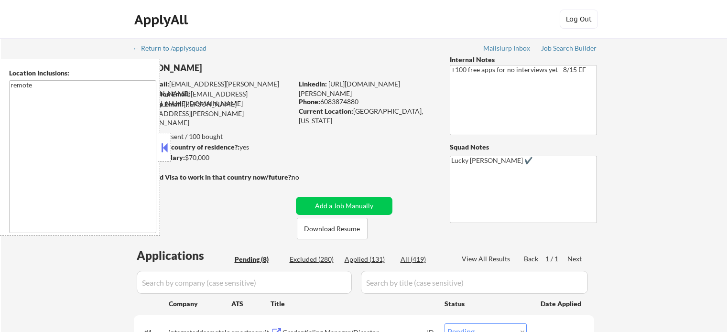
select select ""pending""
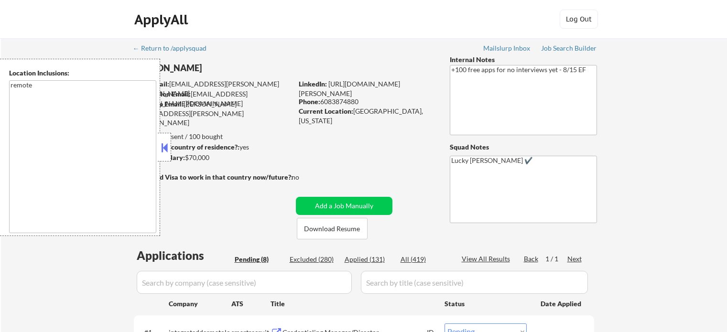
select select ""pending""
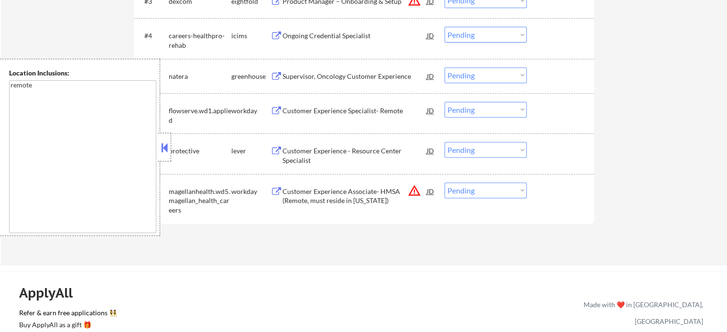
scroll to position [478, 0]
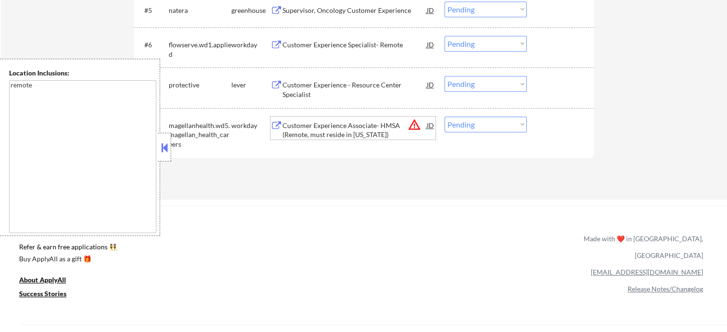
click at [338, 134] on div "Customer Experience Associate- HMSA (Remote, must reside in [US_STATE])" at bounding box center [354, 130] width 144 height 19
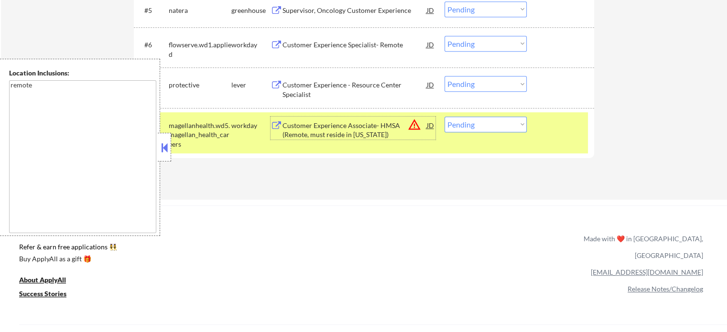
click at [459, 128] on select "Choose an option... Pending Applied Excluded (Questions) Excluded (Expired) Exc…" at bounding box center [485, 125] width 82 height 16
select select ""excluded__location_""
click at [444, 117] on select "Choose an option... Pending Applied Excluded (Questions) Excluded (Expired) Exc…" at bounding box center [485, 125] width 82 height 16
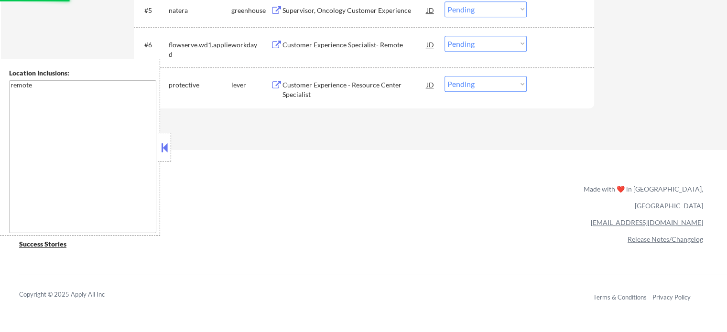
click at [366, 87] on div "Customer Experience - Resource Center Specialist" at bounding box center [354, 89] width 144 height 19
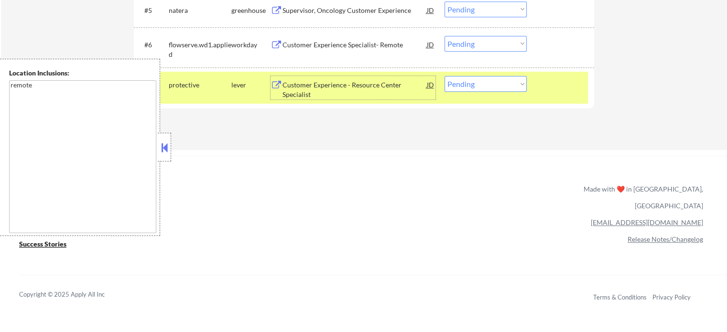
click at [468, 86] on select "Choose an option... Pending Applied Excluded (Questions) Excluded (Expired) Exc…" at bounding box center [485, 84] width 82 height 16
select select ""excluded""
click at [444, 76] on select "Choose an option... Pending Applied Excluded (Questions) Excluded (Expired) Exc…" at bounding box center [485, 84] width 82 height 16
click at [548, 90] on div at bounding box center [561, 84] width 42 height 17
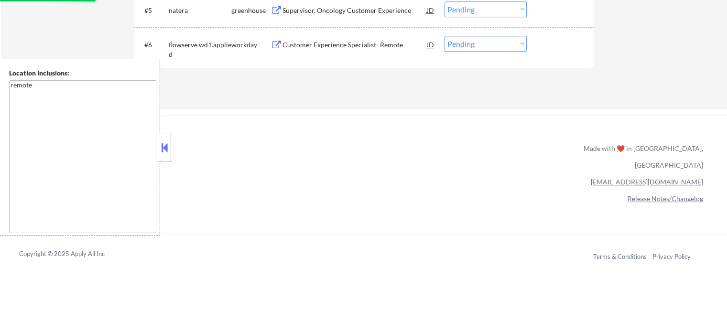
click at [325, 47] on div "Customer Experience Specialist- Remote" at bounding box center [354, 45] width 144 height 10
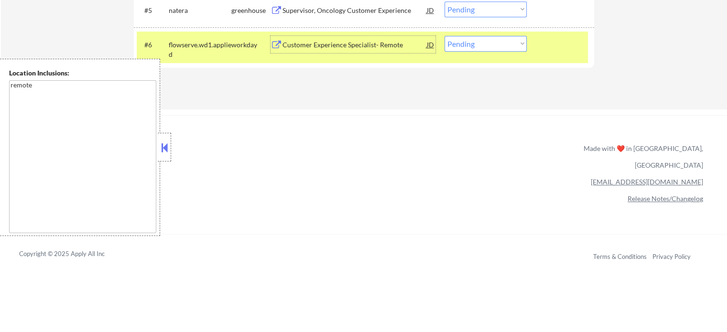
click at [578, 44] on div at bounding box center [561, 44] width 42 height 17
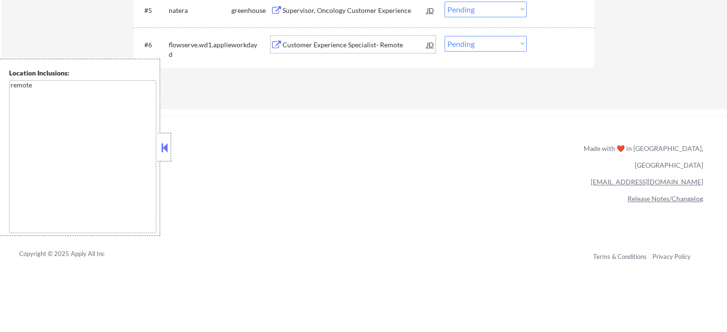
click at [366, 41] on div "Customer Experience Specialist- Remote" at bounding box center [354, 45] width 144 height 10
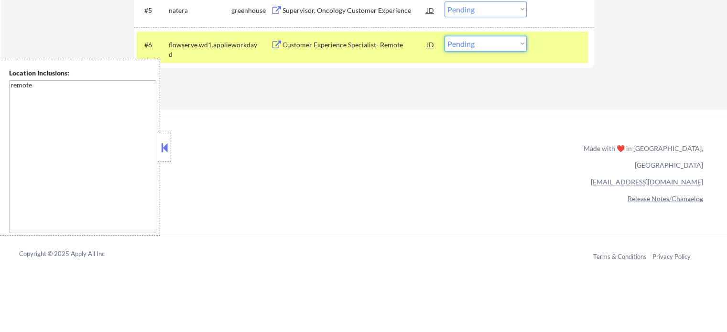
click at [472, 42] on select "Choose an option... Pending Applied Excluded (Questions) Excluded (Expired) Exc…" at bounding box center [485, 44] width 82 height 16
select select ""applied""
click at [444, 36] on select "Choose an option... Pending Applied Excluded (Questions) Excluded (Expired) Exc…" at bounding box center [485, 44] width 82 height 16
click at [542, 46] on div at bounding box center [561, 44] width 42 height 17
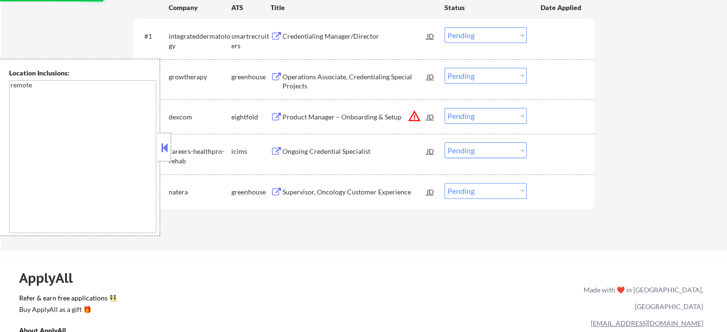
scroll to position [239, 0]
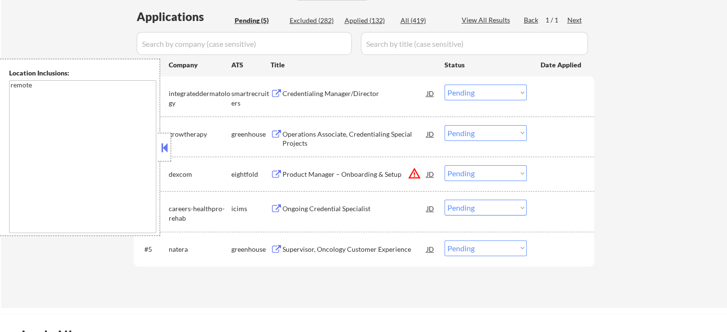
click at [326, 248] on div "Supervisor, Oncology Customer Experience" at bounding box center [354, 250] width 144 height 10
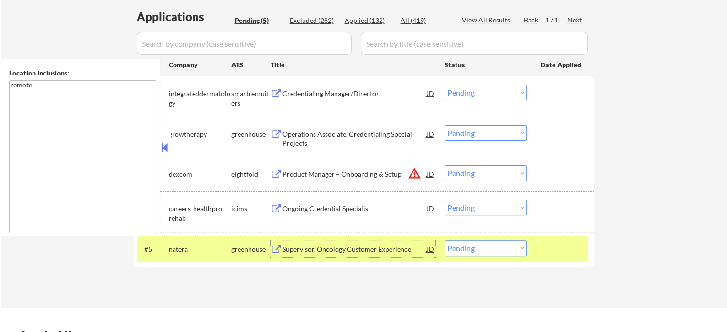
click at [481, 240] on select "Choose an option... Pending Applied Excluded (Questions) Excluded (Expired) Exc…" at bounding box center [485, 248] width 82 height 16
select select ""excluded__expired_""
click at [444, 240] on select "Choose an option... Pending Applied Excluded (Questions) Excluded (Expired) Exc…" at bounding box center [485, 248] width 82 height 16
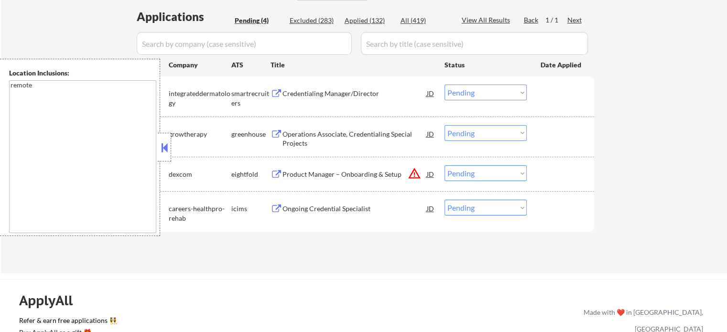
click at [338, 177] on div "Product Manager – Onboarding & Setup" at bounding box center [354, 175] width 144 height 10
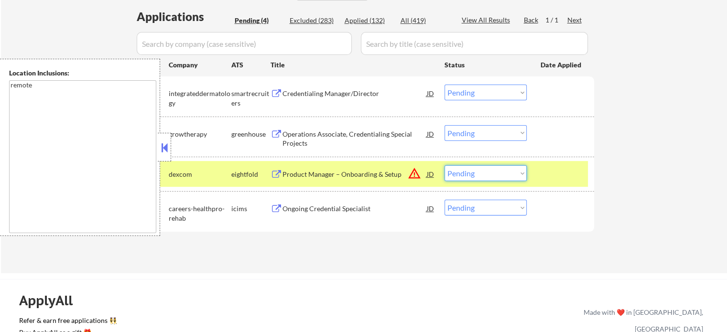
click at [463, 176] on select "Choose an option... Pending Applied Excluded (Questions) Excluded (Expired) Exc…" at bounding box center [485, 173] width 82 height 16
click at [444, 165] on select "Choose an option... Pending Applied Excluded (Questions) Excluded (Expired) Exc…" at bounding box center [485, 173] width 82 height 16
click at [551, 175] on div at bounding box center [561, 173] width 42 height 17
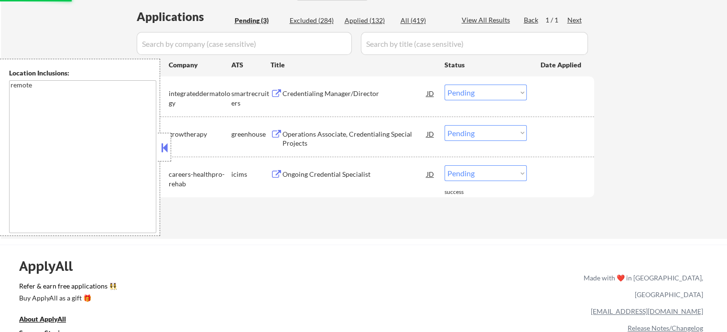
click at [483, 173] on select "Choose an option... Pending Applied Excluded (Questions) Excluded (Expired) Exc…" at bounding box center [485, 173] width 82 height 16
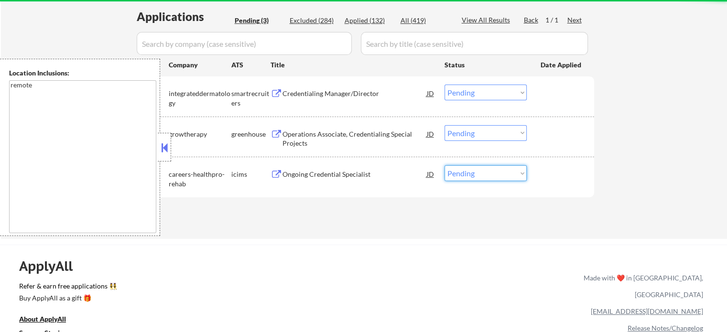
select select ""excluded__expired_""
click at [444, 165] on select "Choose an option... Pending Applied Excluded (Questions) Excluded (Expired) Exc…" at bounding box center [485, 173] width 82 height 16
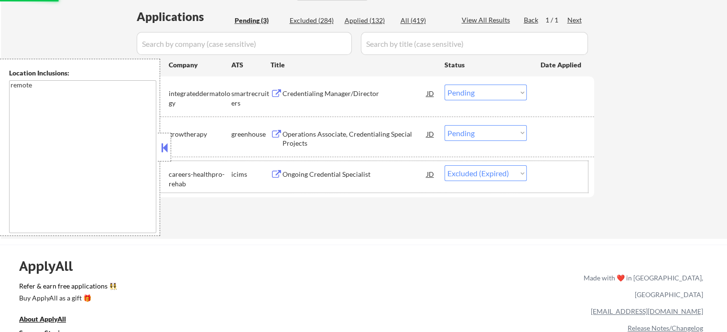
click at [538, 182] on div "#3 careers-healthpro-rehab icims Ongoing Credential Specialist JD warning_amber…" at bounding box center [362, 177] width 451 height 32
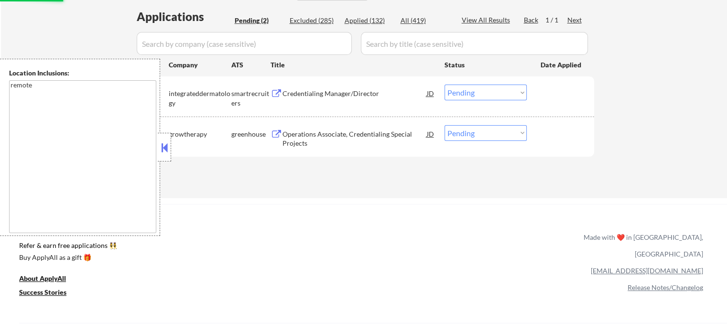
click at [313, 95] on div "Credentialing Manager/Director" at bounding box center [354, 94] width 144 height 10
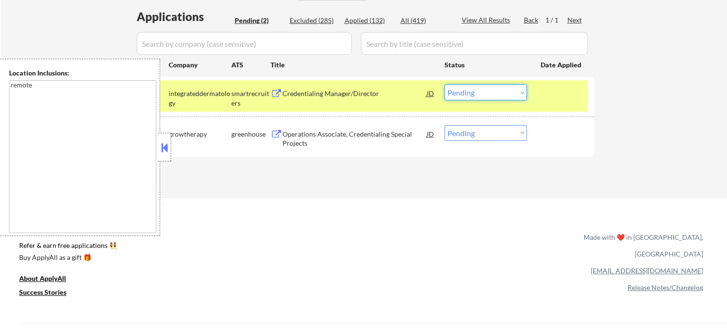
click at [462, 90] on select "Choose an option... Pending Applied Excluded (Questions) Excluded (Expired) Exc…" at bounding box center [485, 93] width 82 height 16
click at [444, 85] on select "Choose an option... Pending Applied Excluded (Questions) Excluded (Expired) Exc…" at bounding box center [485, 93] width 82 height 16
click at [547, 99] on div at bounding box center [561, 93] width 42 height 17
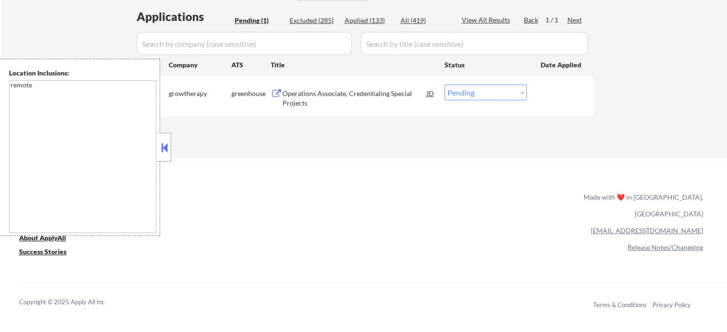
click at [378, 91] on div "Operations Associate, Credentialing Special Projects" at bounding box center [354, 98] width 144 height 19
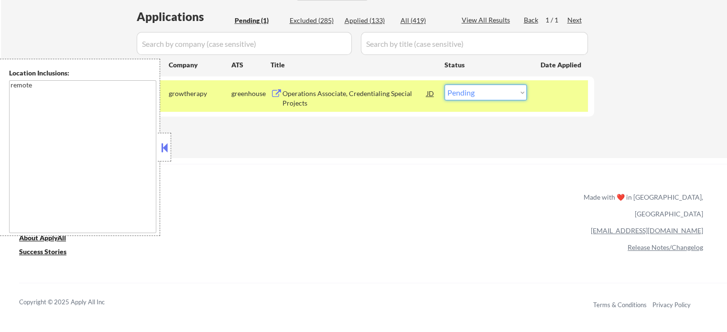
click at [496, 92] on select "Choose an option... Pending Applied Excluded (Questions) Excluded (Expired) Exc…" at bounding box center [485, 93] width 82 height 16
select select ""excluded__expired_""
click at [444, 85] on select "Choose an option... Pending Applied Excluded (Questions) Excluded (Expired) Exc…" at bounding box center [485, 93] width 82 height 16
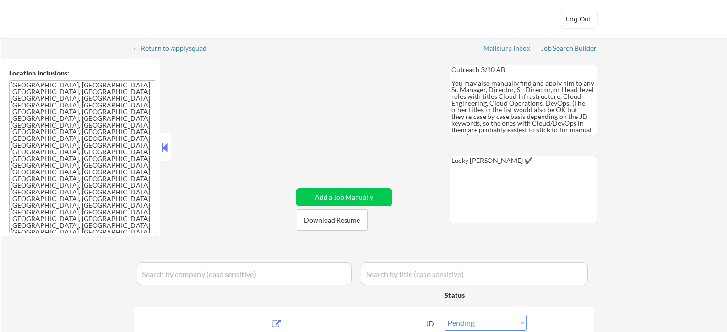
select select ""pending""
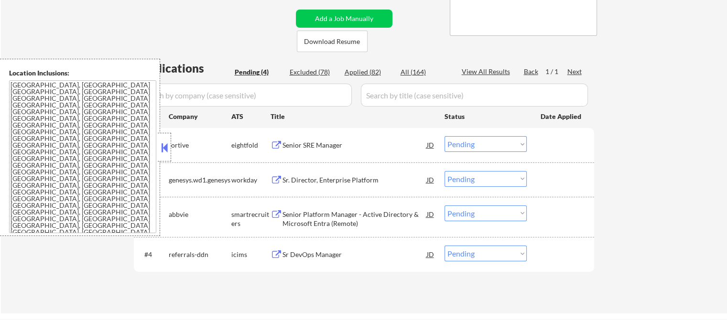
scroll to position [239, 0]
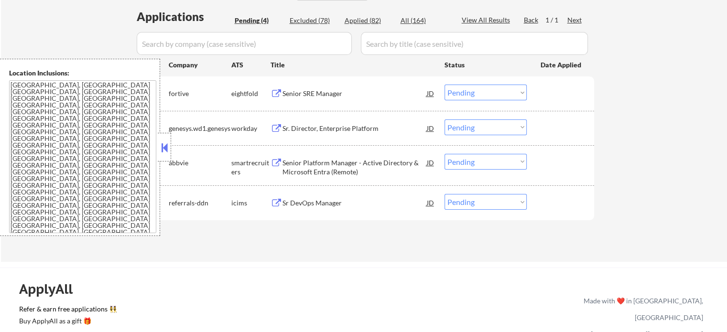
click at [323, 170] on div "Senior Platform Manager - Active Directory & Microsoft Entra (Remote)" at bounding box center [354, 167] width 144 height 19
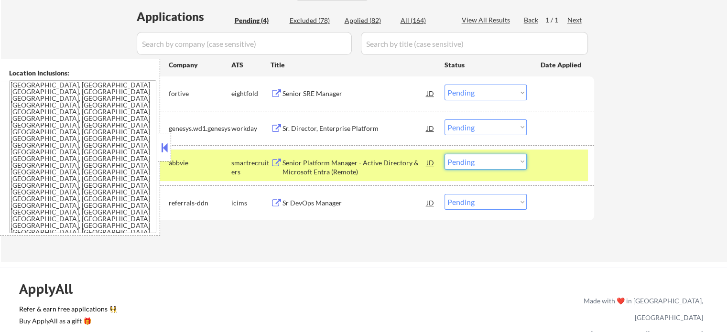
click at [465, 162] on select "Choose an option... Pending Applied Excluded (Questions) Excluded (Expired) Exc…" at bounding box center [485, 162] width 82 height 16
click at [444, 154] on select "Choose an option... Pending Applied Excluded (Questions) Excluded (Expired) Exc…" at bounding box center [485, 162] width 82 height 16
click at [553, 168] on div at bounding box center [561, 162] width 42 height 17
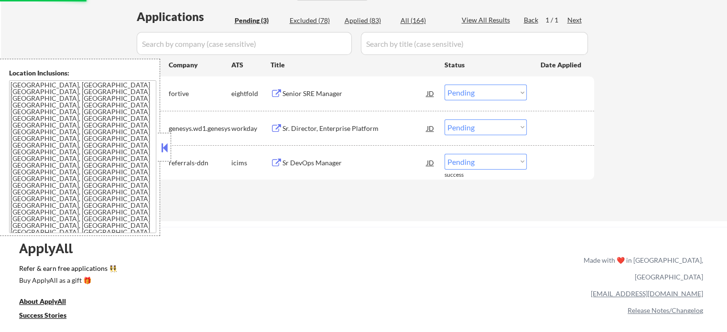
click at [300, 167] on div "Sr DevOps Manager" at bounding box center [354, 163] width 144 height 10
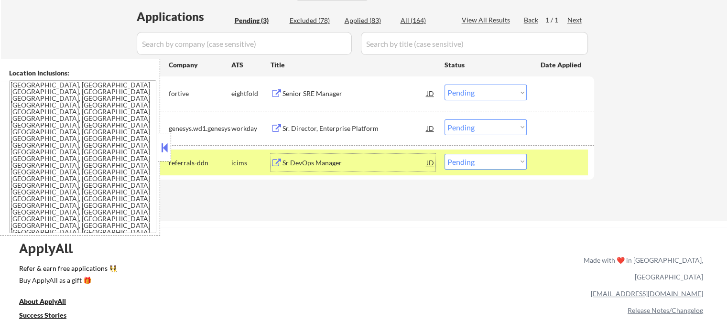
click at [476, 166] on select "Choose an option... Pending Applied Excluded (Questions) Excluded (Expired) Exc…" at bounding box center [485, 162] width 82 height 16
select select ""excluded""
click at [444, 154] on select "Choose an option... Pending Applied Excluded (Questions) Excluded (Expired) Exc…" at bounding box center [485, 162] width 82 height 16
click at [542, 169] on div at bounding box center [561, 162] width 42 height 17
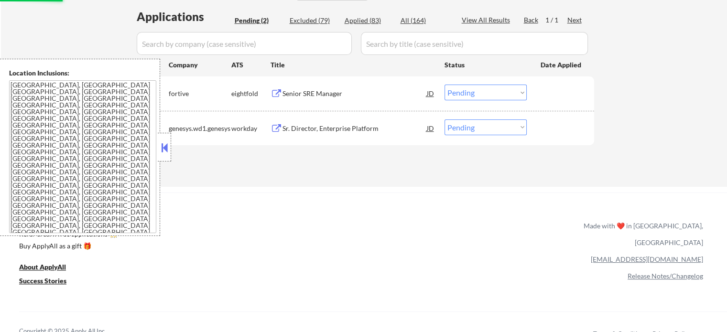
click at [309, 128] on div "Sr. Director, Enterprise Platform" at bounding box center [354, 129] width 144 height 10
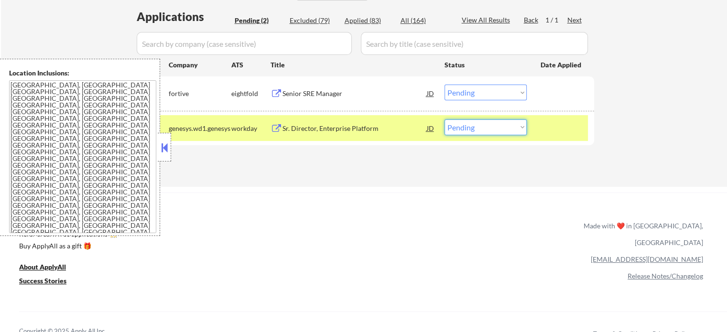
click at [449, 124] on select "Choose an option... Pending Applied Excluded (Questions) Excluded (Expired) Exc…" at bounding box center [485, 127] width 82 height 16
select select ""excluded__location_""
click at [444, 119] on select "Choose an option... Pending Applied Excluded (Questions) Excluded (Expired) Exc…" at bounding box center [485, 127] width 82 height 16
click at [565, 129] on div at bounding box center [561, 127] width 42 height 17
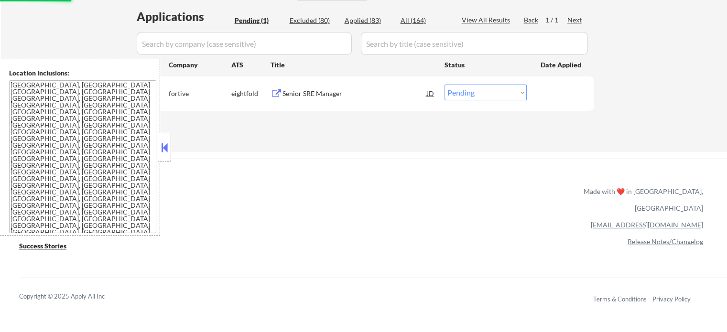
click at [323, 95] on div "Senior SRE Manager" at bounding box center [354, 94] width 144 height 10
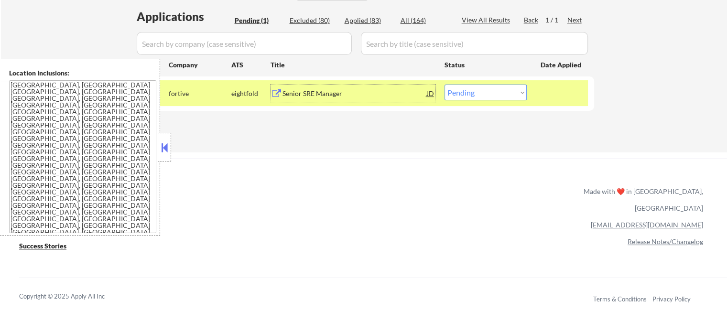
click at [489, 93] on select "Choose an option... Pending Applied Excluded (Questions) Excluded (Expired) Exc…" at bounding box center [485, 93] width 82 height 16
select select ""excluded__salary_""
click at [444, 85] on select "Choose an option... Pending Applied Excluded (Questions) Excluded (Expired) Exc…" at bounding box center [485, 93] width 82 height 16
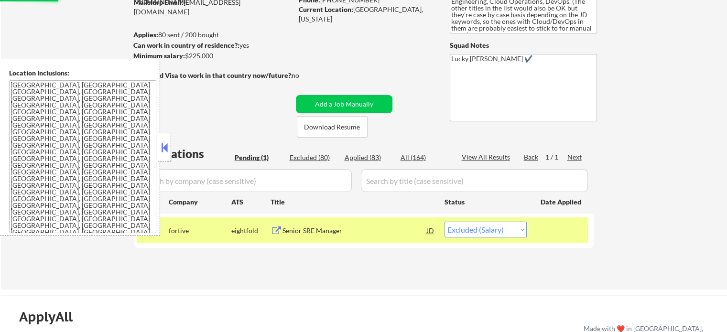
scroll to position [96, 0]
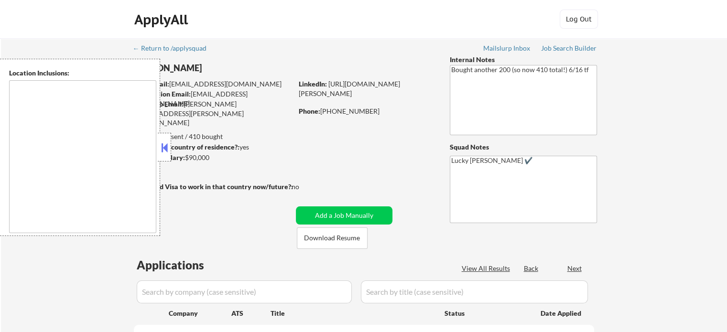
type textarea "remote"
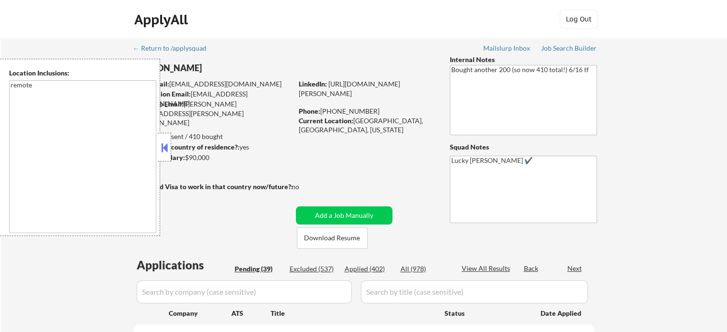
select select ""pending""
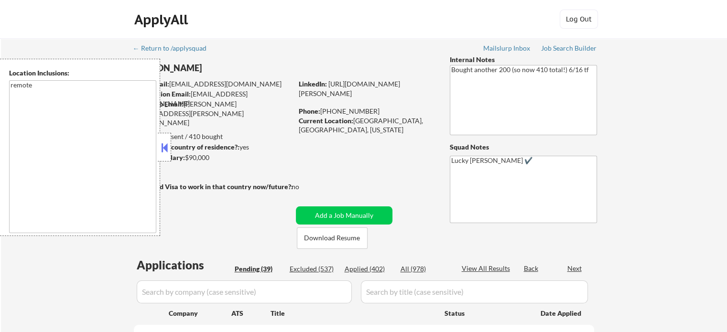
select select ""pending""
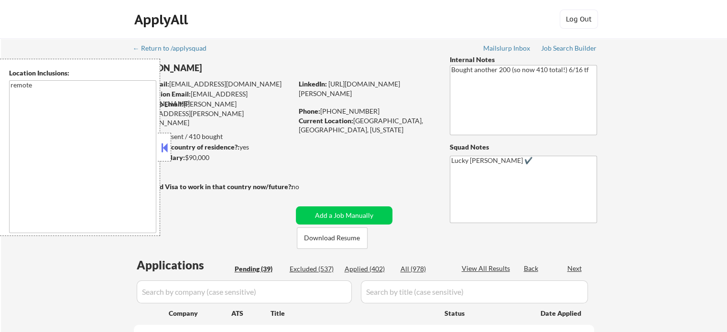
select select ""pending""
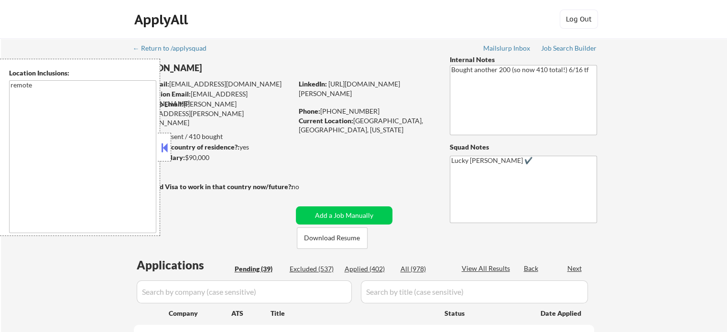
select select ""pending""
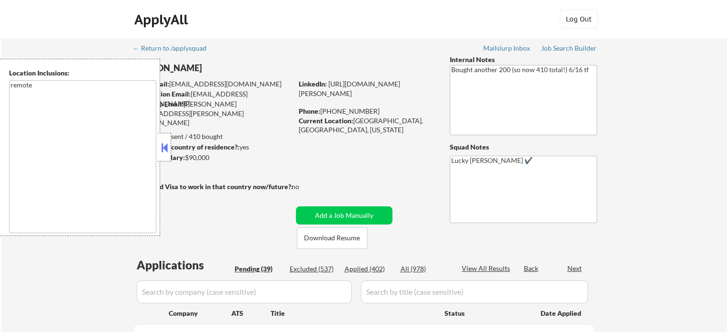
select select ""pending""
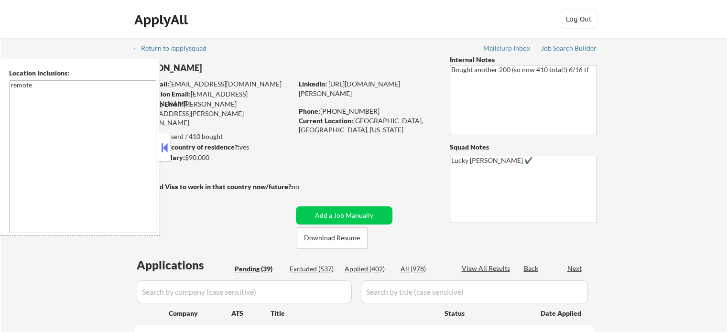
select select ""pending""
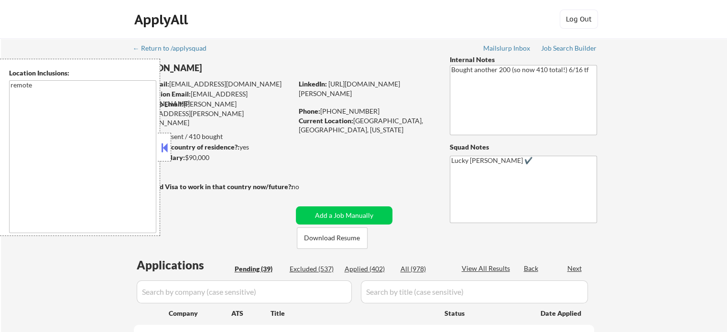
select select ""pending""
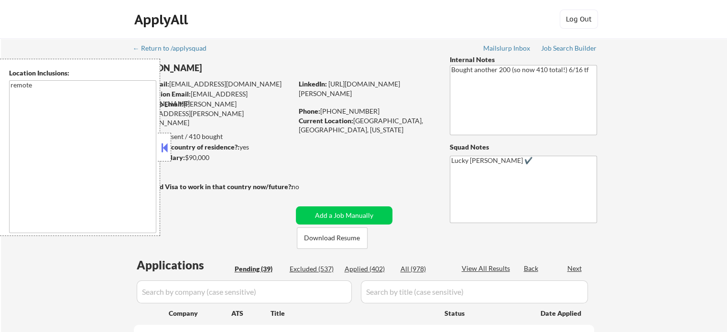
select select ""pending""
click at [163, 149] on button at bounding box center [164, 147] width 11 height 14
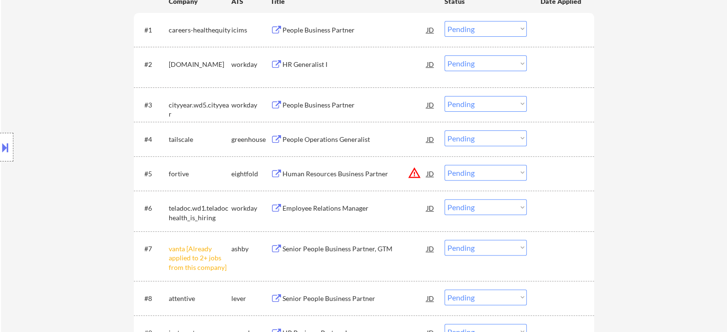
scroll to position [382, 0]
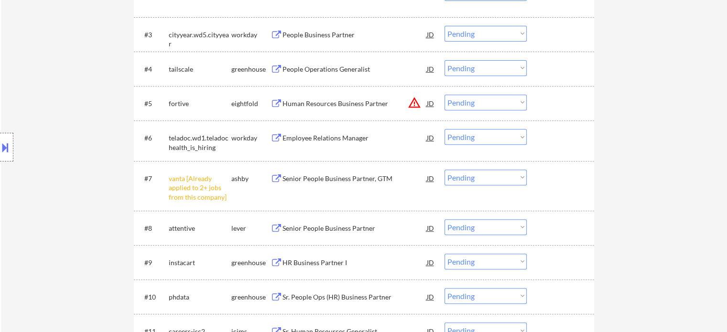
click at [484, 179] on select "Choose an option... Pending Applied Excluded (Questions) Excluded (Expired) Exc…" at bounding box center [485, 178] width 82 height 16
click at [444, 170] on select "Choose an option... Pending Applied Excluded (Questions) Excluded (Expired) Exc…" at bounding box center [485, 178] width 82 height 16
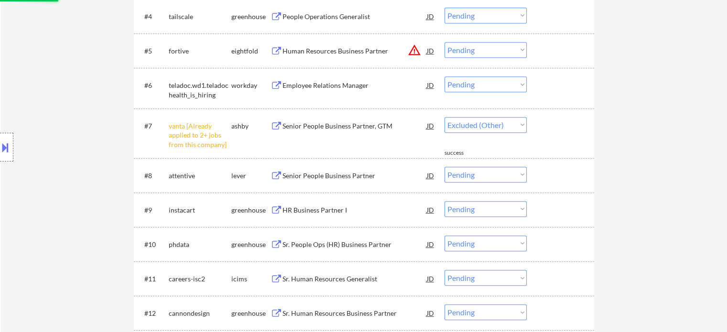
scroll to position [478, 0]
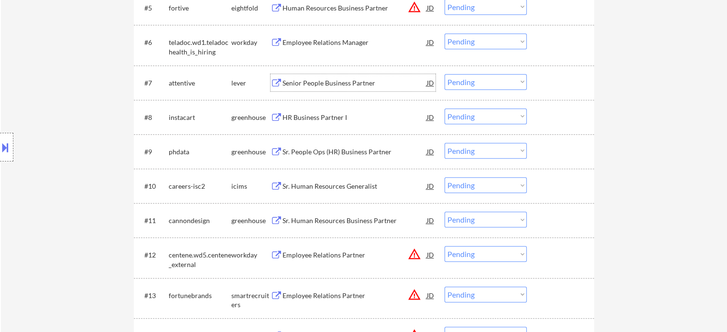
click at [308, 85] on div "Senior People Business Partner" at bounding box center [354, 83] width 144 height 10
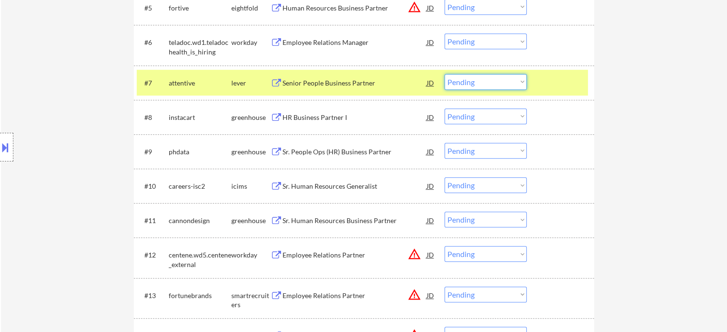
click at [463, 80] on select "Choose an option... Pending Applied Excluded (Questions) Excluded (Expired) Exc…" at bounding box center [485, 82] width 82 height 16
click at [444, 74] on select "Choose an option... Pending Applied Excluded (Questions) Excluded (Expired) Exc…" at bounding box center [485, 82] width 82 height 16
select select ""pending""
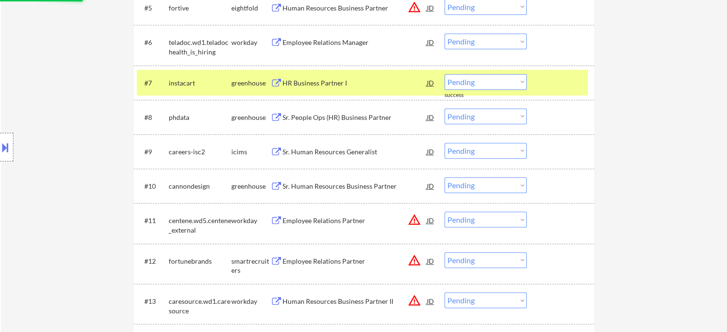
click at [562, 85] on div at bounding box center [561, 82] width 42 height 17
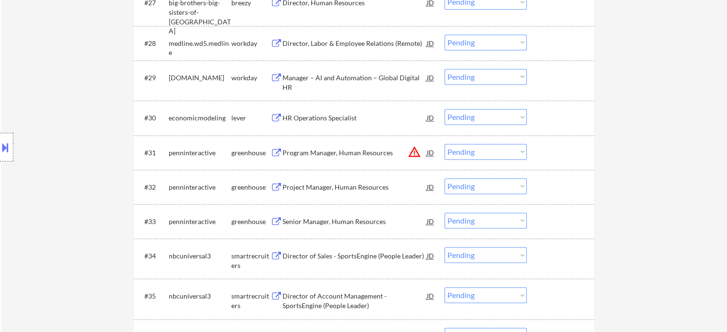
scroll to position [1338, 0]
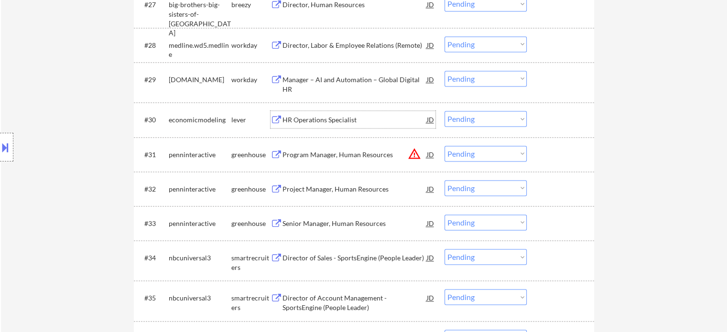
click at [322, 124] on div "HR Operations Specialist" at bounding box center [354, 120] width 144 height 10
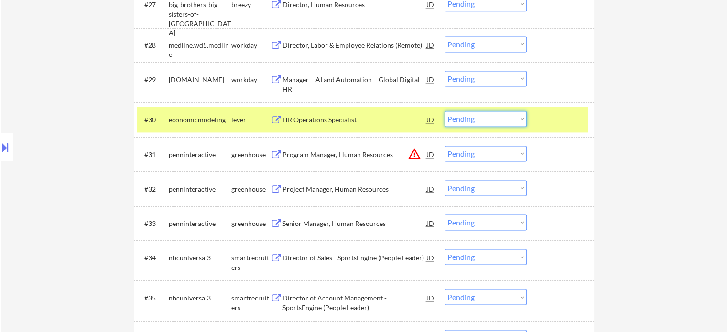
click at [459, 120] on select "Choose an option... Pending Applied Excluded (Questions) Excluded (Expired) Exc…" at bounding box center [485, 119] width 82 height 16
click at [444, 111] on select "Choose an option... Pending Applied Excluded (Questions) Excluded (Expired) Exc…" at bounding box center [485, 119] width 82 height 16
click at [569, 114] on div at bounding box center [561, 119] width 42 height 17
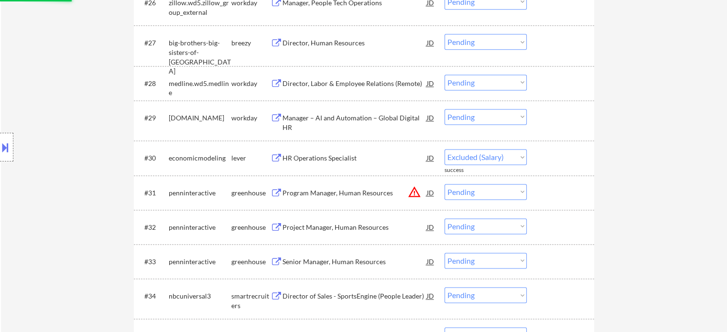
select select ""pending""
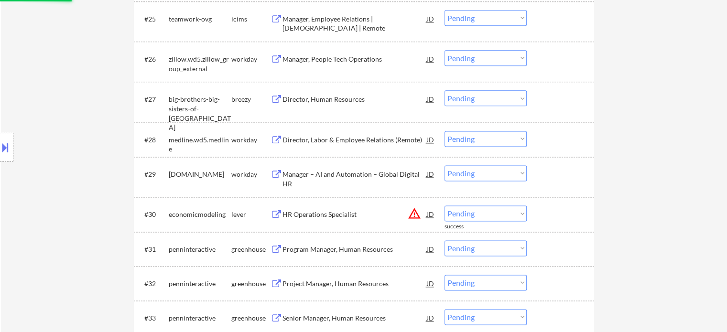
scroll to position [1242, 0]
click at [312, 98] on div "Director, Human Resources" at bounding box center [354, 101] width 144 height 10
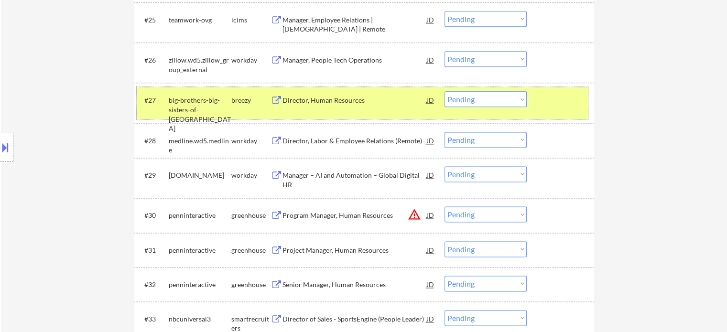
drag, startPoint x: 462, startPoint y: 90, endPoint x: 467, endPoint y: 96, distance: 7.5
click at [465, 95] on div "#27 big-brothers-big-sisters-of-america breezy Director, Human Resources JD Cho…" at bounding box center [362, 103] width 451 height 32
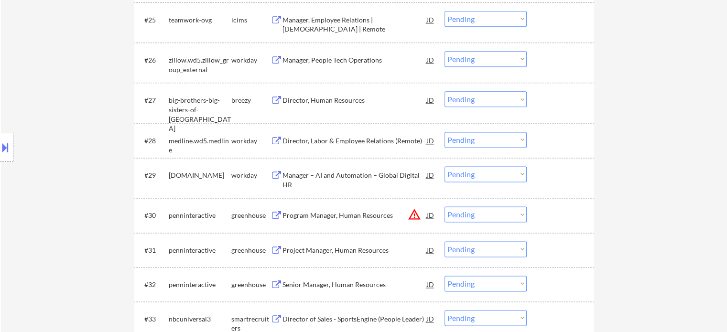
click at [467, 96] on select "Choose an option... Pending Applied Excluded (Questions) Excluded (Expired) Exc…" at bounding box center [485, 99] width 82 height 16
click at [444, 91] on select "Choose an option... Pending Applied Excluded (Questions) Excluded (Expired) Exc…" at bounding box center [485, 99] width 82 height 16
click at [558, 113] on div "#27 big-brothers-big-sisters-of-america breezy Director, Human Resources JD Cho…" at bounding box center [362, 103] width 451 height 32
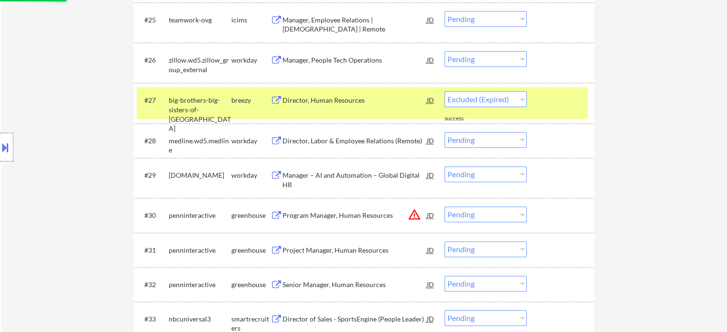
select select ""pending""
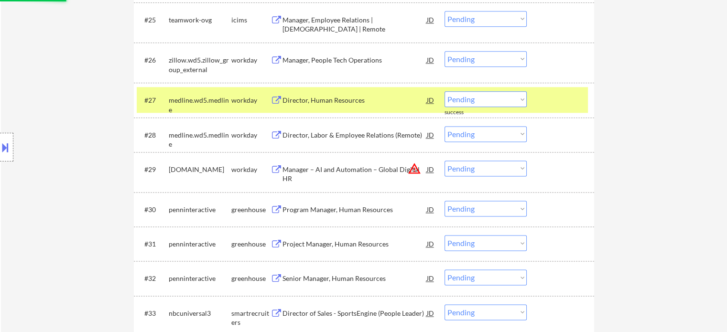
click at [566, 105] on div at bounding box center [561, 99] width 42 height 17
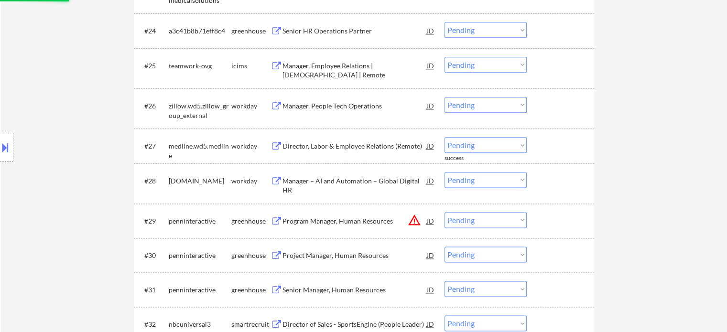
scroll to position [1147, 0]
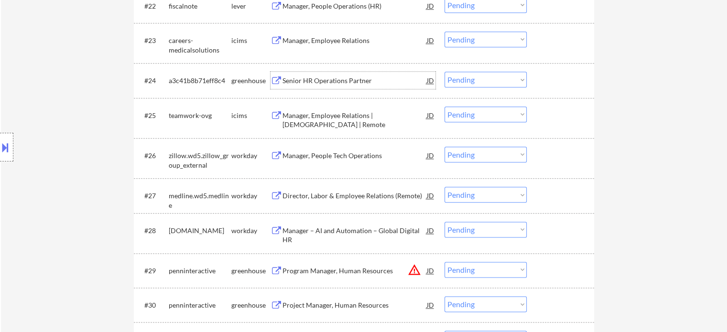
click at [333, 76] on div "Senior HR Operations Partner" at bounding box center [354, 81] width 144 height 10
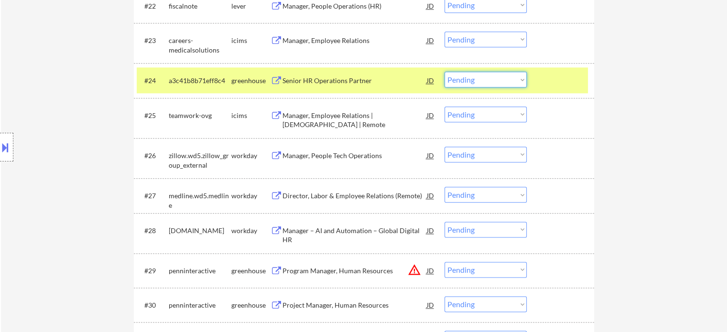
click at [494, 80] on select "Choose an option... Pending Applied Excluded (Questions) Excluded (Expired) Exc…" at bounding box center [485, 80] width 82 height 16
click at [444, 72] on select "Choose an option... Pending Applied Excluded (Questions) Excluded (Expired) Exc…" at bounding box center [485, 80] width 82 height 16
click at [557, 77] on div at bounding box center [561, 80] width 42 height 17
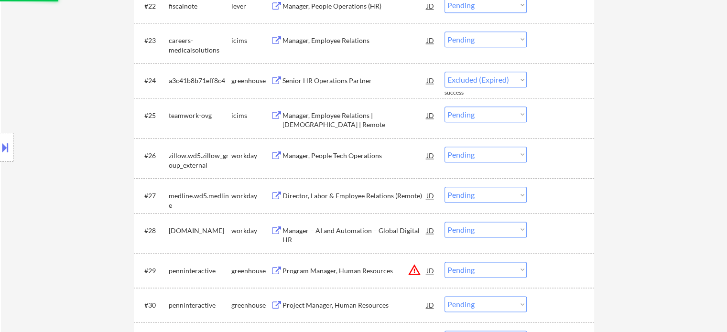
select select ""pending""
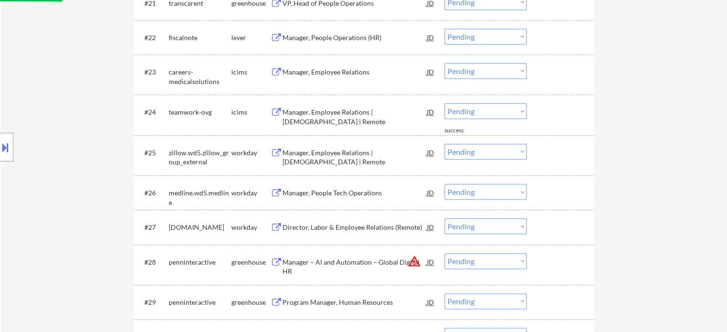
scroll to position [1099, 0]
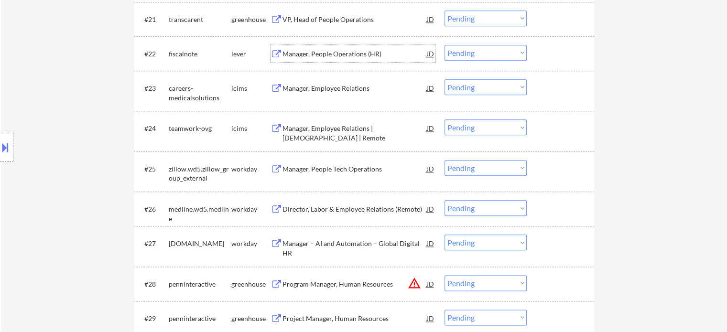
click at [319, 58] on div "Manager, People Operations (HR)" at bounding box center [354, 54] width 144 height 10
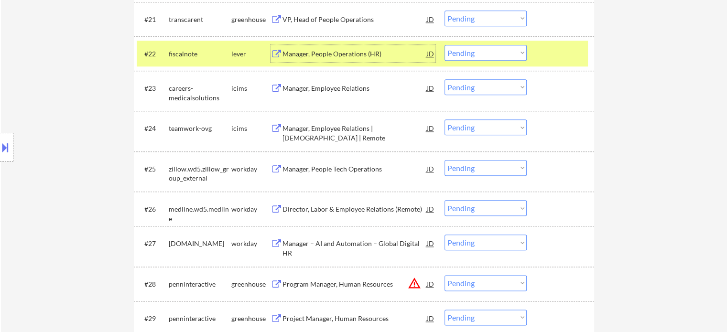
click at [552, 46] on div at bounding box center [561, 53] width 42 height 17
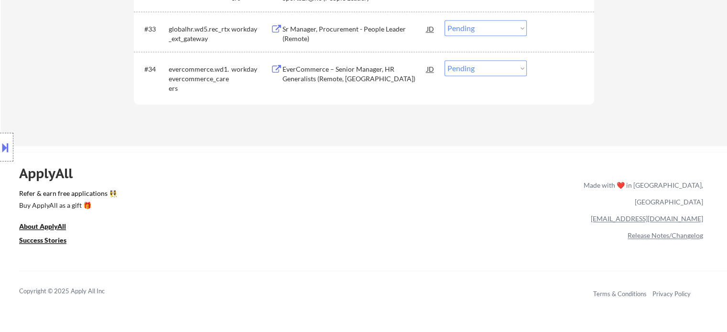
scroll to position [1432, 0]
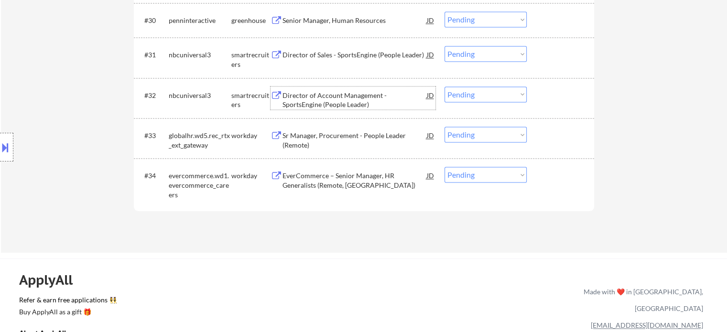
click at [312, 97] on div "Director of Account Management - SportsEngine (People Leader)" at bounding box center [354, 100] width 144 height 19
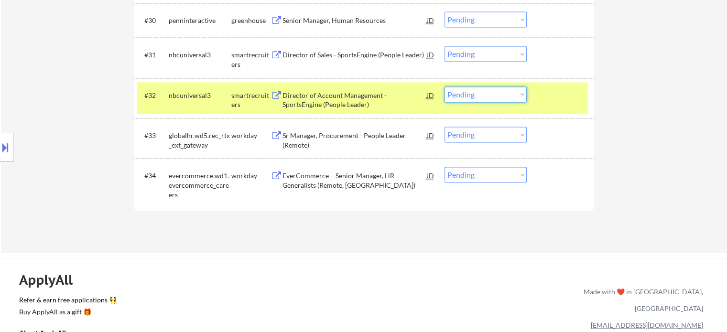
click at [451, 97] on select "Choose an option... Pending Applied Excluded (Questions) Excluded (Expired) Exc…" at bounding box center [485, 94] width 82 height 16
click at [444, 86] on select "Choose an option... Pending Applied Excluded (Questions) Excluded (Expired) Exc…" at bounding box center [485, 94] width 82 height 16
select select ""pending""
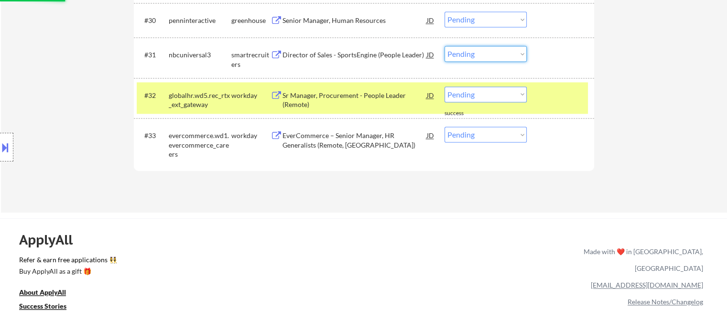
click at [461, 53] on select "Choose an option... Pending Applied Excluded (Questions) Excluded (Expired) Exc…" at bounding box center [485, 54] width 82 height 16
click at [444, 46] on select "Choose an option... Pending Applied Excluded (Questions) Excluded (Expired) Exc…" at bounding box center [485, 54] width 82 height 16
select select ""pending""
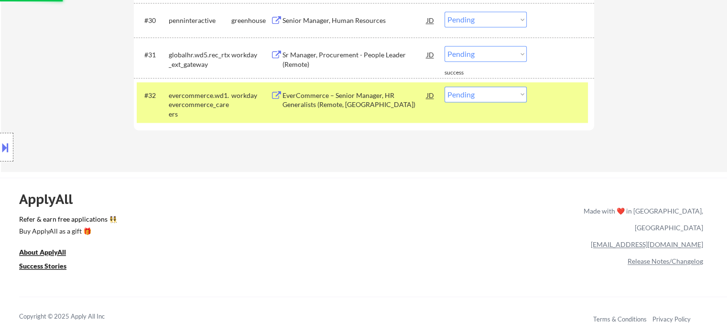
click at [564, 90] on div at bounding box center [561, 94] width 42 height 17
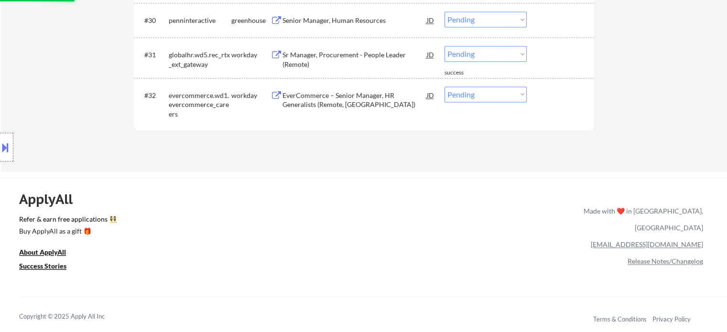
click at [569, 52] on div at bounding box center [561, 54] width 42 height 17
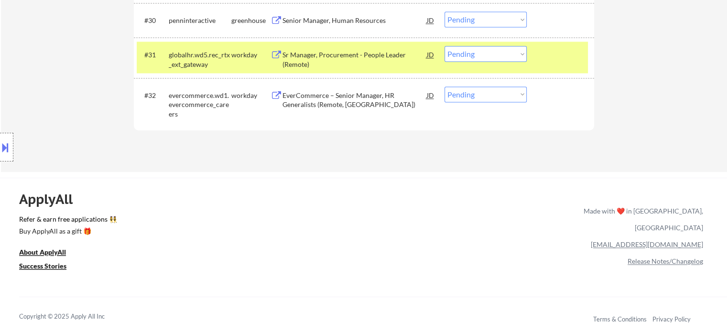
click at [556, 60] on div at bounding box center [561, 54] width 42 height 17
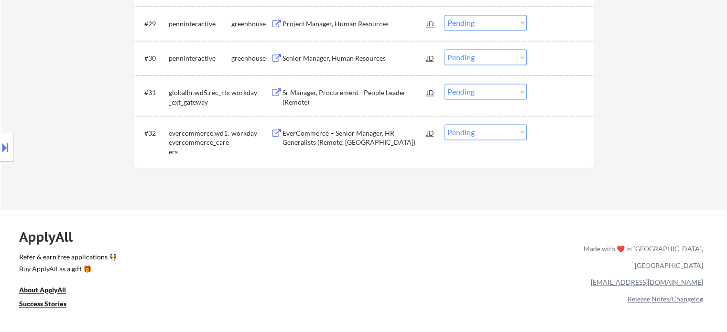
scroll to position [1336, 0]
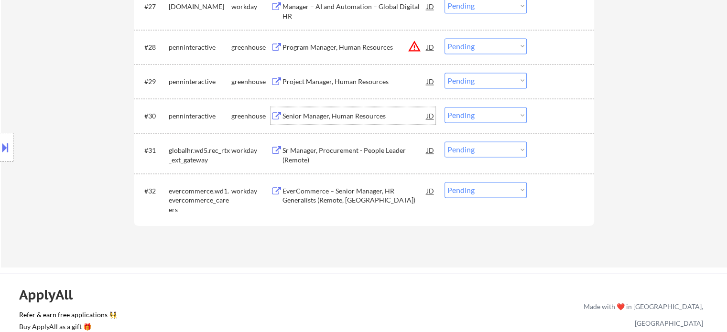
click at [350, 115] on div "Senior Manager, Human Resources" at bounding box center [354, 116] width 144 height 10
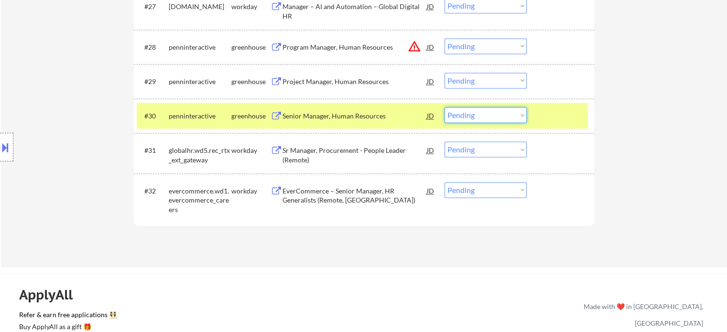
click at [474, 113] on select "Choose an option... Pending Applied Excluded (Questions) Excluded (Expired) Exc…" at bounding box center [485, 115] width 82 height 16
click at [444, 107] on select "Choose an option... Pending Applied Excluded (Questions) Excluded (Expired) Exc…" at bounding box center [485, 115] width 82 height 16
click at [543, 115] on div at bounding box center [561, 115] width 42 height 17
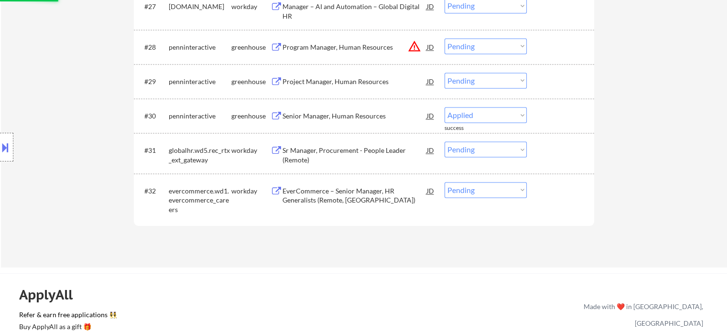
select select ""pending""
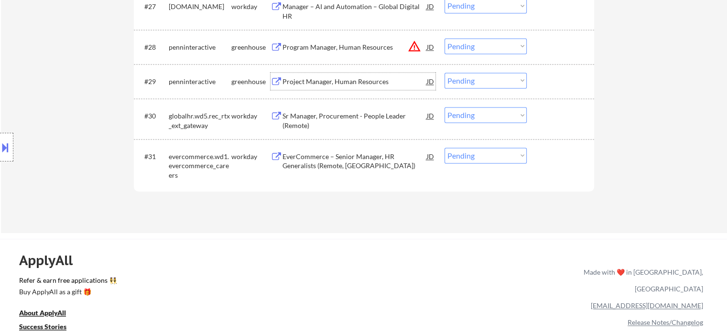
click at [345, 83] on div "Project Manager, Human Resources" at bounding box center [354, 82] width 144 height 10
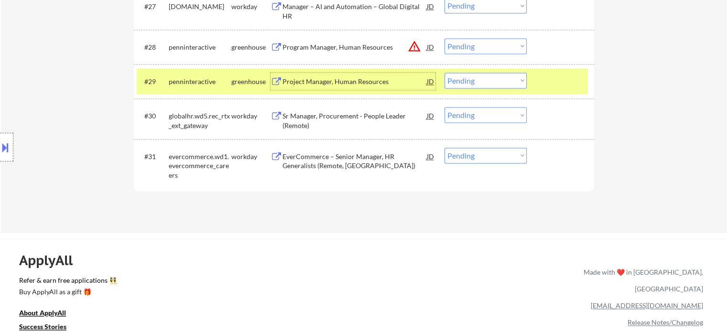
click at [480, 79] on select "Choose an option... Pending Applied Excluded (Questions) Excluded (Expired) Exc…" at bounding box center [485, 81] width 82 height 16
click at [444, 73] on select "Choose an option... Pending Applied Excluded (Questions) Excluded (Expired) Exc…" at bounding box center [485, 81] width 82 height 16
click at [549, 81] on div at bounding box center [561, 81] width 42 height 17
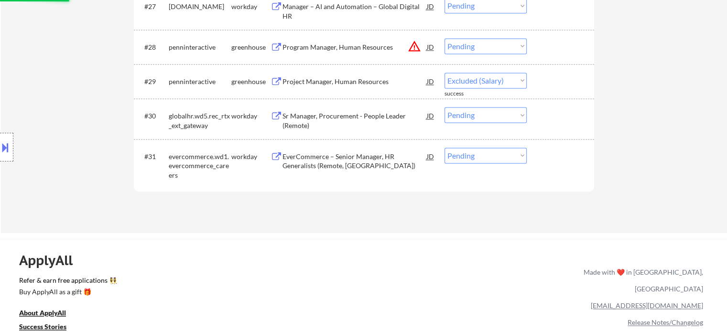
select select ""pending""
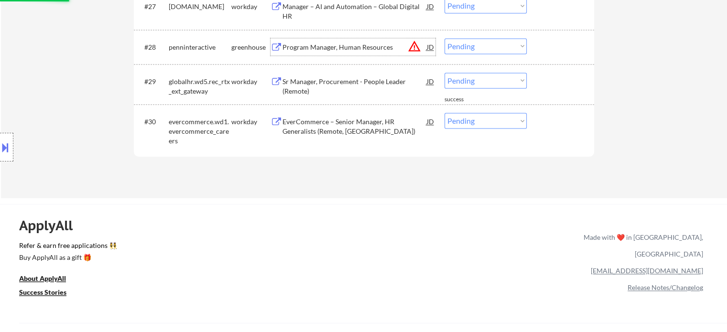
click at [342, 47] on div "Program Manager, Human Resources" at bounding box center [354, 48] width 144 height 10
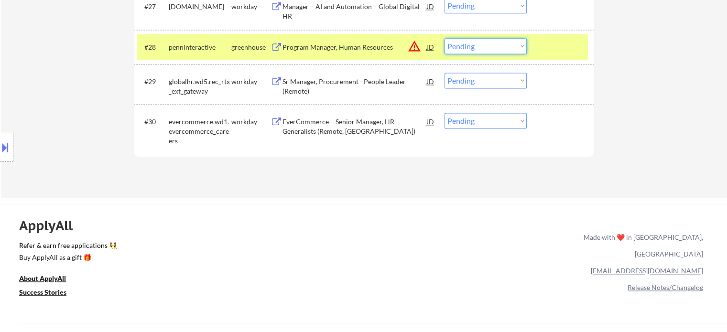
click at [461, 43] on select "Choose an option... Pending Applied Excluded (Questions) Excluded (Expired) Exc…" at bounding box center [485, 46] width 82 height 16
click at [444, 38] on select "Choose an option... Pending Applied Excluded (Questions) Excluded (Expired) Exc…" at bounding box center [485, 46] width 82 height 16
click at [545, 41] on div at bounding box center [561, 46] width 42 height 17
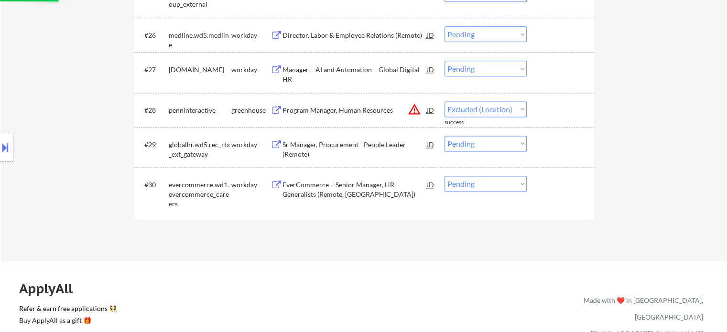
select select ""pending""
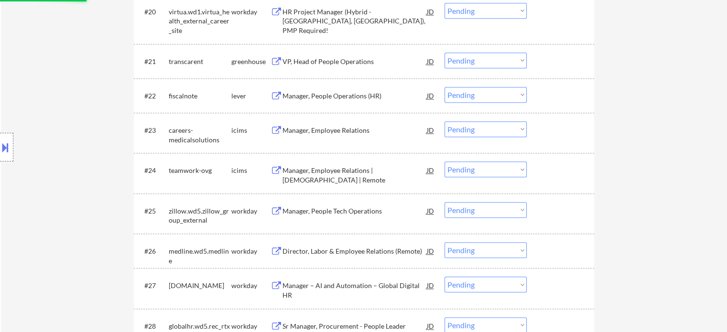
scroll to position [1049, 0]
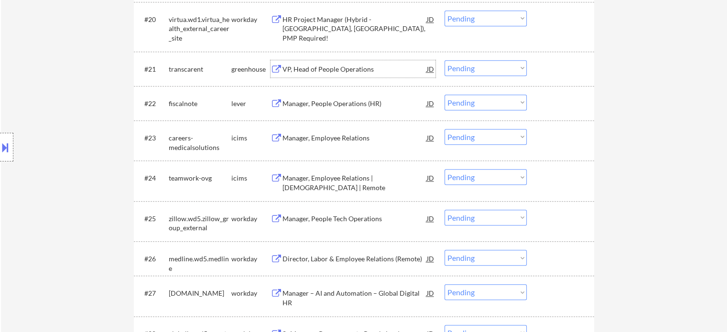
click at [334, 69] on div "VP, Head of People Operations" at bounding box center [354, 70] width 144 height 10
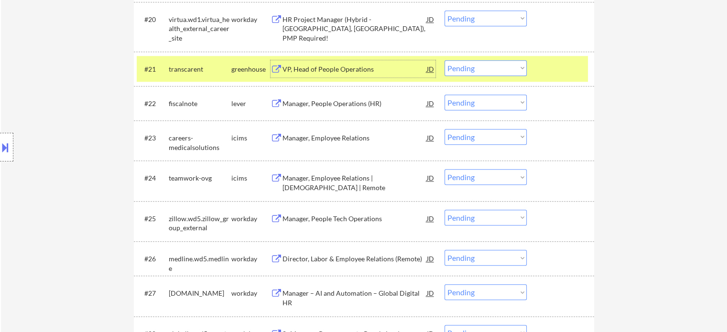
click at [466, 68] on select "Choose an option... Pending Applied Excluded (Questions) Excluded (Expired) Exc…" at bounding box center [485, 68] width 82 height 16
click at [444, 60] on select "Choose an option... Pending Applied Excluded (Questions) Excluded (Expired) Exc…" at bounding box center [485, 68] width 82 height 16
click at [553, 65] on div at bounding box center [561, 68] width 42 height 17
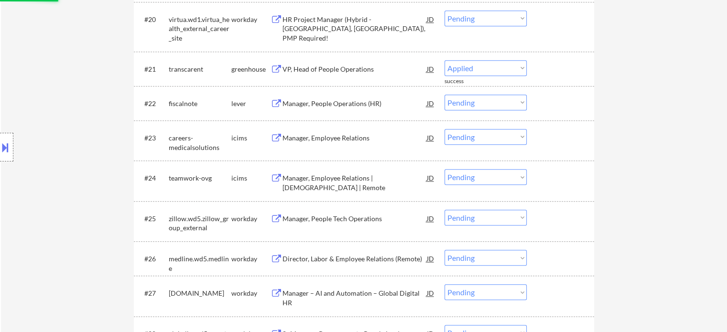
select select ""pending""
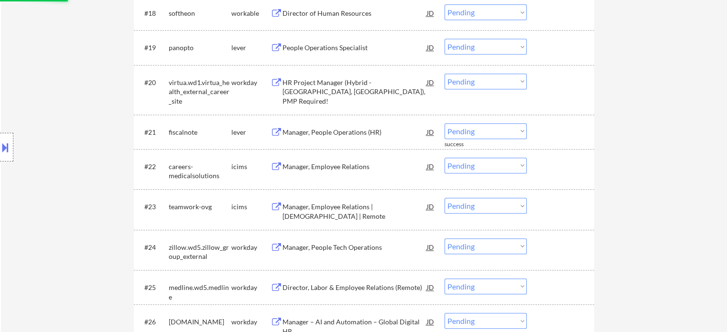
scroll to position [954, 0]
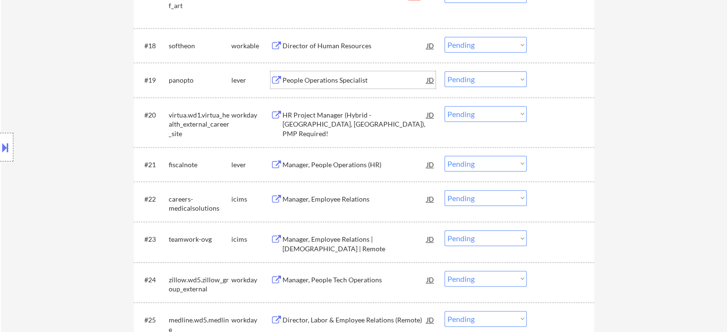
click at [307, 86] on div "People Operations Specialist" at bounding box center [354, 79] width 144 height 17
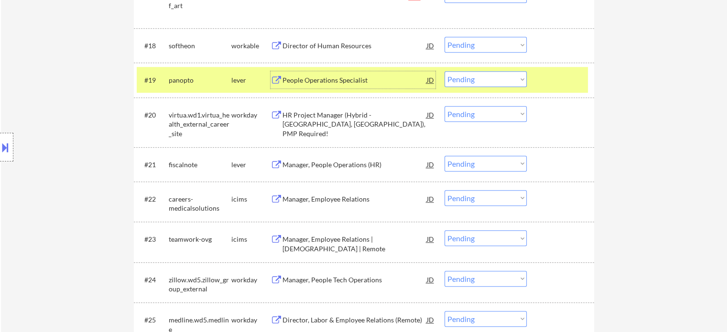
click at [472, 82] on select "Choose an option... Pending Applied Excluded (Questions) Excluded (Expired) Exc…" at bounding box center [485, 79] width 82 height 16
click at [444, 71] on select "Choose an option... Pending Applied Excluded (Questions) Excluded (Expired) Exc…" at bounding box center [485, 79] width 82 height 16
click at [563, 78] on div at bounding box center [561, 79] width 42 height 17
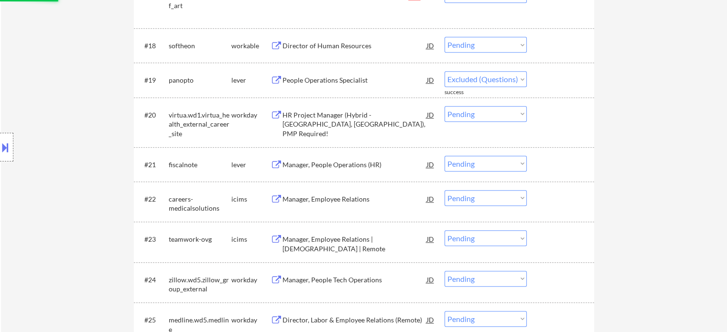
select select ""pending""
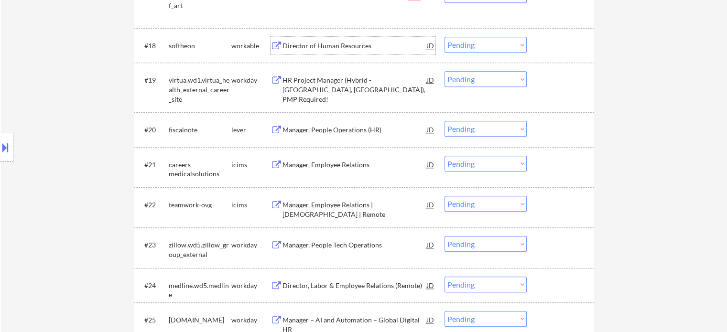
click at [310, 44] on div "Director of Human Resources" at bounding box center [354, 46] width 144 height 10
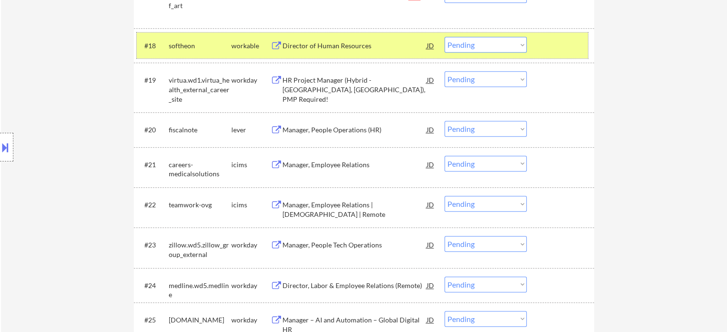
click at [541, 45] on div at bounding box center [561, 45] width 42 height 17
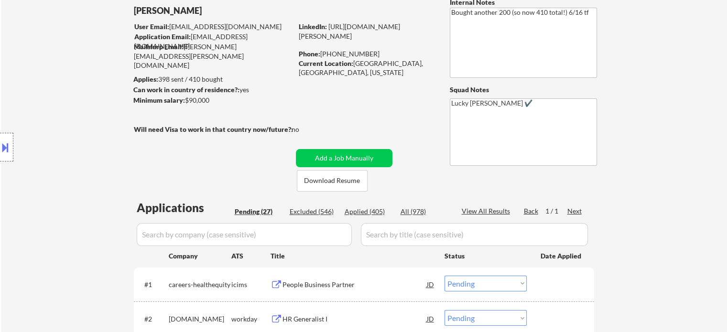
scroll to position [160, 0]
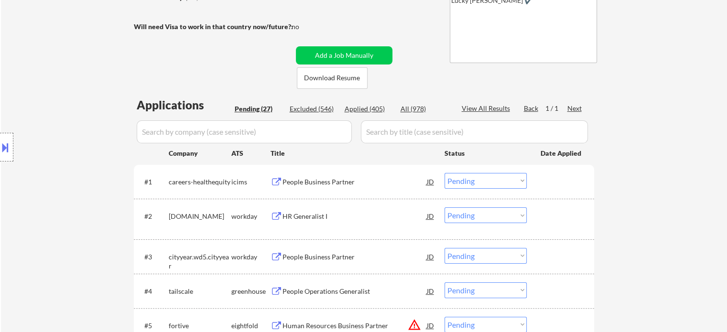
click at [335, 180] on div "People Business Partner" at bounding box center [354, 182] width 144 height 10
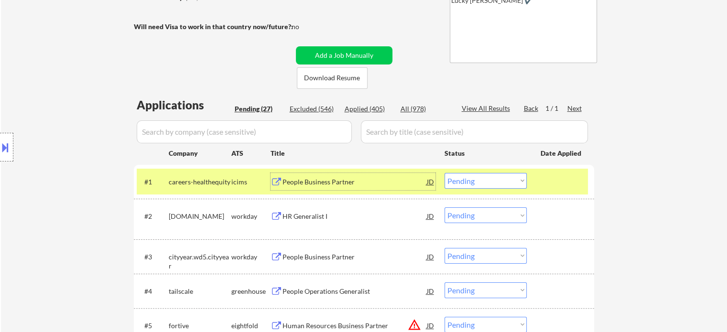
click at [564, 183] on div at bounding box center [561, 181] width 42 height 17
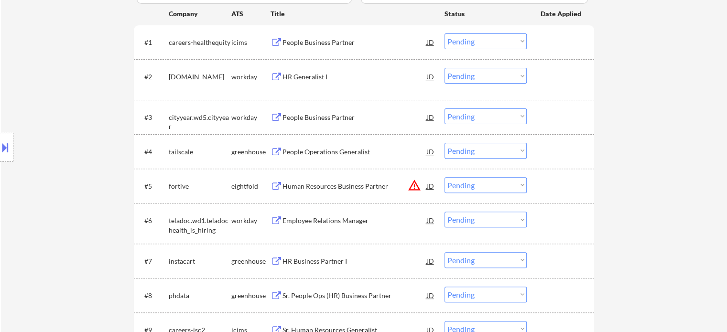
scroll to position [303, 0]
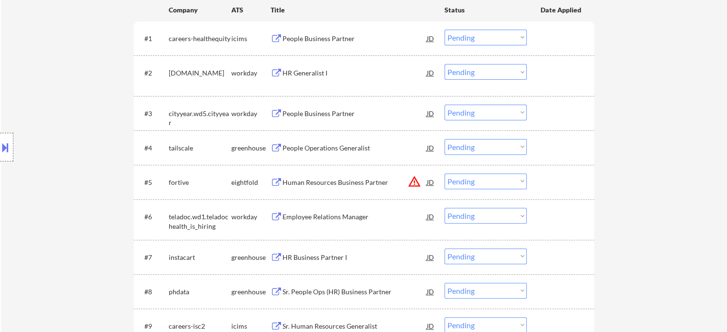
click at [322, 151] on div "People Operations Generalist" at bounding box center [354, 148] width 144 height 10
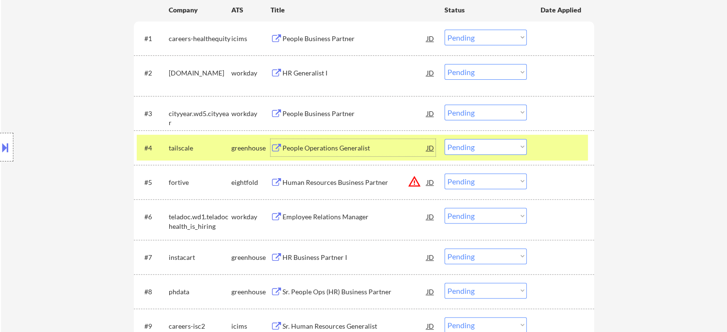
click at [457, 150] on select "Choose an option... Pending Applied Excluded (Questions) Excluded (Expired) Exc…" at bounding box center [485, 147] width 82 height 16
click at [444, 139] on select "Choose an option... Pending Applied Excluded (Questions) Excluded (Expired) Exc…" at bounding box center [485, 147] width 82 height 16
click at [552, 151] on div at bounding box center [561, 147] width 42 height 17
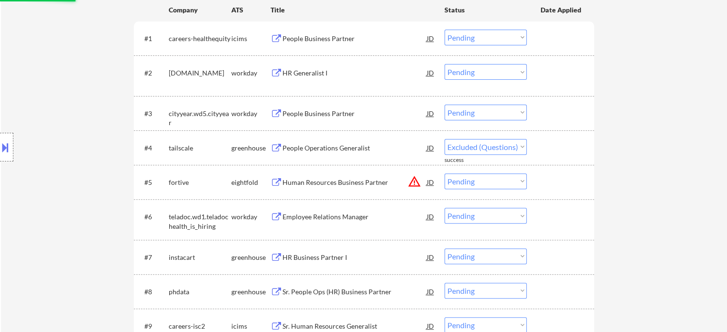
select select ""pending""
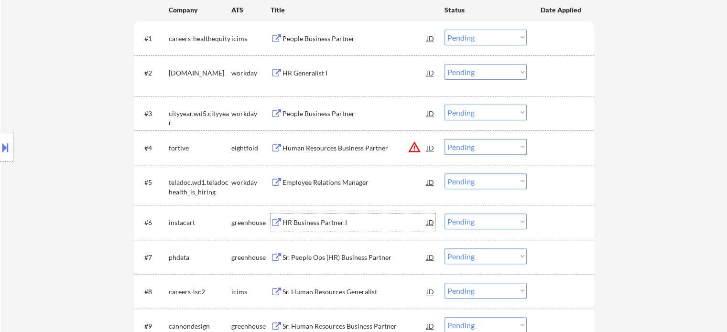
click at [316, 221] on div "HR Business Partner I" at bounding box center [354, 223] width 144 height 10
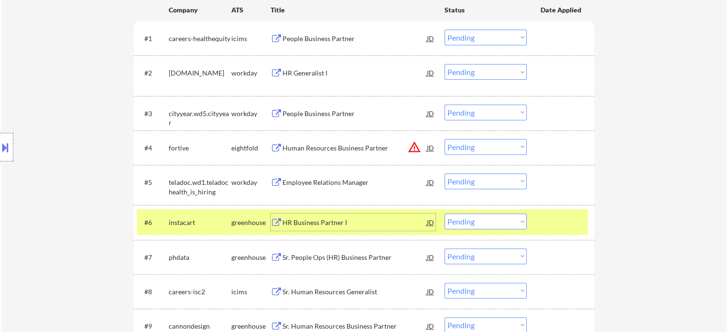
click at [497, 216] on select "Choose an option... Pending Applied Excluded (Questions) Excluded (Expired) Exc…" at bounding box center [485, 222] width 82 height 16
click at [444, 214] on select "Choose an option... Pending Applied Excluded (Questions) Excluded (Expired) Exc…" at bounding box center [485, 222] width 82 height 16
click at [566, 215] on div at bounding box center [561, 222] width 42 height 17
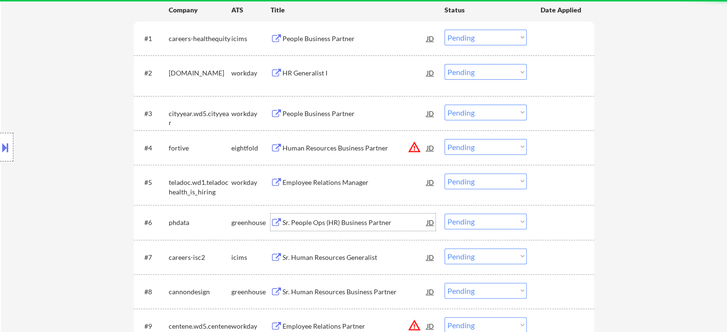
click at [350, 216] on div "Sr. People Ops (HR) Business Partner" at bounding box center [354, 222] width 144 height 17
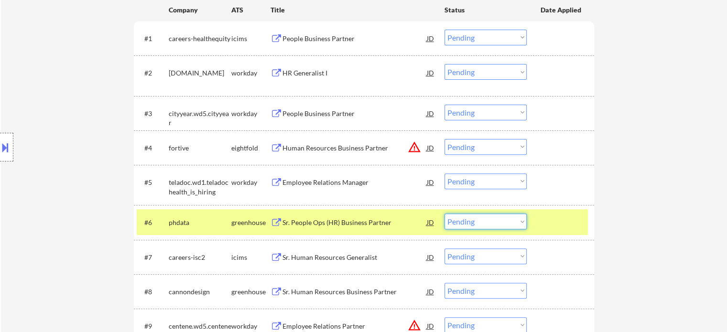
click at [481, 218] on select "Choose an option... Pending Applied Excluded (Questions) Excluded (Expired) Exc…" at bounding box center [485, 222] width 82 height 16
click at [444, 214] on select "Choose an option... Pending Applied Excluded (Questions) Excluded (Expired) Exc…" at bounding box center [485, 222] width 82 height 16
click at [559, 222] on div at bounding box center [561, 222] width 42 height 17
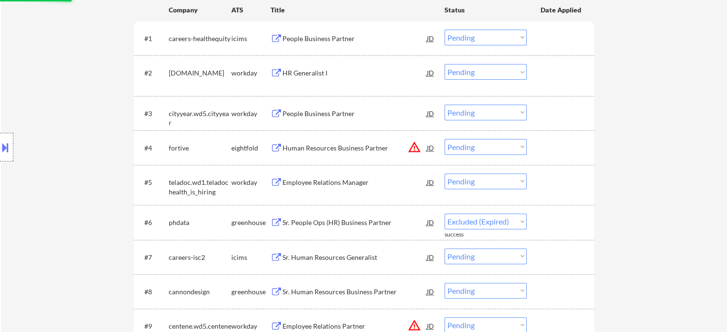
select select ""pending""
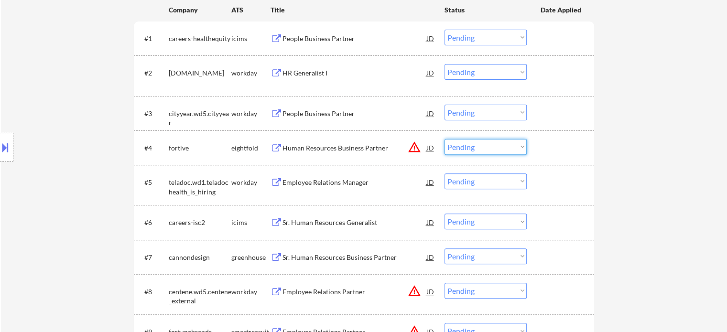
click at [452, 142] on select "Choose an option... Pending Applied Excluded (Questions) Excluded (Expired) Exc…" at bounding box center [485, 147] width 82 height 16
click at [444, 139] on select "Choose an option... Pending Applied Excluded (Questions) Excluded (Expired) Exc…" at bounding box center [485, 147] width 82 height 16
select select ""pending""
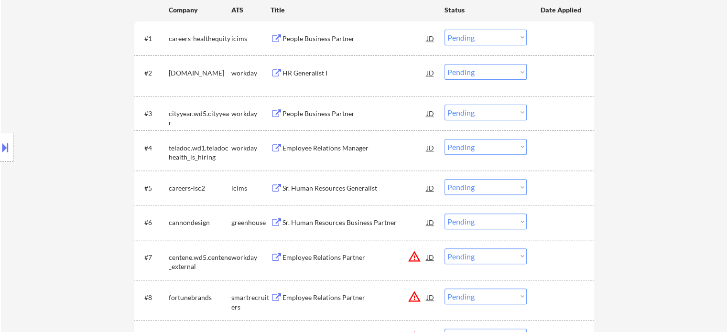
scroll to position [351, 0]
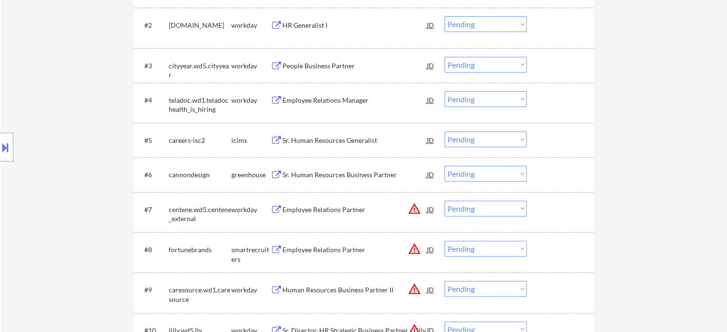
click at [312, 172] on div "Sr. Human Resources Business Partner" at bounding box center [354, 175] width 144 height 10
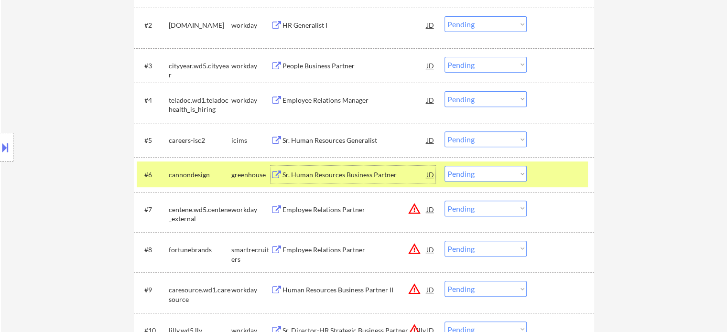
click at [462, 173] on select "Choose an option... Pending Applied Excluded (Questions) Excluded (Expired) Exc…" at bounding box center [485, 174] width 82 height 16
click at [444, 166] on select "Choose an option... Pending Applied Excluded (Questions) Excluded (Expired) Exc…" at bounding box center [485, 174] width 82 height 16
click at [548, 169] on div at bounding box center [561, 174] width 42 height 17
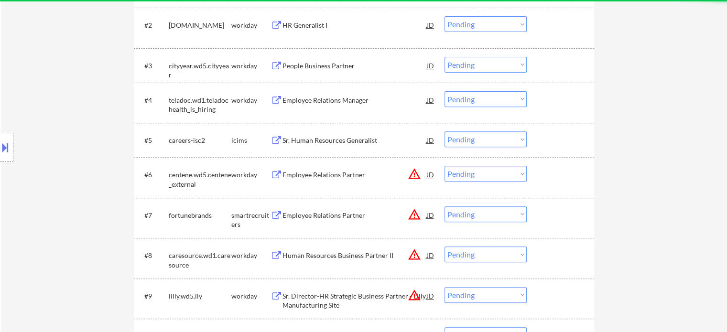
click at [338, 172] on div "Employee Relations Partner" at bounding box center [354, 175] width 144 height 10
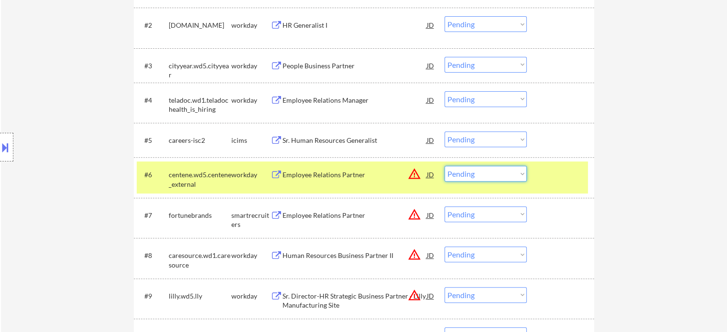
click at [455, 173] on select "Choose an option... Pending Applied Excluded (Questions) Excluded (Expired) Exc…" at bounding box center [485, 174] width 82 height 16
click at [444, 166] on select "Choose an option... Pending Applied Excluded (Questions) Excluded (Expired) Exc…" at bounding box center [485, 174] width 82 height 16
click at [548, 172] on div at bounding box center [561, 174] width 42 height 17
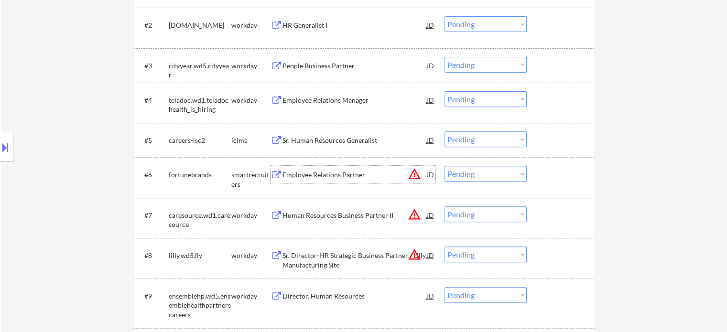
click at [290, 177] on div "Employee Relations Partner" at bounding box center [354, 175] width 144 height 10
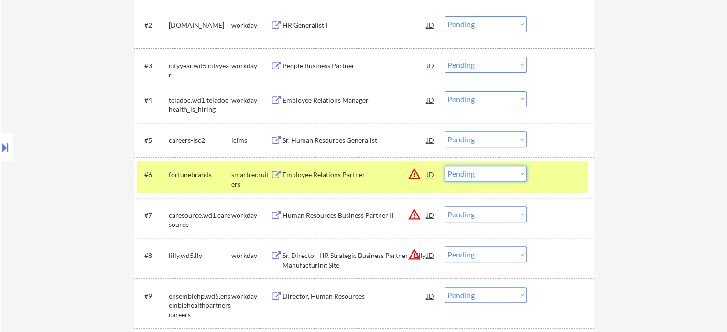
click at [468, 177] on select "Choose an option... Pending Applied Excluded (Questions) Excluded (Expired) Exc…" at bounding box center [485, 174] width 82 height 16
click at [444, 166] on select "Choose an option... Pending Applied Excluded (Questions) Excluded (Expired) Exc…" at bounding box center [485, 174] width 82 height 16
click at [566, 178] on div at bounding box center [561, 174] width 42 height 17
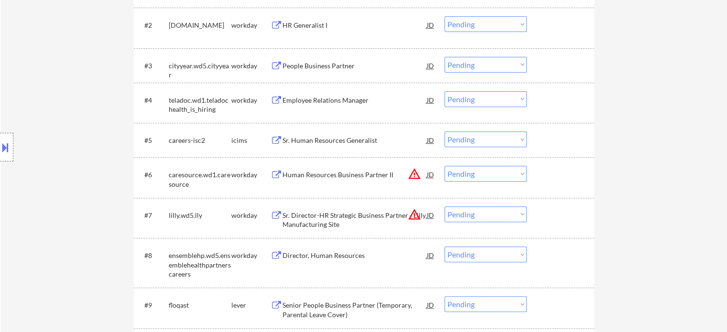
click at [344, 175] on div "Human Resources Business Partner II" at bounding box center [354, 175] width 144 height 10
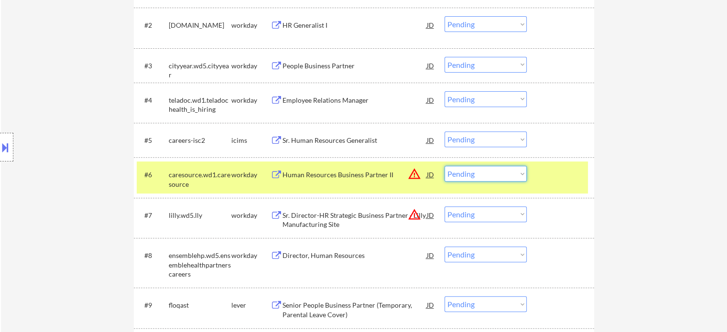
click at [470, 177] on select "Choose an option... Pending Applied Excluded (Questions) Excluded (Expired) Exc…" at bounding box center [485, 174] width 82 height 16
click at [444, 166] on select "Choose an option... Pending Applied Excluded (Questions) Excluded (Expired) Exc…" at bounding box center [485, 174] width 82 height 16
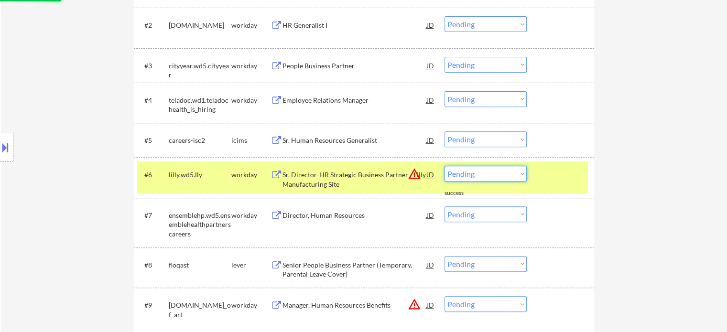
click at [487, 180] on select "Choose an option... Pending Applied Excluded (Questions) Excluded (Expired) Exc…" at bounding box center [485, 174] width 82 height 16
click at [444, 166] on select "Choose an option... Pending Applied Excluded (Questions) Excluded (Expired) Exc…" at bounding box center [485, 174] width 82 height 16
click at [568, 185] on div "#6 lilly.wd5.lly workday Sr. Director-HR Strategic Business Partner - Lilly Man…" at bounding box center [362, 177] width 451 height 32
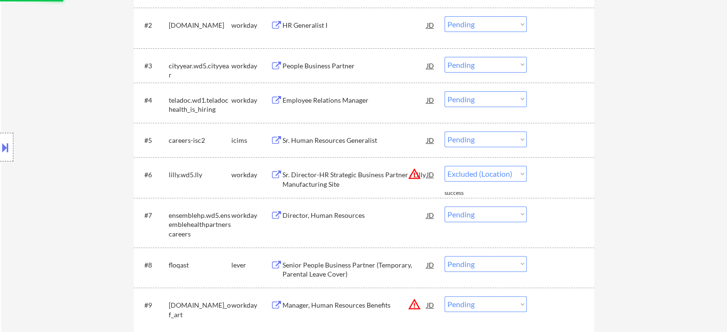
select select ""pending""
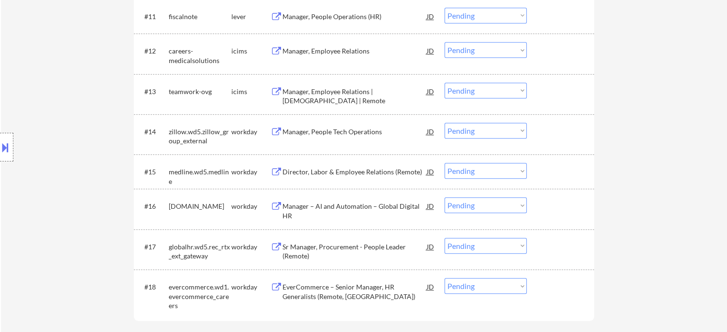
scroll to position [925, 0]
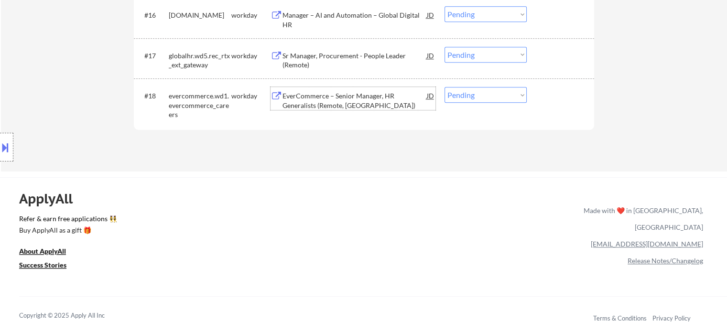
click at [326, 105] on div "EverCommerce – Senior Manager, HR Generalists (Remote, US)" at bounding box center [354, 100] width 144 height 19
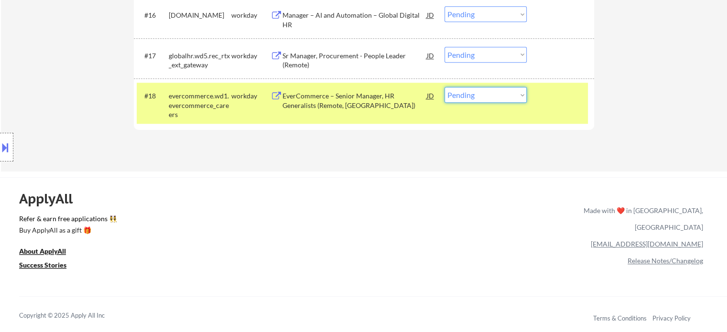
click at [480, 93] on select "Choose an option... Pending Applied Excluded (Questions) Excluded (Expired) Exc…" at bounding box center [485, 95] width 82 height 16
select select ""excluded__expired_""
click at [444, 87] on select "Choose an option... Pending Applied Excluded (Questions) Excluded (Expired) Exc…" at bounding box center [485, 95] width 82 height 16
click at [556, 112] on div "#18 evercommerce.wd1.evercommerce_careers workday EverCommerce – Senior Manager…" at bounding box center [362, 103] width 451 height 41
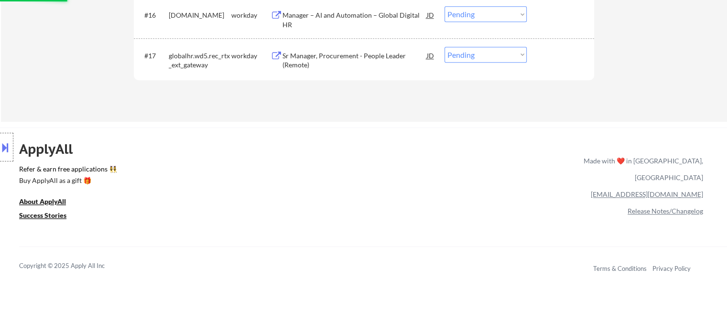
click at [325, 59] on div "Sr Manager, Procurement - People Leader (Remote)" at bounding box center [354, 60] width 144 height 19
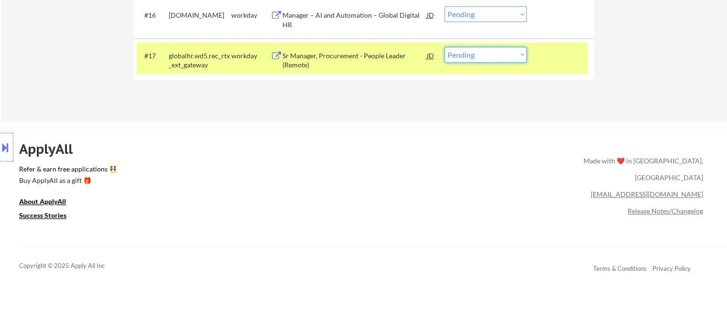
click at [489, 59] on select "Choose an option... Pending Applied Excluded (Questions) Excluded (Expired) Exc…" at bounding box center [485, 55] width 82 height 16
select select ""excluded__expired_""
click at [444, 47] on select "Choose an option... Pending Applied Excluded (Questions) Excluded (Expired) Exc…" at bounding box center [485, 55] width 82 height 16
click at [556, 66] on div "#17 globalhr.wd5.rec_rtx_ext_gateway workday Sr Manager, Procurement - People L…" at bounding box center [362, 59] width 451 height 32
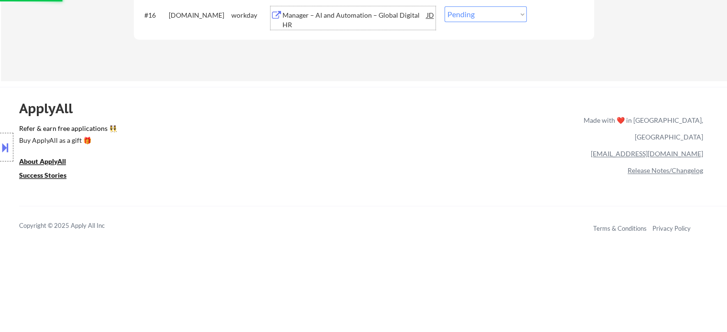
click at [319, 22] on div "Manager – AI and Automation – Global Digital HR" at bounding box center [354, 20] width 144 height 19
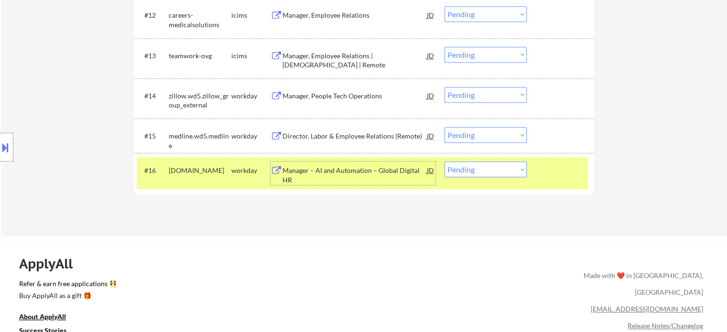
scroll to position [829, 0]
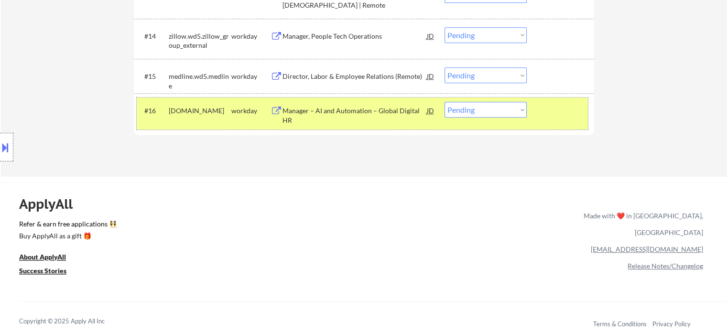
click at [552, 107] on div at bounding box center [561, 110] width 42 height 17
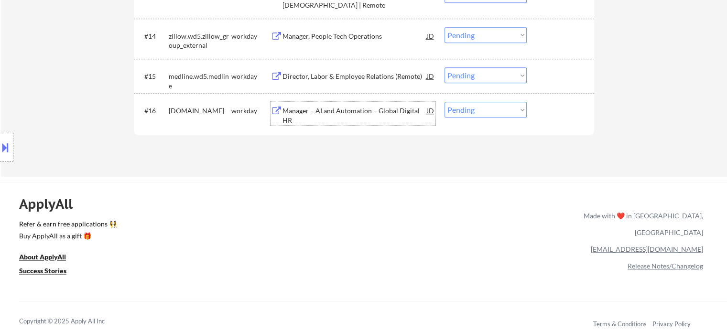
click at [327, 117] on div "Manager – AI and Automation – Global Digital HR" at bounding box center [354, 115] width 144 height 19
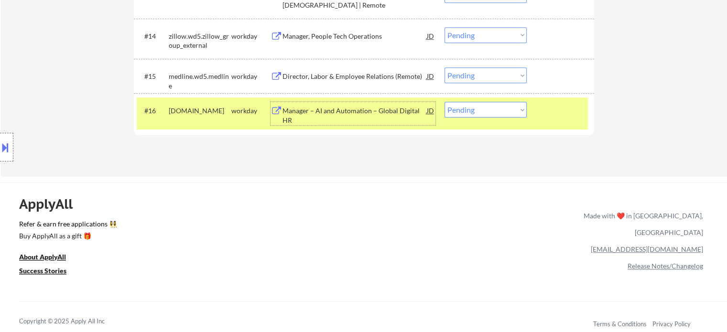
click at [485, 115] on select "Choose an option... Pending Applied Excluded (Questions) Excluded (Expired) Exc…" at bounding box center [485, 110] width 82 height 16
select select ""applied""
click at [444, 102] on select "Choose an option... Pending Applied Excluded (Questions) Excluded (Expired) Exc…" at bounding box center [485, 110] width 82 height 16
click at [546, 110] on div at bounding box center [561, 110] width 42 height 17
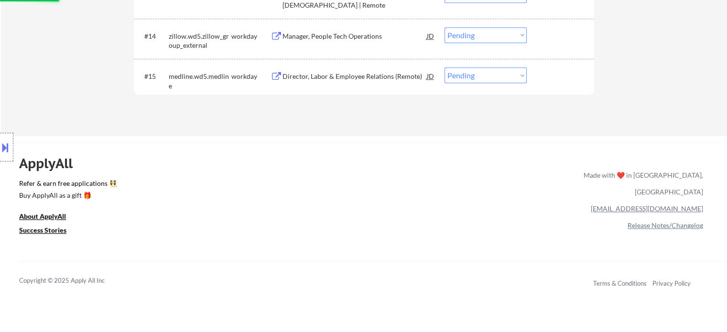
click at [340, 83] on div "Director, Labor & Employee Relations (Remote)" at bounding box center [354, 75] width 144 height 17
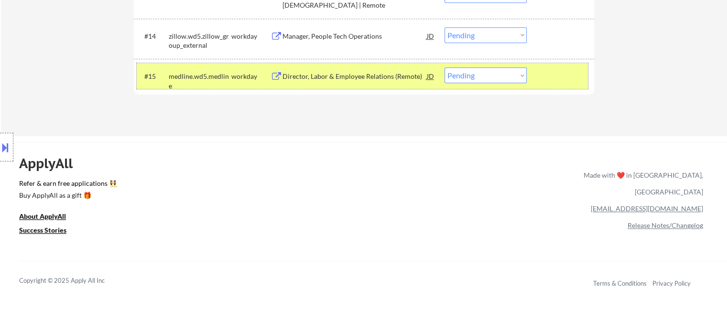
click at [549, 85] on div "#15 medline.wd5.medline workday Director, Labor & Employee Relations (Remote) J…" at bounding box center [362, 76] width 451 height 26
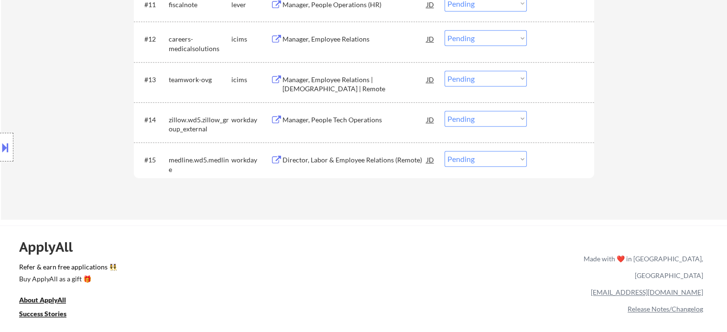
scroll to position [686, 0]
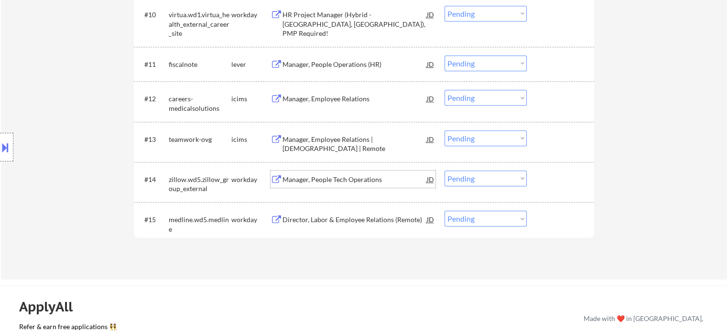
click at [330, 182] on div "Manager, People Tech Operations" at bounding box center [354, 180] width 144 height 10
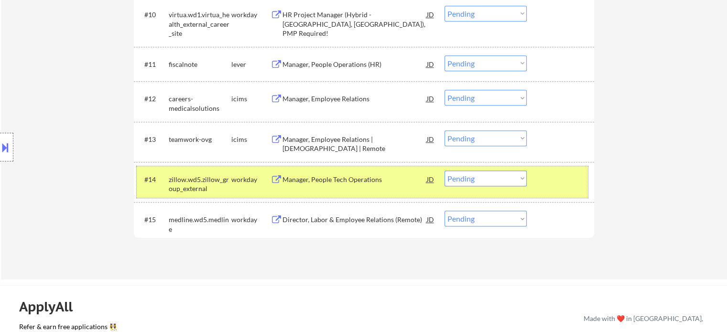
click at [556, 181] on div at bounding box center [561, 179] width 42 height 17
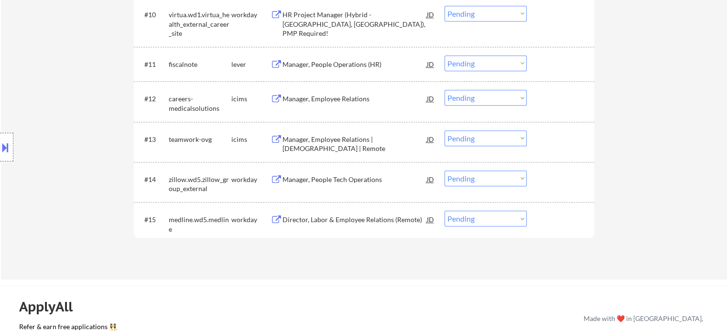
click at [367, 177] on div "Manager, People Tech Operations" at bounding box center [354, 180] width 144 height 10
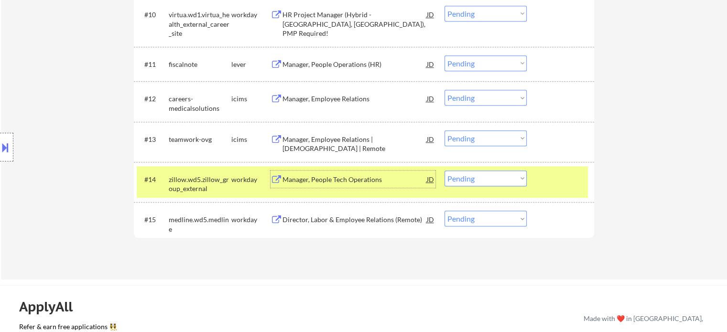
click at [497, 179] on select "Choose an option... Pending Applied Excluded (Questions) Excluded (Expired) Exc…" at bounding box center [485, 179] width 82 height 16
click at [444, 171] on select "Choose an option... Pending Applied Excluded (Questions) Excluded (Expired) Exc…" at bounding box center [485, 179] width 82 height 16
click at [540, 186] on div at bounding box center [561, 179] width 42 height 17
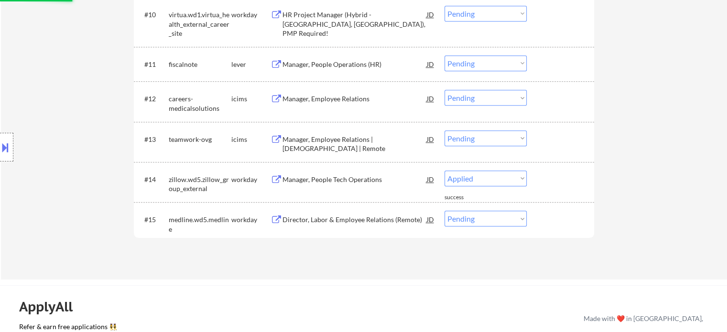
select select ""pending""
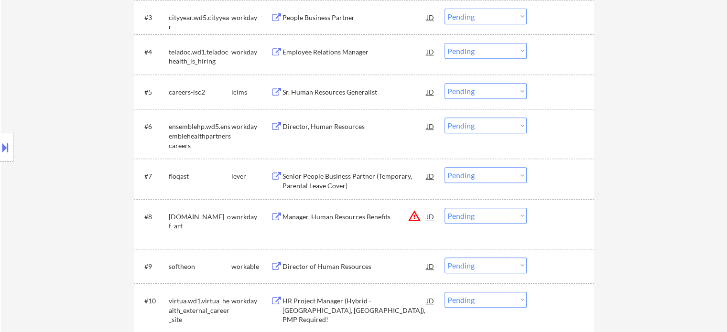
scroll to position [399, 0]
click at [489, 220] on select "Choose an option... Pending Applied Excluded (Questions) Excluded (Expired) Exc…" at bounding box center [485, 216] width 82 height 16
click at [444, 208] on select "Choose an option... Pending Applied Excluded (Questions) Excluded (Expired) Exc…" at bounding box center [485, 216] width 82 height 16
select select ""pending""
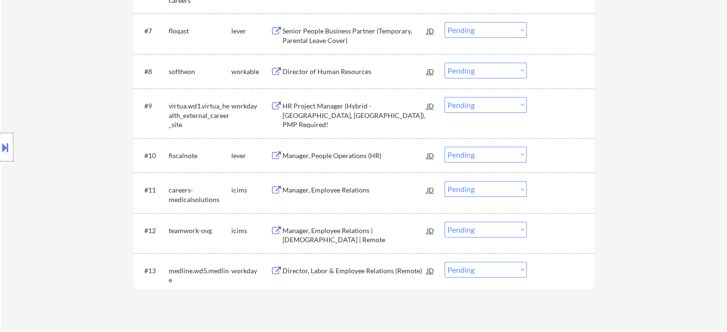
scroll to position [590, 0]
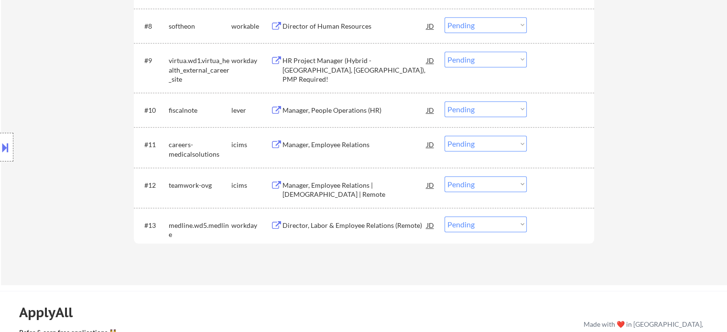
click at [325, 222] on div "Director, Labor & Employee Relations (Remote)" at bounding box center [354, 226] width 144 height 10
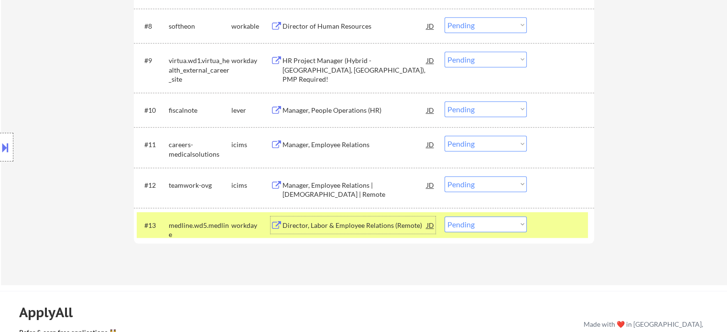
click at [260, 226] on div "workday" at bounding box center [250, 226] width 39 height 10
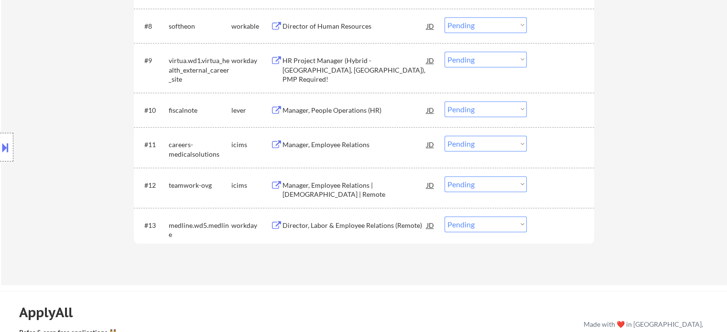
click at [279, 189] on button at bounding box center [276, 185] width 12 height 9
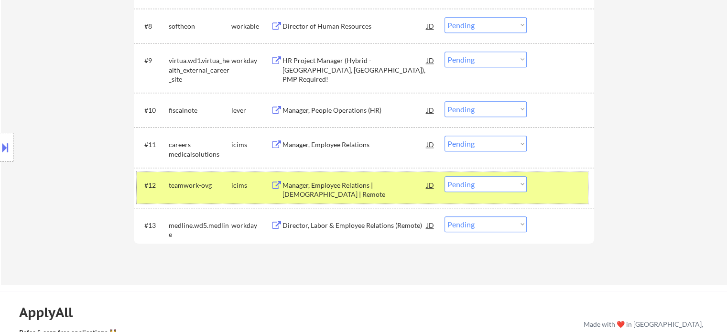
click at [251, 190] on div "icims" at bounding box center [250, 184] width 39 height 17
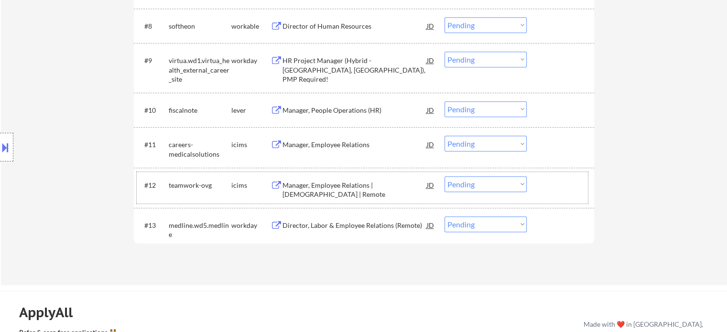
click at [479, 226] on select "Choose an option... Pending Applied Excluded (Questions) Excluded (Expired) Exc…" at bounding box center [485, 224] width 82 height 16
select select ""excluded__expired_""
click at [444, 216] on select "Choose an option... Pending Applied Excluded (Questions) Excluded (Expired) Exc…" at bounding box center [485, 224] width 82 height 16
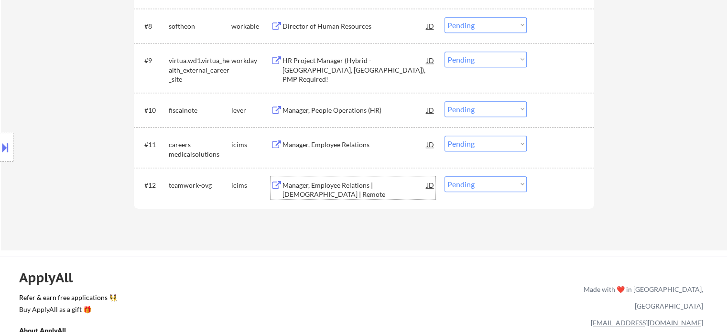
click at [377, 189] on div "Manager, Employee Relations | Full-Time | Remote" at bounding box center [354, 190] width 144 height 19
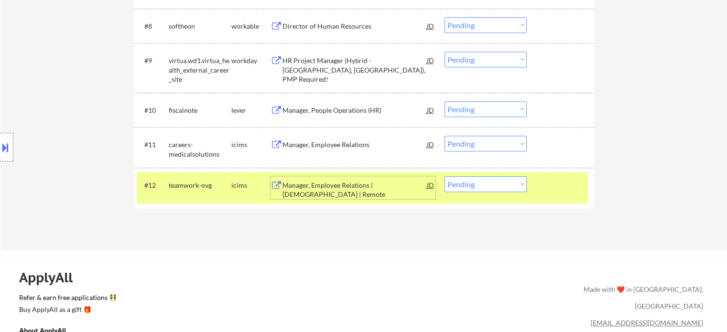
click at [476, 183] on select "Choose an option... Pending Applied Excluded (Questions) Excluded (Expired) Exc…" at bounding box center [485, 184] width 82 height 16
select select ""excluded__expired_""
click at [444, 176] on select "Choose an option... Pending Applied Excluded (Questions) Excluded (Expired) Exc…" at bounding box center [485, 184] width 82 height 16
click at [549, 185] on div at bounding box center [561, 184] width 42 height 17
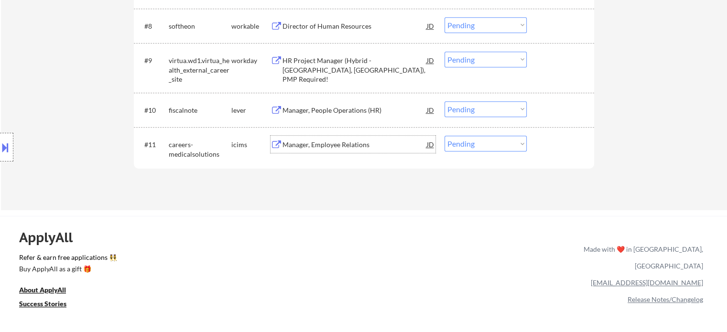
click at [334, 142] on div "Manager, Employee Relations" at bounding box center [354, 145] width 144 height 10
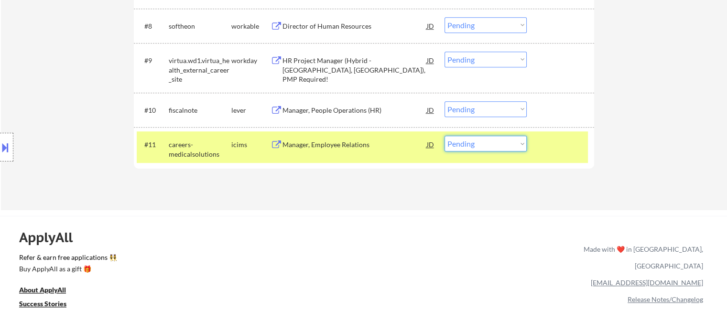
click at [480, 150] on select "Choose an option... Pending Applied Excluded (Questions) Excluded (Expired) Exc…" at bounding box center [485, 144] width 82 height 16
select select ""excluded__expired_""
click at [444, 136] on select "Choose an option... Pending Applied Excluded (Questions) Excluded (Expired) Exc…" at bounding box center [485, 144] width 82 height 16
click at [566, 156] on div "#11 careers-medicalsolutions icims Manager, Employee Relations JD warning_amber…" at bounding box center [362, 147] width 451 height 32
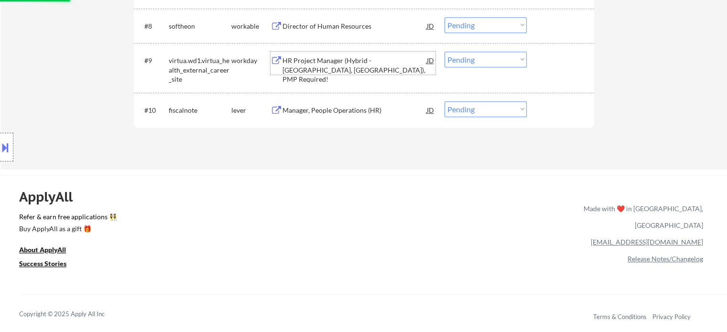
click at [336, 65] on div "HR Project Manager (Hybrid - Marlton, NJ), PMP Required!" at bounding box center [354, 70] width 144 height 28
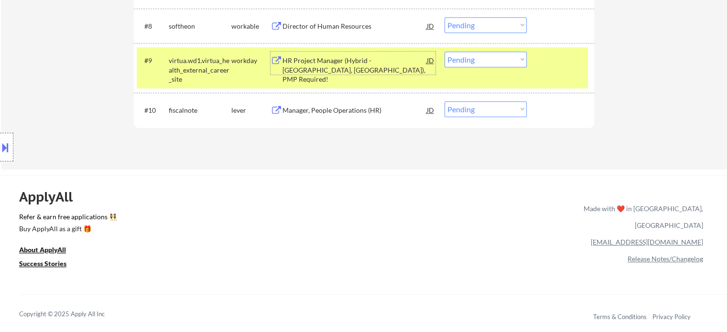
click at [498, 62] on select "Choose an option... Pending Applied Excluded (Questions) Excluded (Expired) Exc…" at bounding box center [485, 60] width 82 height 16
click at [444, 52] on select "Choose an option... Pending Applied Excluded (Questions) Excluded (Expired) Exc…" at bounding box center [485, 60] width 82 height 16
click at [556, 67] on div at bounding box center [561, 60] width 42 height 17
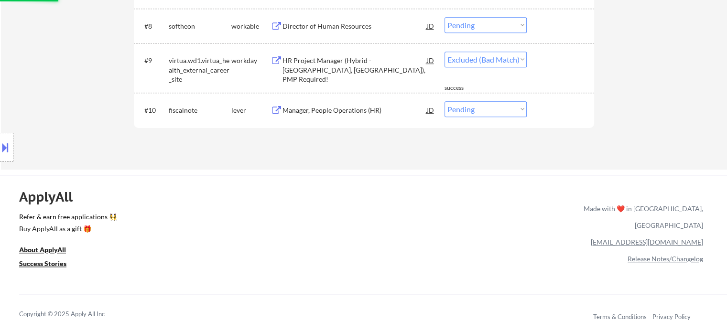
select select ""pending""
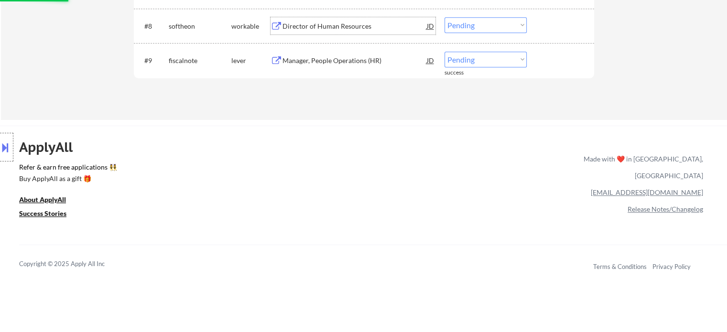
click at [315, 26] on div "Director of Human Resources" at bounding box center [354, 27] width 144 height 10
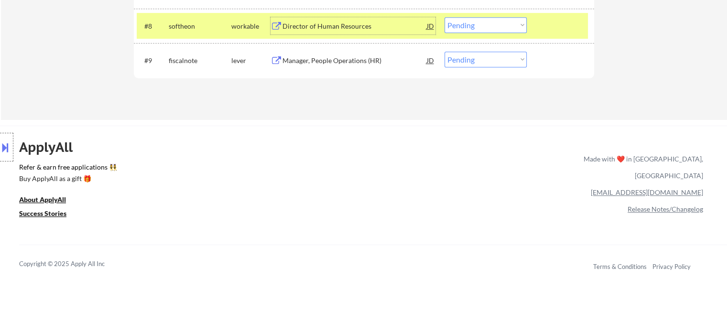
click at [452, 23] on select "Choose an option... Pending Applied Excluded (Questions) Excluded (Expired) Exc…" at bounding box center [485, 25] width 82 height 16
click at [444, 17] on select "Choose an option... Pending Applied Excluded (Questions) Excluded (Expired) Exc…" at bounding box center [485, 25] width 82 height 16
click at [539, 28] on div "#8 softheon workable Director of Human Resources JD warning_amber Choose an opt…" at bounding box center [362, 26] width 451 height 26
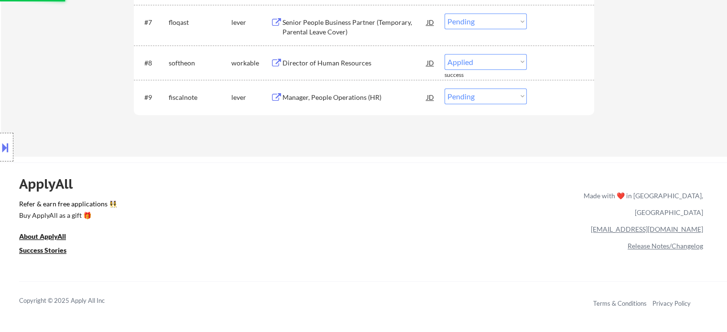
scroll to position [495, 0]
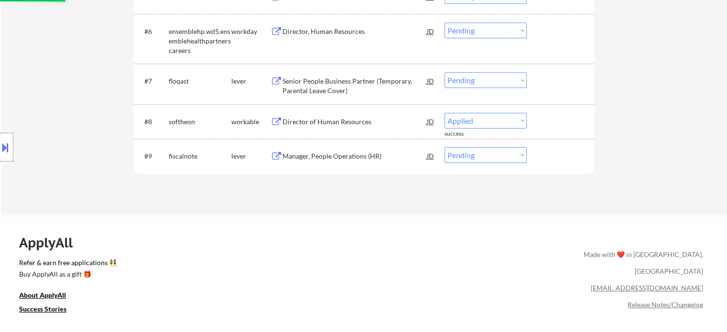
select select ""pending""
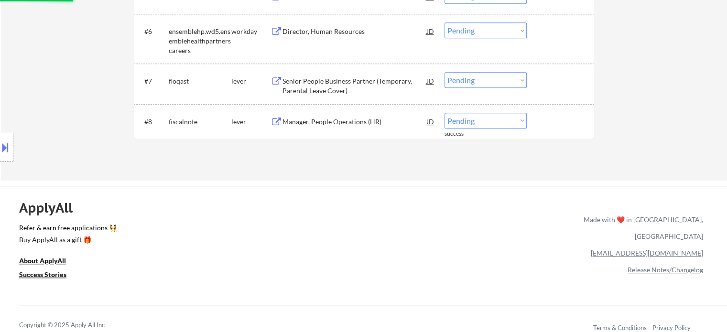
click at [318, 84] on div "Senior People Business Partner (Temporary, Parental Leave Cover)" at bounding box center [354, 85] width 144 height 19
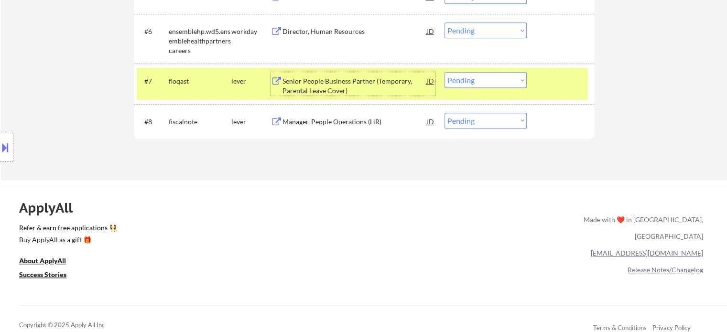
click at [469, 82] on select "Choose an option... Pending Applied Excluded (Questions) Excluded (Expired) Exc…" at bounding box center [485, 80] width 82 height 16
click at [444, 72] on select "Choose an option... Pending Applied Excluded (Questions) Excluded (Expired) Exc…" at bounding box center [485, 80] width 82 height 16
click at [541, 89] on div at bounding box center [561, 80] width 42 height 17
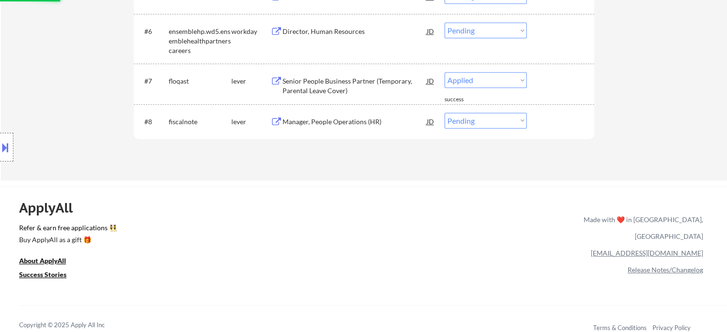
select select ""pending""
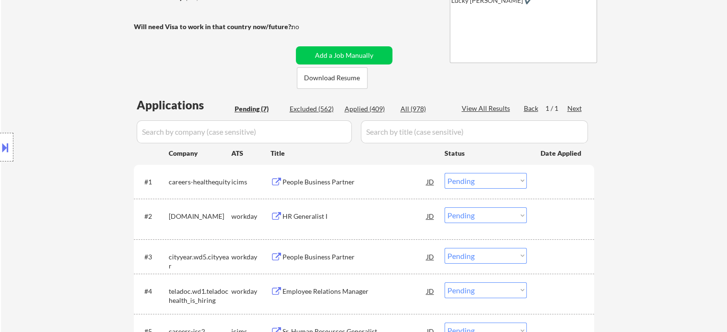
scroll to position [303, 0]
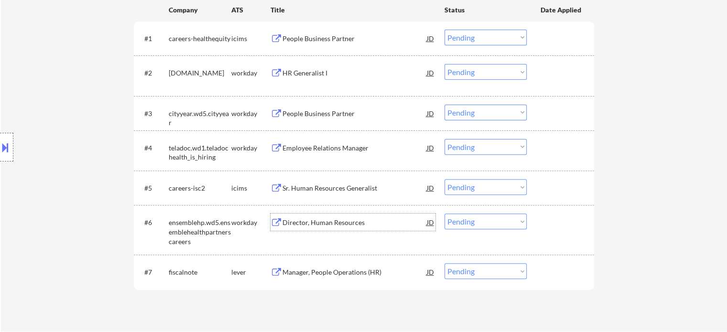
click at [325, 229] on div "Director, Human Resources" at bounding box center [354, 222] width 144 height 17
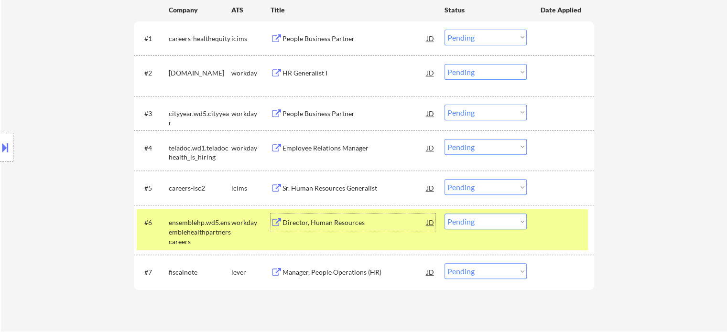
click at [552, 224] on div at bounding box center [561, 222] width 42 height 17
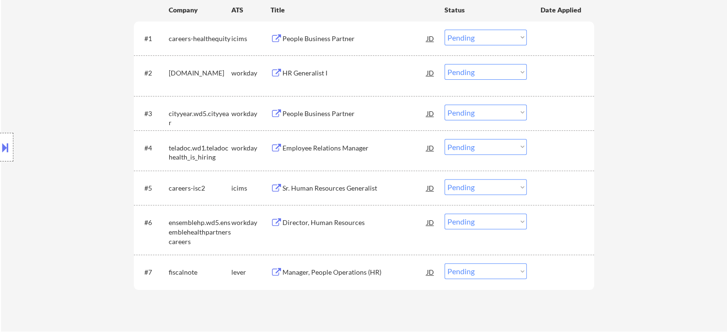
click at [344, 222] on div "Director, Human Resources" at bounding box center [354, 223] width 144 height 10
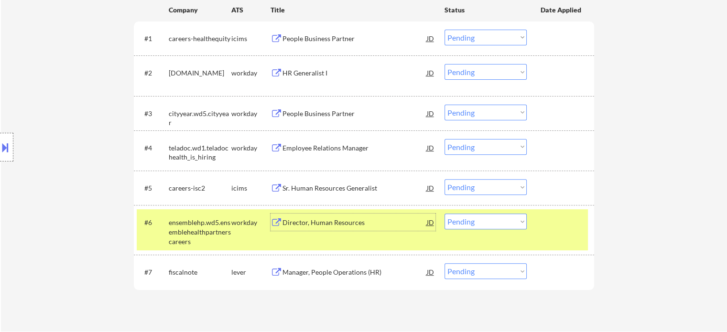
click at [484, 220] on select "Choose an option... Pending Applied Excluded (Questions) Excluded (Expired) Exc…" at bounding box center [485, 222] width 82 height 16
click at [444, 214] on select "Choose an option... Pending Applied Excluded (Questions) Excluded (Expired) Exc…" at bounding box center [485, 222] width 82 height 16
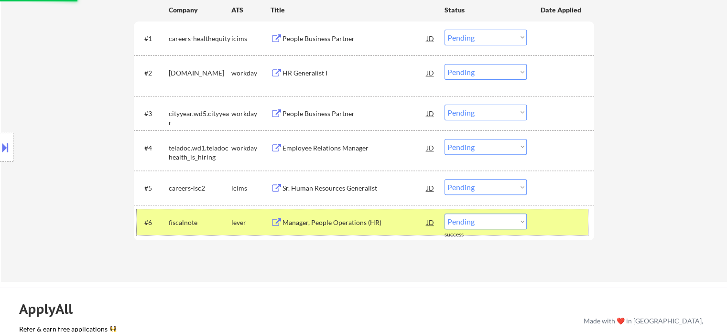
click at [556, 223] on div at bounding box center [561, 222] width 42 height 17
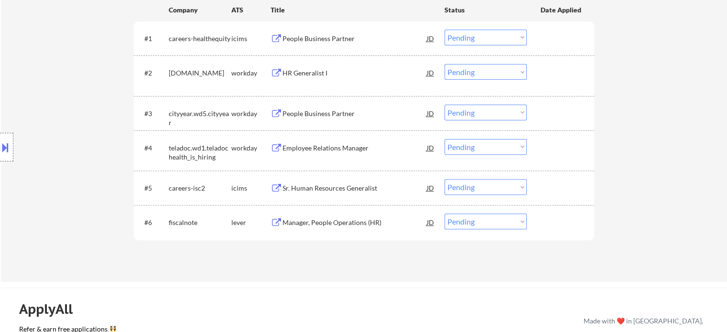
click at [330, 226] on div "Manager, People Operations (HR)" at bounding box center [354, 223] width 144 height 10
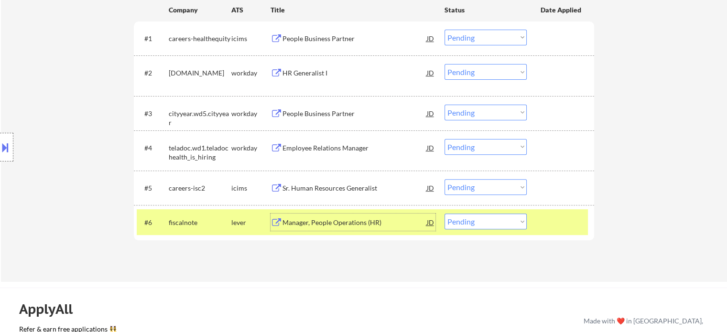
click at [538, 226] on div "#6 fiscalnote lever Manager, People Operations (HR) JD warning_amber Choose an …" at bounding box center [362, 222] width 451 height 26
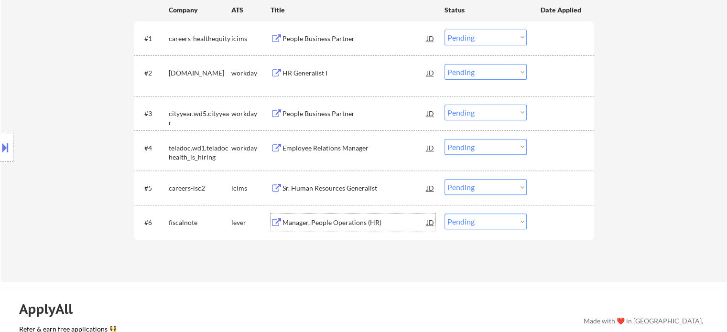
click at [355, 219] on div "Manager, People Operations (HR)" at bounding box center [354, 223] width 144 height 10
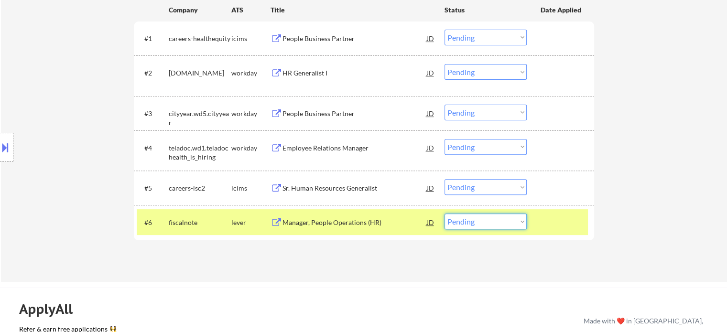
click at [486, 223] on select "Choose an option... Pending Applied Excluded (Questions) Excluded (Expired) Exc…" at bounding box center [485, 222] width 82 height 16
select select ""excluded""
click at [444, 214] on select "Choose an option... Pending Applied Excluded (Questions) Excluded (Expired) Exc…" at bounding box center [485, 222] width 82 height 16
click at [565, 229] on div at bounding box center [561, 222] width 42 height 17
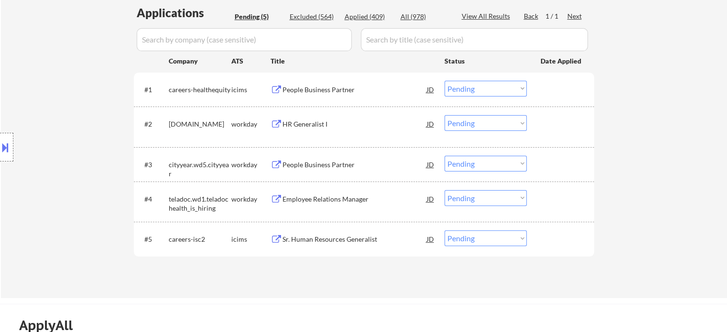
scroll to position [256, 0]
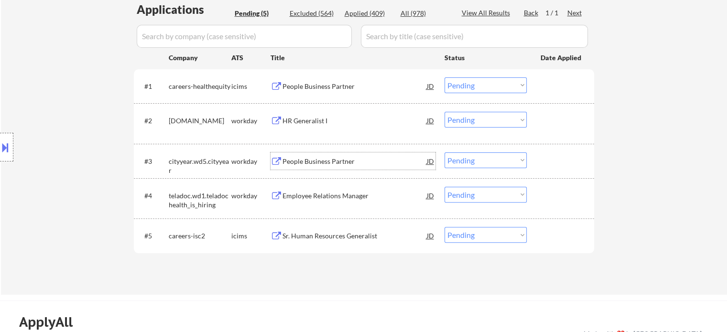
click at [287, 162] on div "People Business Partner" at bounding box center [354, 162] width 144 height 10
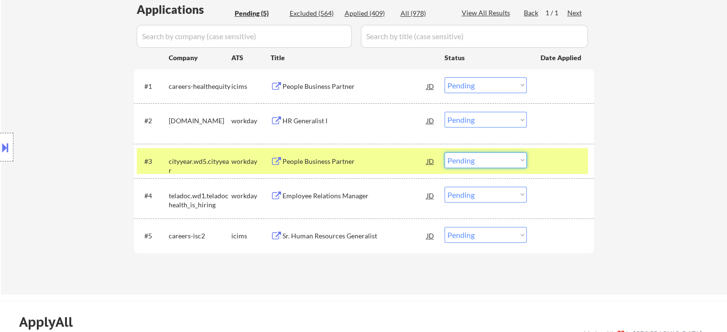
click at [474, 165] on select "Choose an option... Pending Applied Excluded (Questions) Excluded (Expired) Exc…" at bounding box center [485, 160] width 82 height 16
click at [444, 152] on select "Choose an option... Pending Applied Excluded (Questions) Excluded (Expired) Exc…" at bounding box center [485, 160] width 82 height 16
click at [552, 168] on div at bounding box center [561, 160] width 42 height 17
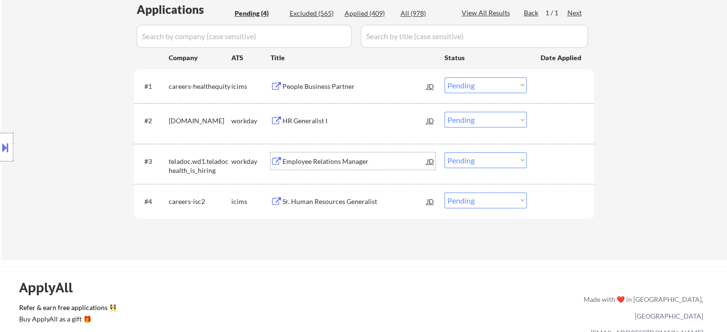
click at [339, 160] on div "Employee Relations Manager" at bounding box center [354, 162] width 144 height 10
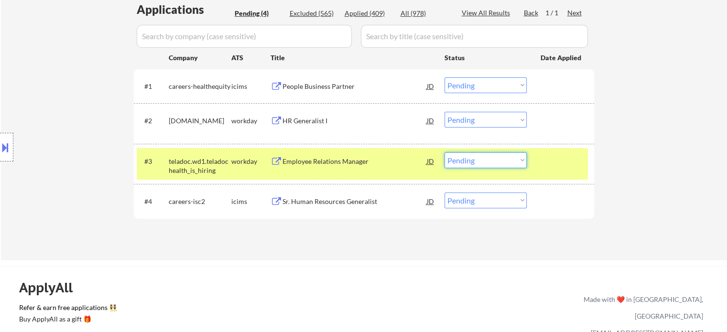
click at [492, 159] on select "Choose an option... Pending Applied Excluded (Questions) Excluded (Expired) Exc…" at bounding box center [485, 160] width 82 height 16
click at [444, 152] on select "Choose an option... Pending Applied Excluded (Questions) Excluded (Expired) Exc…" at bounding box center [485, 160] width 82 height 16
select select ""pending""
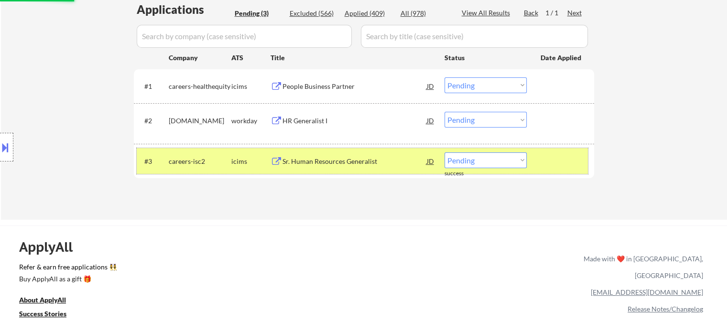
click at [553, 165] on div at bounding box center [561, 160] width 42 height 17
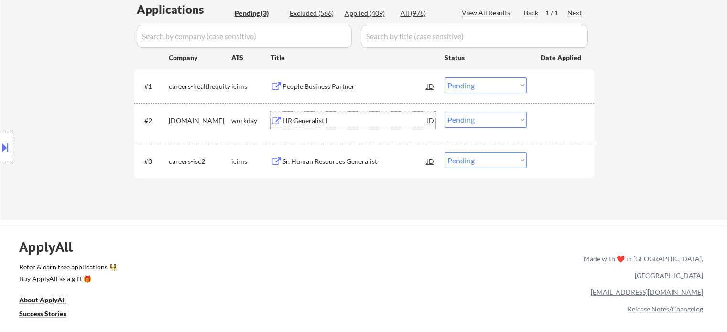
click at [300, 115] on div "HR Generalist I" at bounding box center [354, 120] width 144 height 17
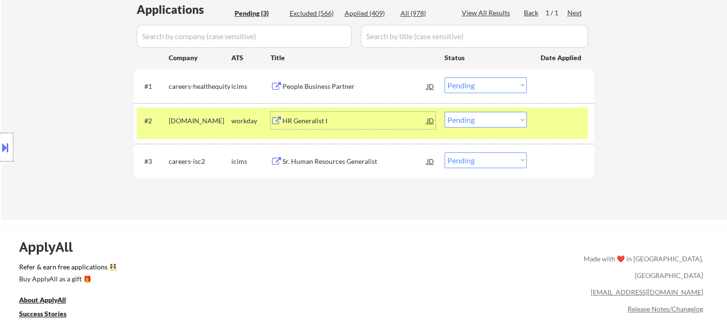
click at [479, 118] on select "Choose an option... Pending Applied Excluded (Questions) Excluded (Expired) Exc…" at bounding box center [485, 120] width 82 height 16
click at [444, 112] on select "Choose an option... Pending Applied Excluded (Questions) Excluded (Expired) Exc…" at bounding box center [485, 120] width 82 height 16
select select ""pending""
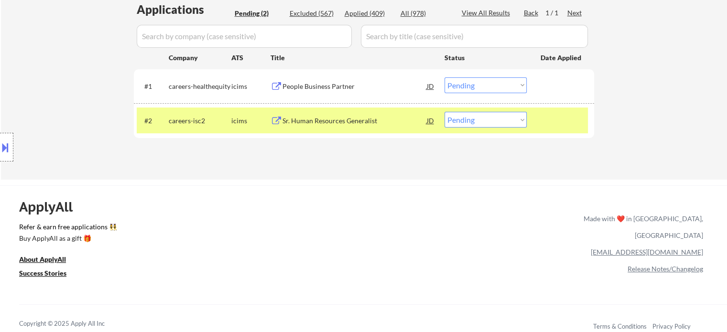
click at [552, 121] on div at bounding box center [561, 120] width 42 height 17
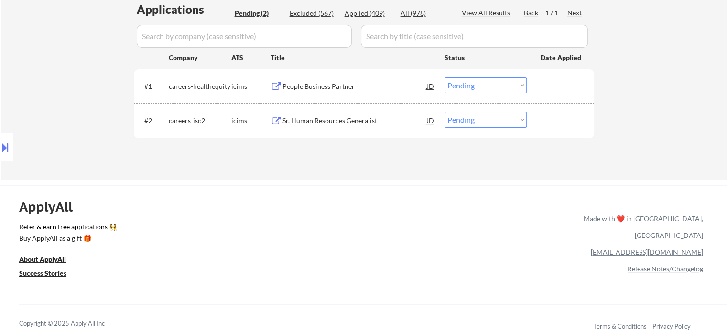
click at [315, 88] on div "People Business Partner" at bounding box center [354, 87] width 144 height 10
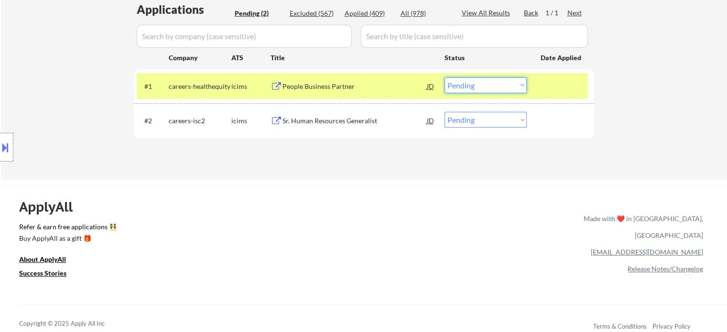
click at [492, 84] on select "Choose an option... Pending Applied Excluded (Questions) Excluded (Expired) Exc…" at bounding box center [485, 85] width 82 height 16
click at [444, 77] on select "Choose an option... Pending Applied Excluded (Questions) Excluded (Expired) Exc…" at bounding box center [485, 85] width 82 height 16
click at [556, 91] on div at bounding box center [561, 85] width 42 height 17
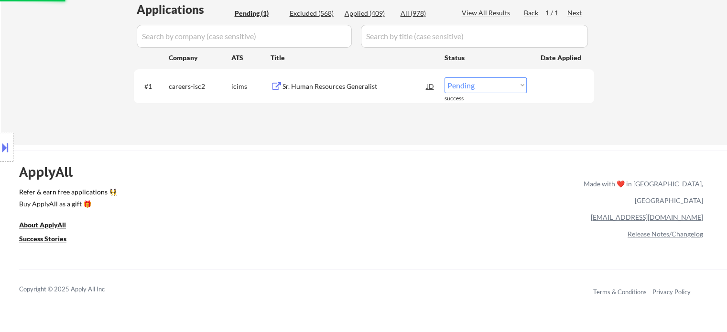
scroll to position [160, 0]
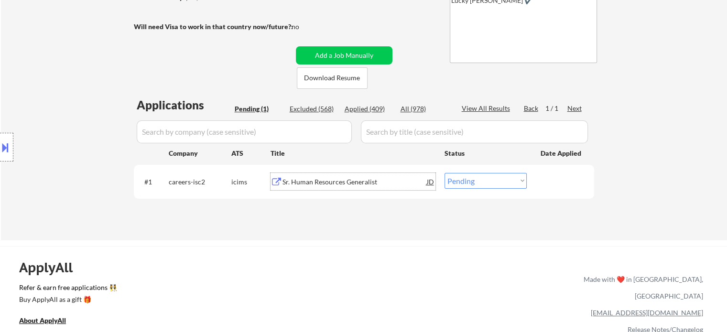
click at [363, 184] on div "Sr. Human Resources Generalist" at bounding box center [354, 182] width 144 height 10
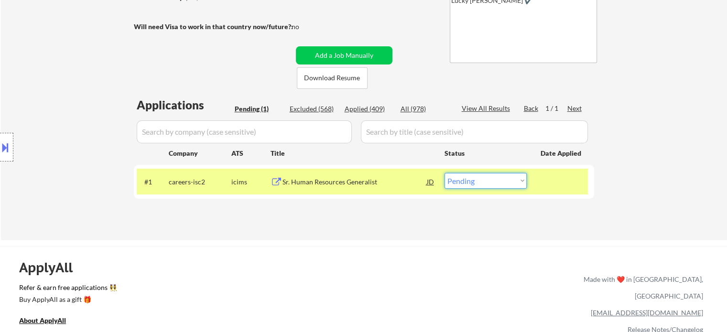
click at [476, 185] on select "Choose an option... Pending Applied Excluded (Questions) Excluded (Expired) Exc…" at bounding box center [485, 181] width 82 height 16
select select ""applied""
click at [444, 173] on select "Choose an option... Pending Applied Excluded (Questions) Excluded (Expired) Exc…" at bounding box center [485, 181] width 82 height 16
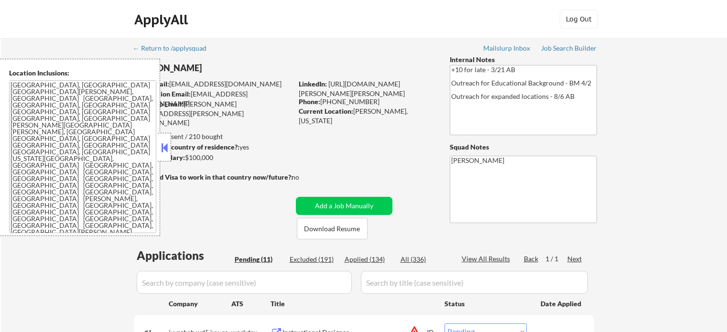
select select ""pending""
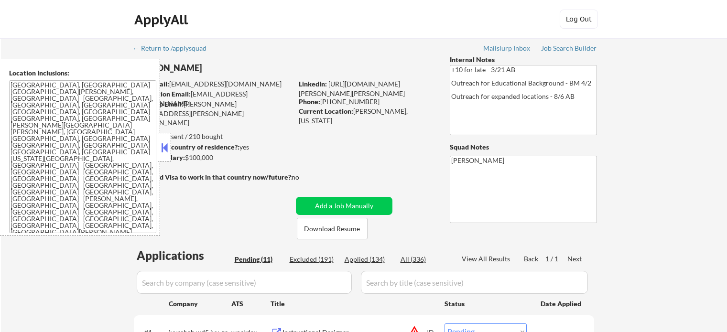
select select ""pending""
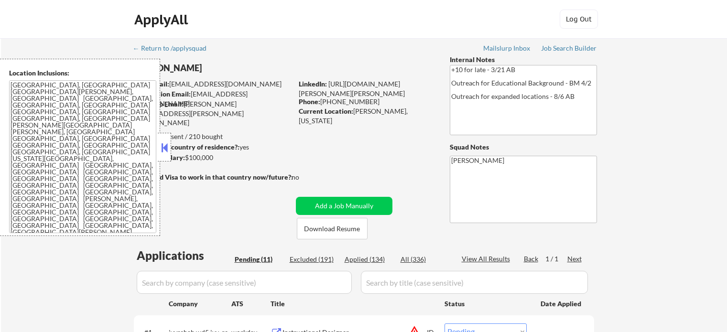
select select ""pending""
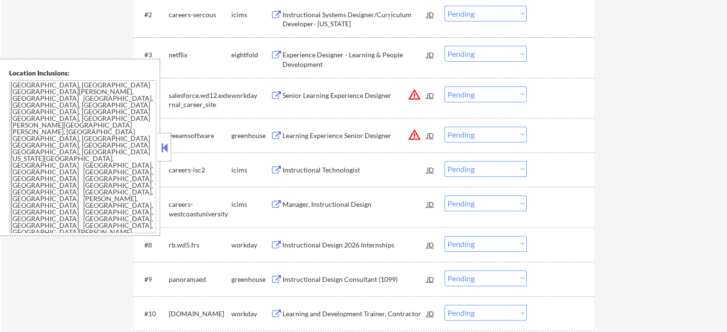
scroll to position [430, 0]
